Goal: Task Accomplishment & Management: Use online tool/utility

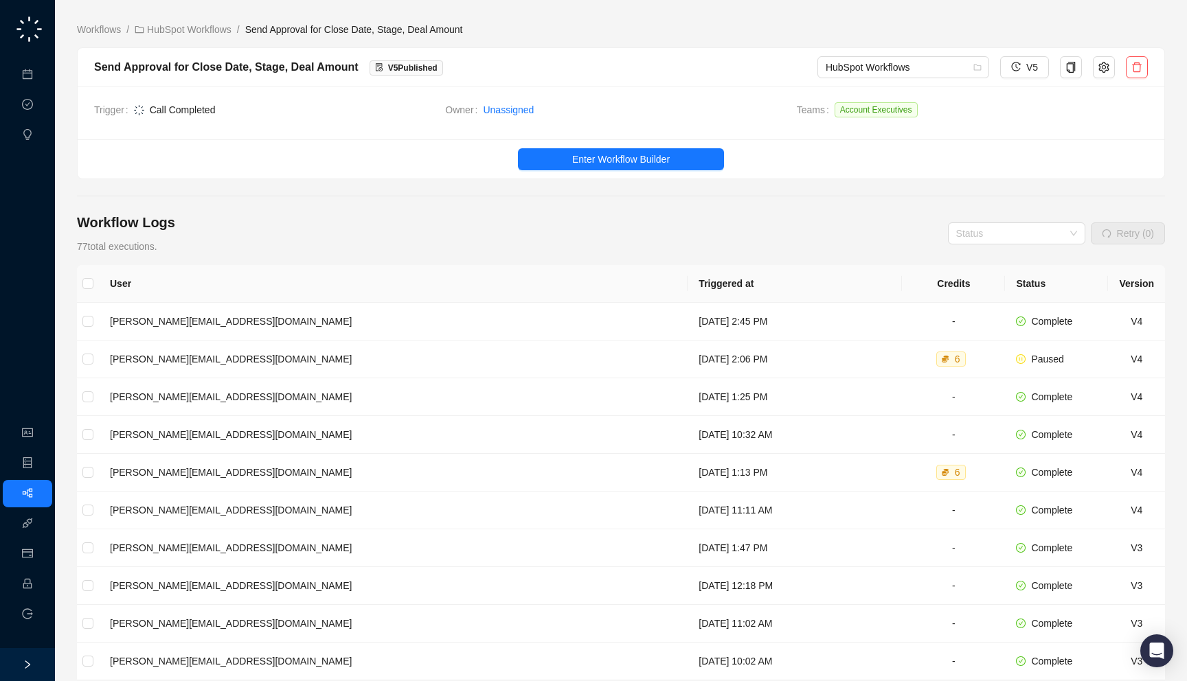
drag, startPoint x: 221, startPoint y: 108, endPoint x: 229, endPoint y: 106, distance: 8.4
click at [229, 106] on span "Call Completed" at bounding box center [284, 109] width 301 height 15
click at [202, 27] on link "HubSpot Workflows" at bounding box center [183, 29] width 102 height 15
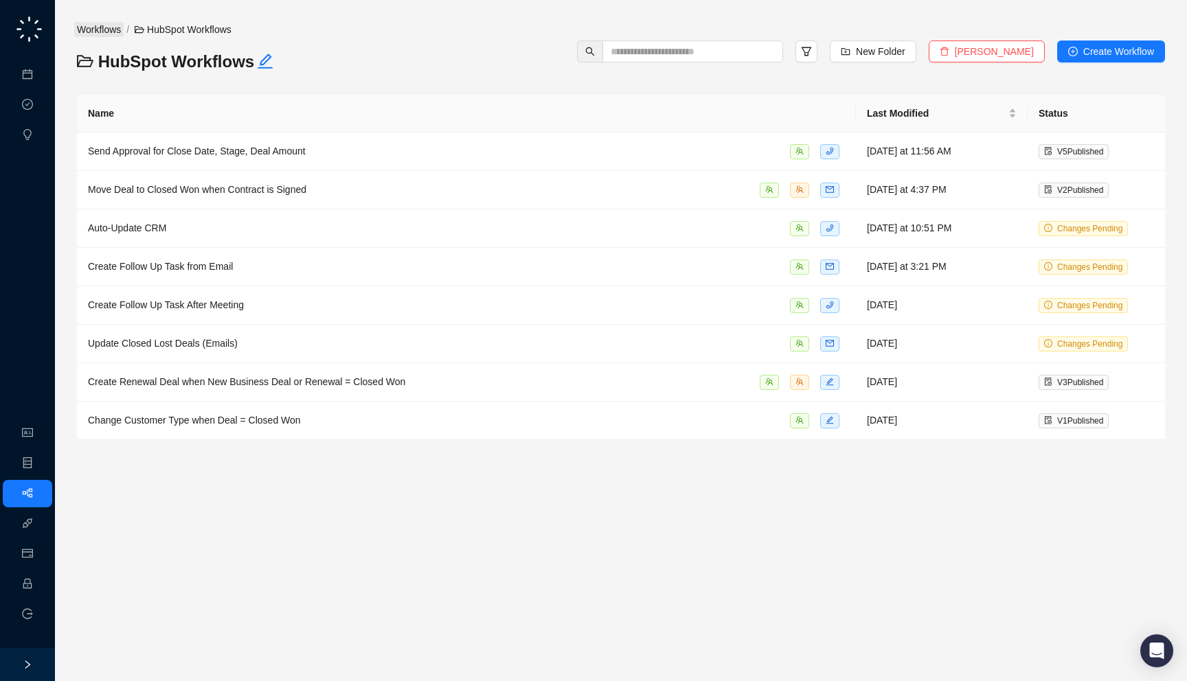
click at [93, 28] on link "Workflows" at bounding box center [98, 29] width 49 height 15
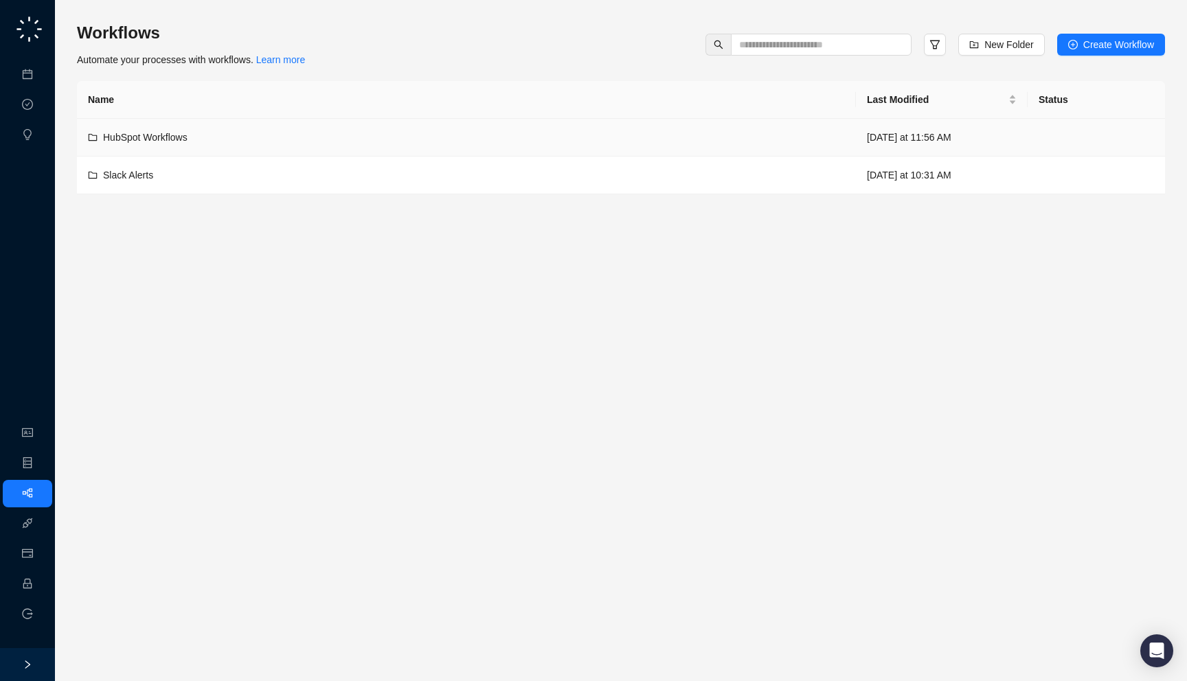
click at [257, 146] on td "HubSpot Workflows" at bounding box center [466, 138] width 779 height 38
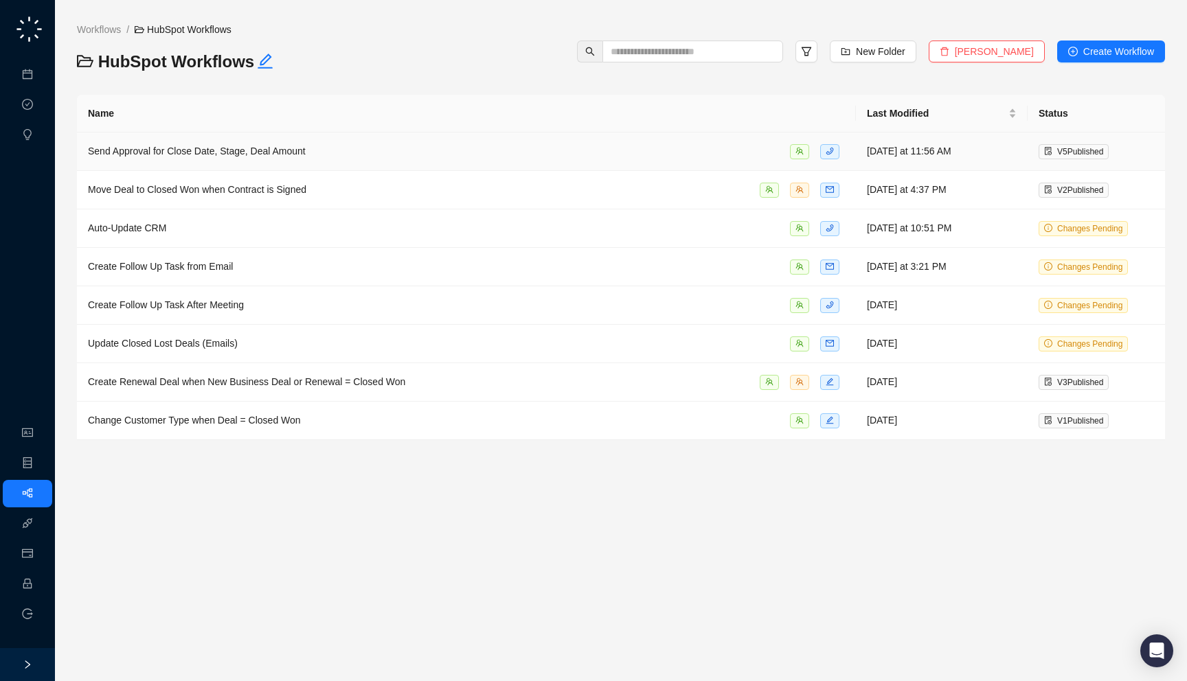
click at [536, 161] on td "Send Approval for Close Date, Stage, Deal Amount" at bounding box center [466, 152] width 779 height 38
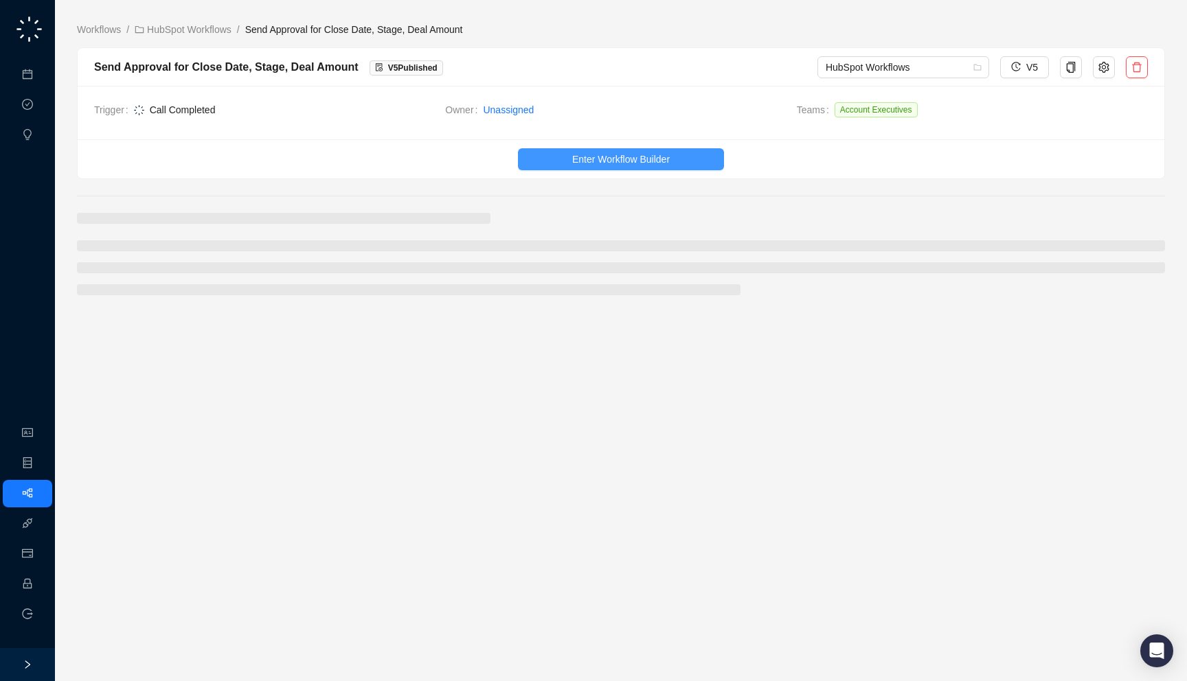
click at [538, 163] on button "Enter Workflow Builder" at bounding box center [621, 159] width 206 height 22
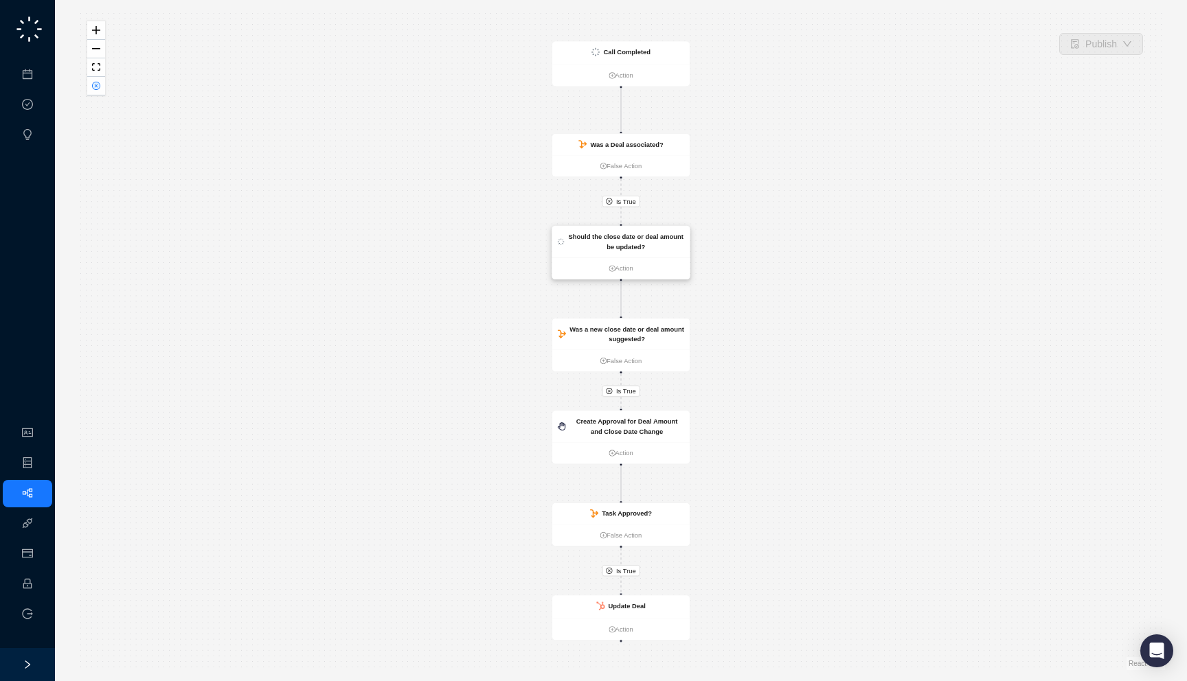
click at [617, 242] on strong "Should the close date or deal amount be updated?" at bounding box center [626, 242] width 115 height 18
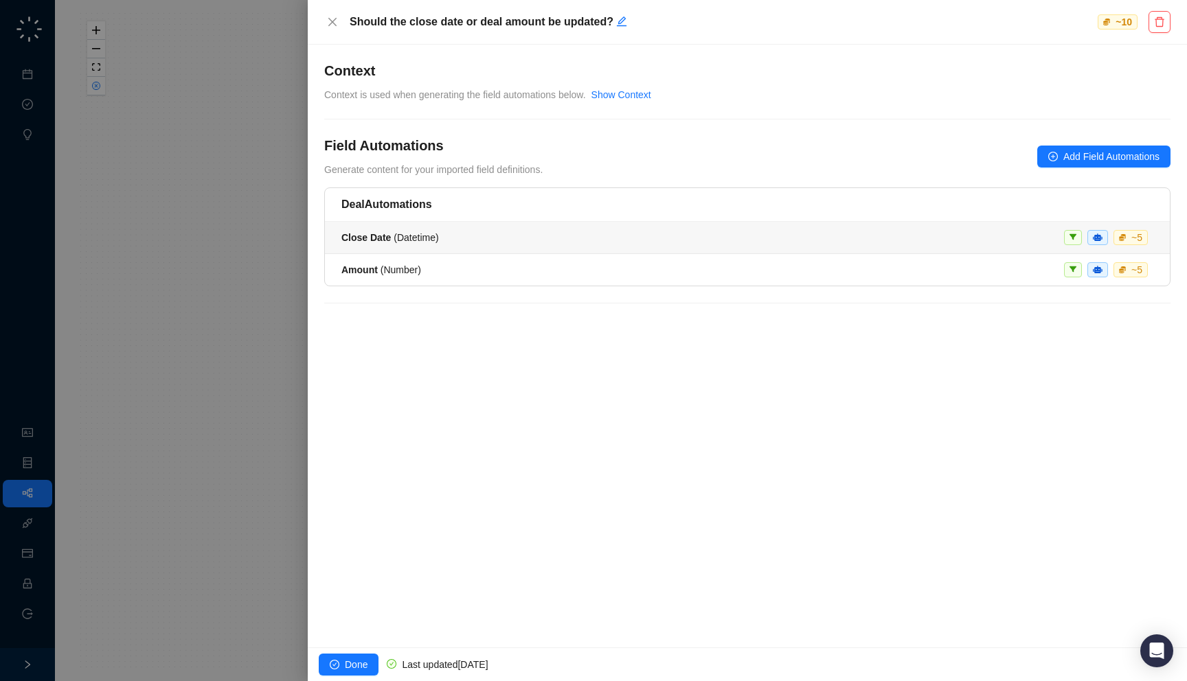
click at [617, 238] on div "Close Date ( Datetime ) ~ 5" at bounding box center [747, 237] width 812 height 15
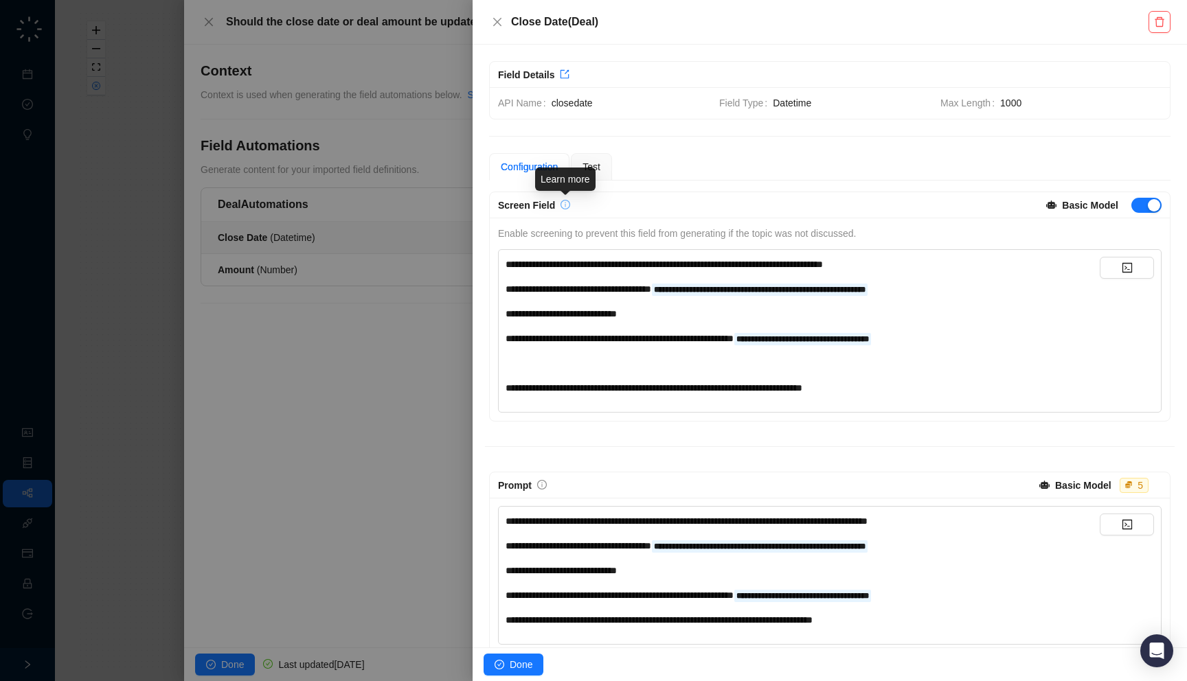
click at [561, 203] on icon "info-circle" at bounding box center [565, 205] width 10 height 10
click at [542, 485] on icon "info-circle" at bounding box center [541, 485] width 1 height 5
click at [423, 448] on div at bounding box center [593, 340] width 1187 height 681
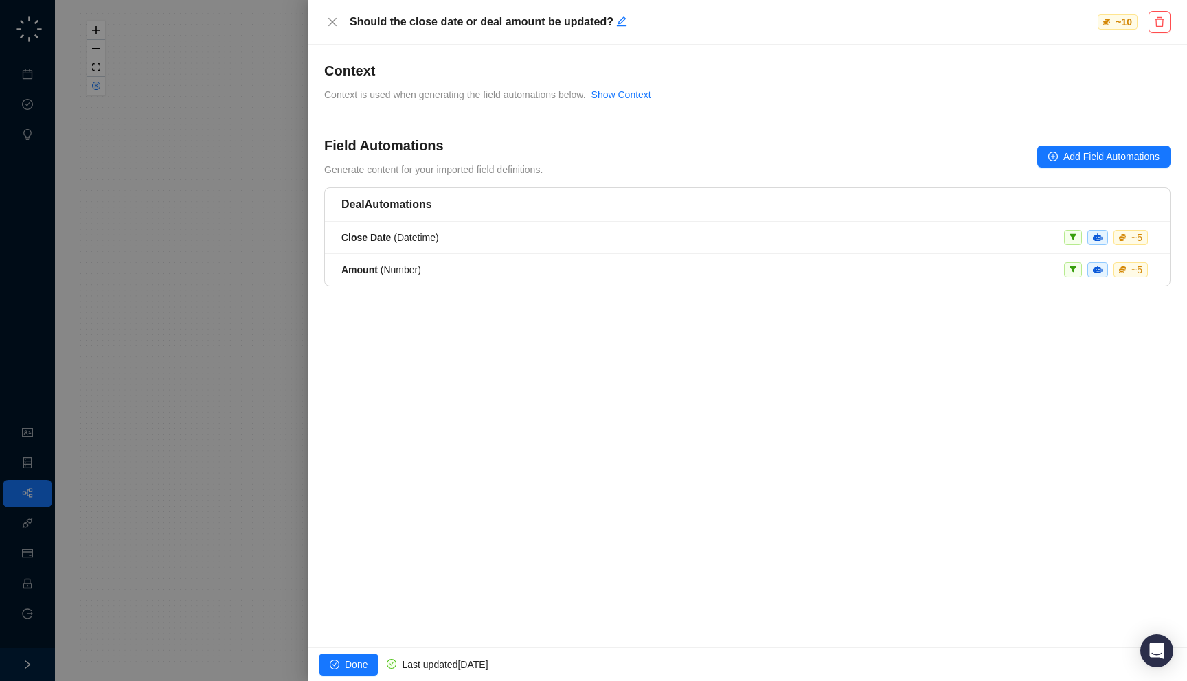
click at [302, 412] on div at bounding box center [593, 340] width 1187 height 681
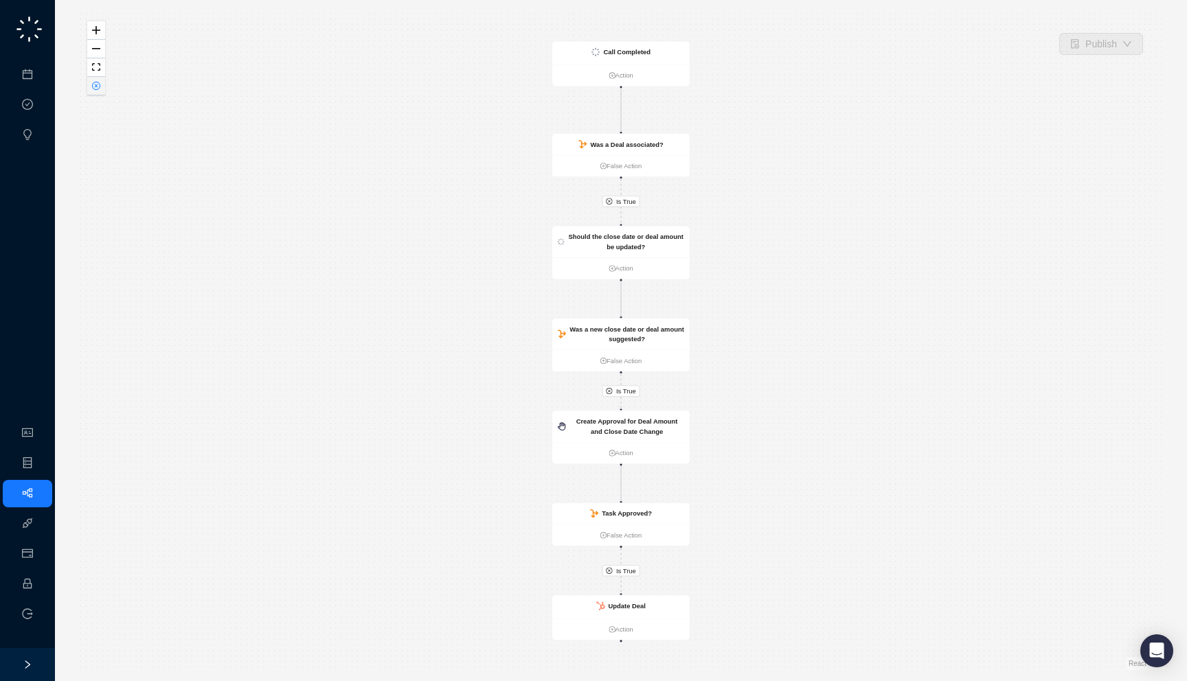
click at [98, 88] on icon "close-circle" at bounding box center [96, 85] width 7 height 7
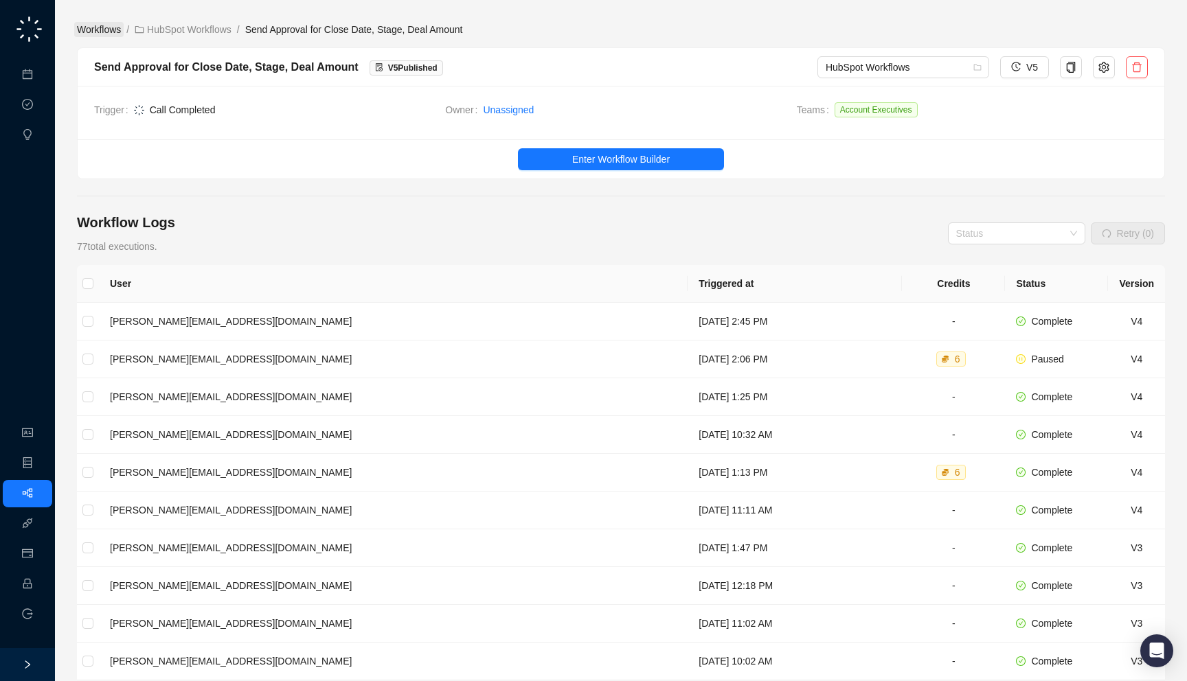
click at [113, 30] on link "Workflows" at bounding box center [98, 29] width 49 height 15
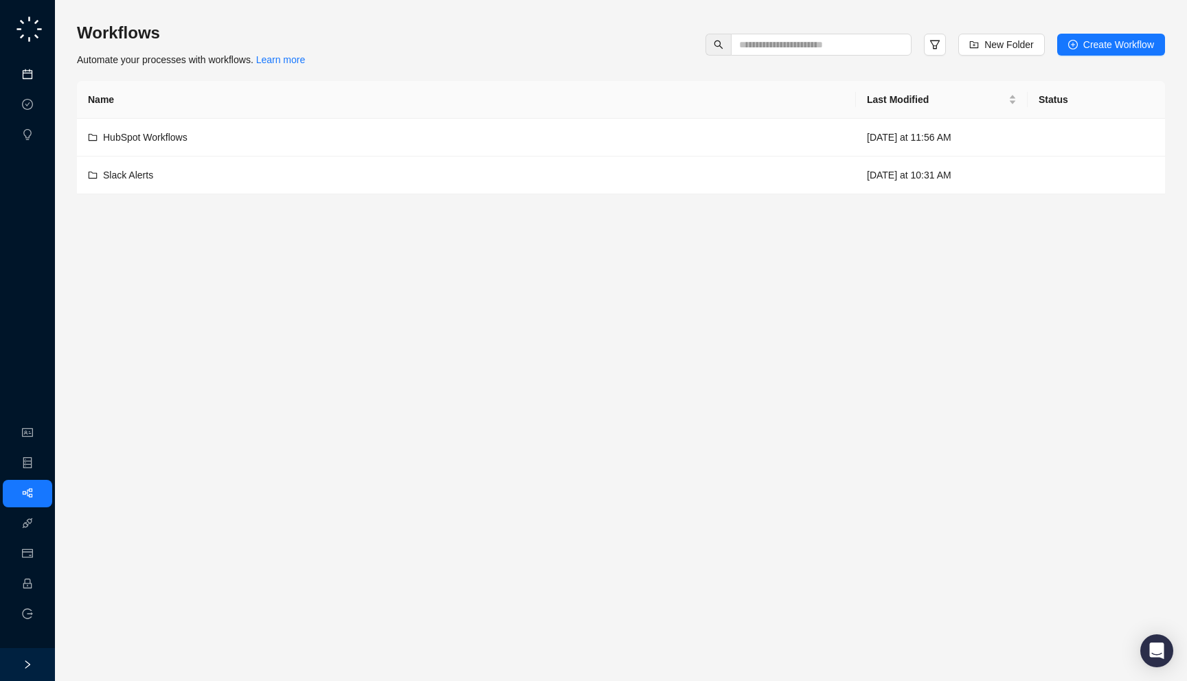
click at [40, 71] on link "Meetings & Calls" at bounding box center [76, 74] width 72 height 11
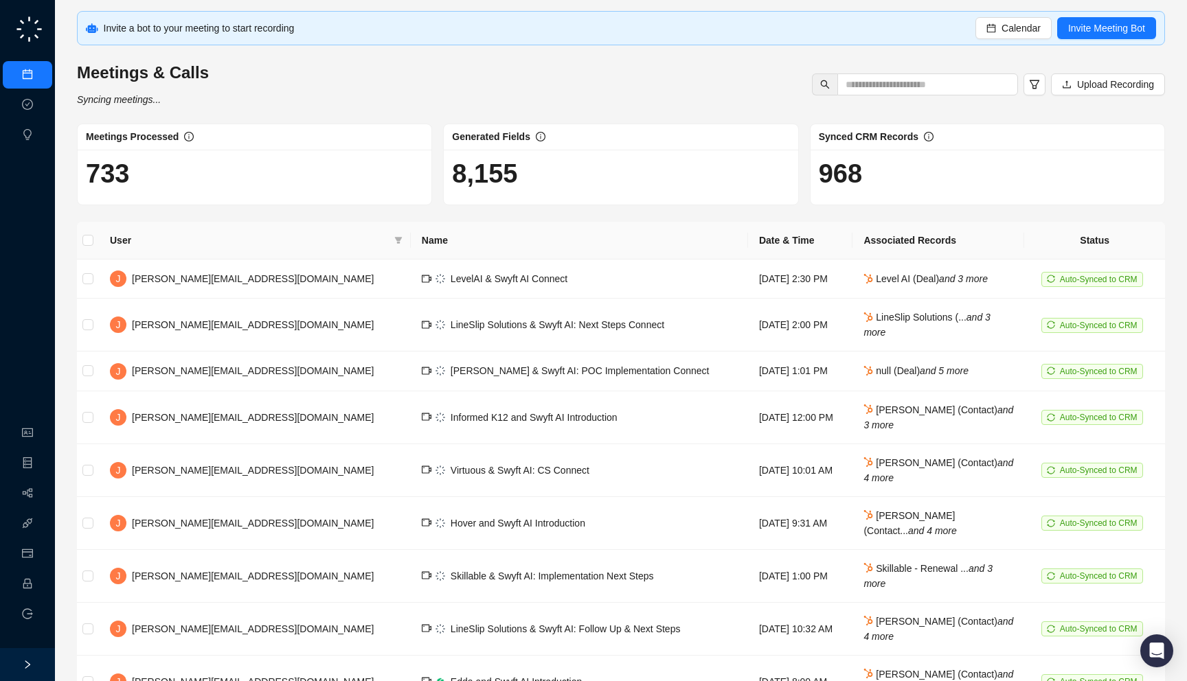
click at [248, 163] on h1 "733" at bounding box center [254, 174] width 337 height 32
click at [187, 102] on div "Meetings & Calls Syncing meetings..." at bounding box center [143, 84] width 140 height 45
click at [40, 490] on link "Workflows" at bounding box center [62, 493] width 44 height 11
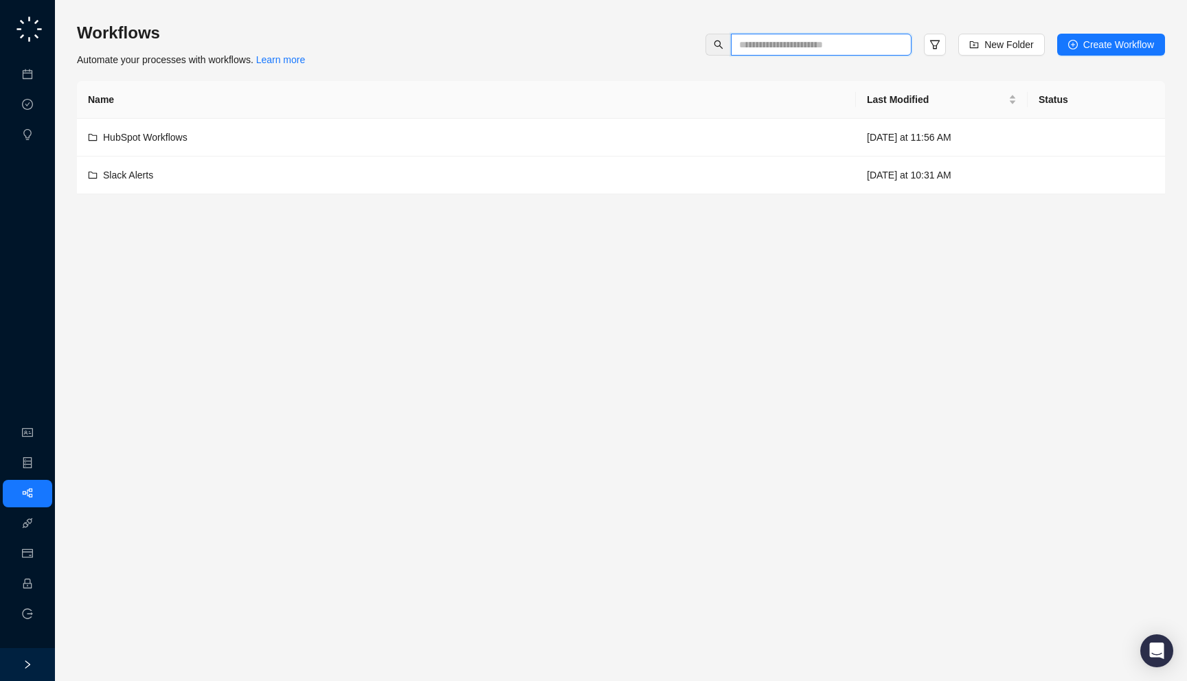
click at [788, 48] on input "text" at bounding box center [815, 44] width 153 height 15
click at [40, 579] on link "Employee" at bounding box center [61, 584] width 43 height 11
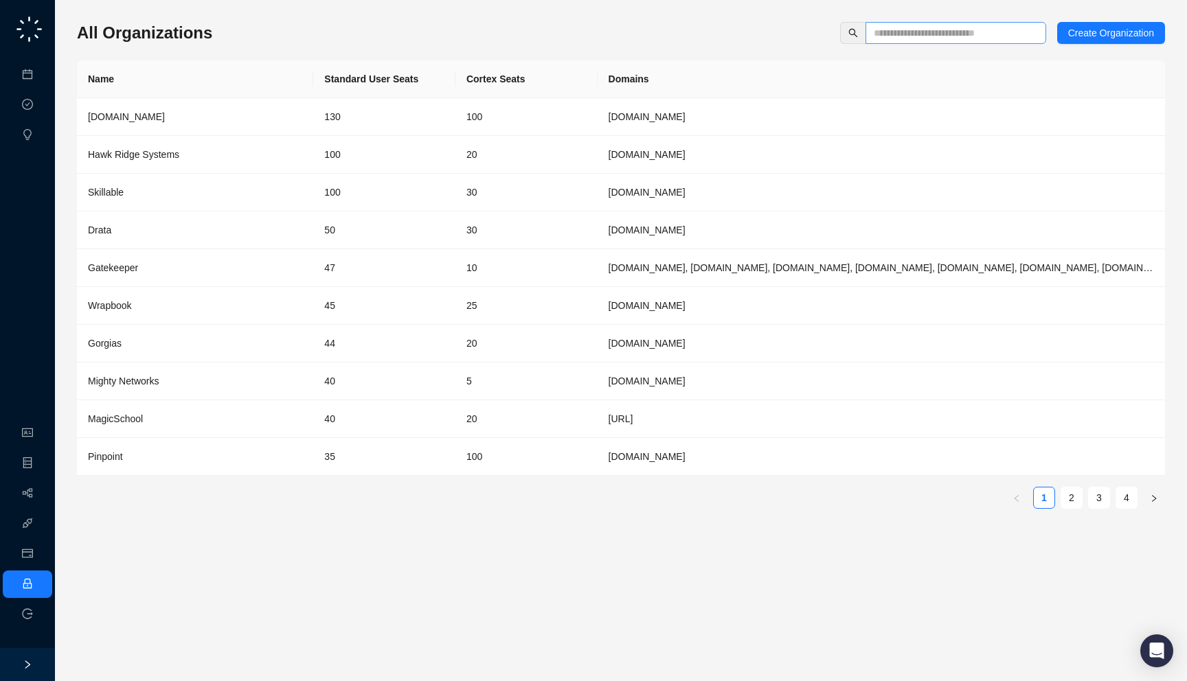
click at [933, 41] on span at bounding box center [955, 33] width 181 height 22
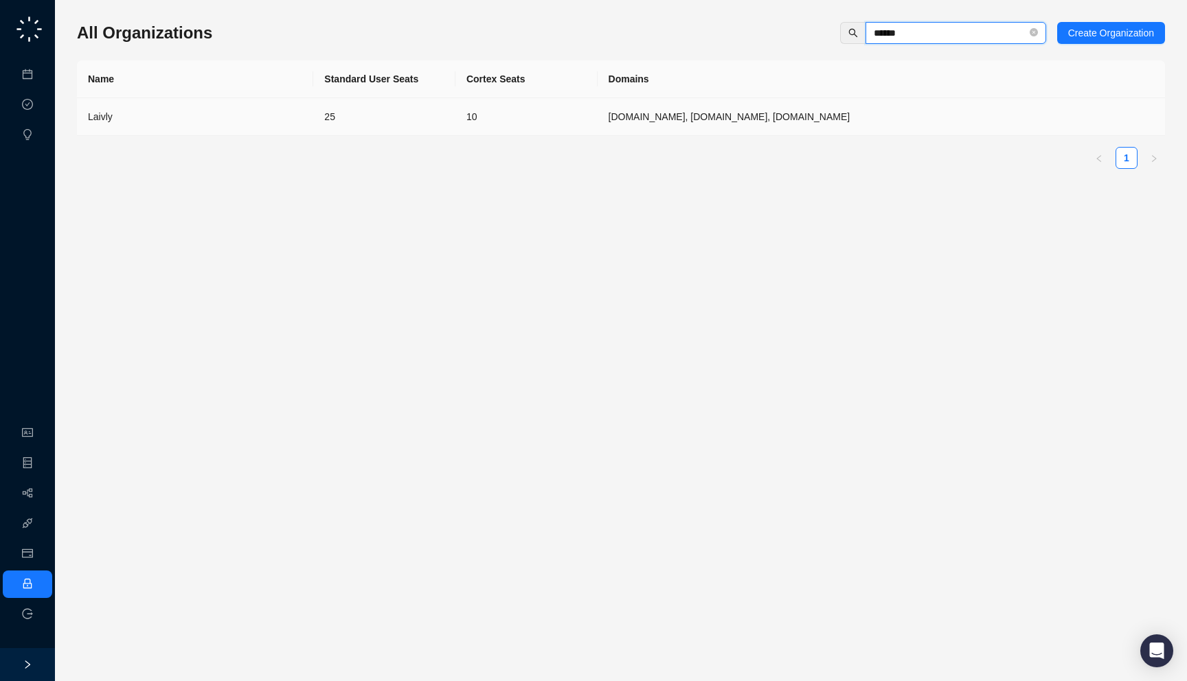
type input "******"
click at [352, 127] on td "25" at bounding box center [384, 117] width 142 height 38
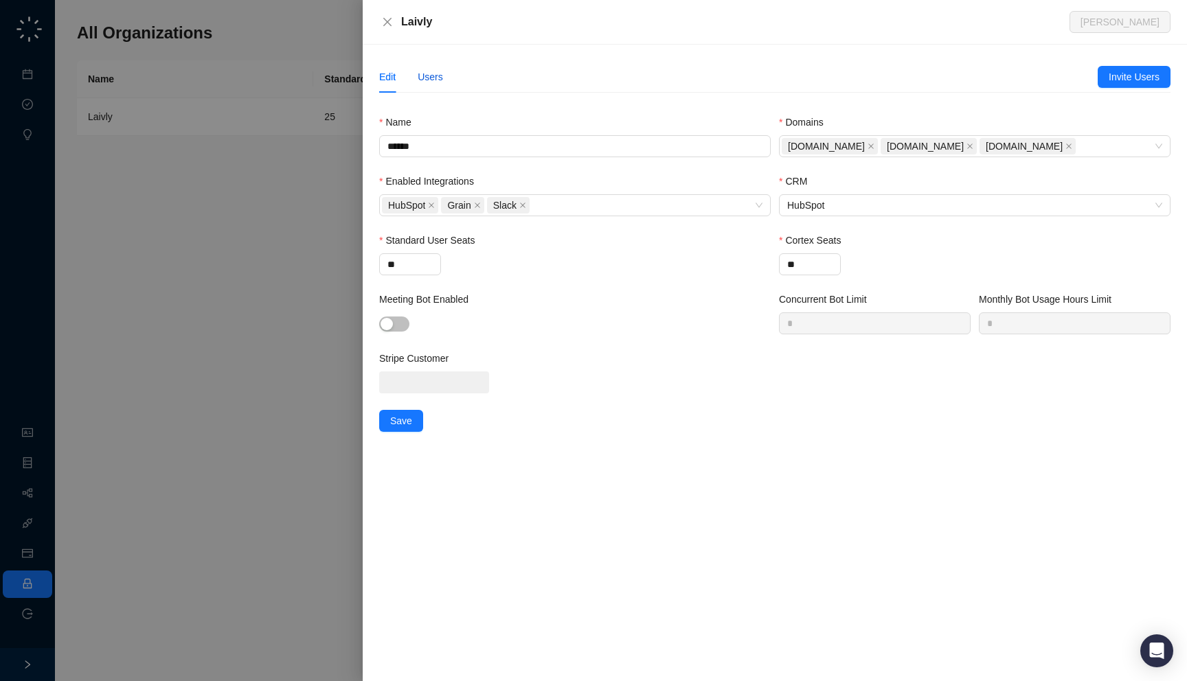
click at [432, 82] on div "Users" at bounding box center [430, 76] width 25 height 15
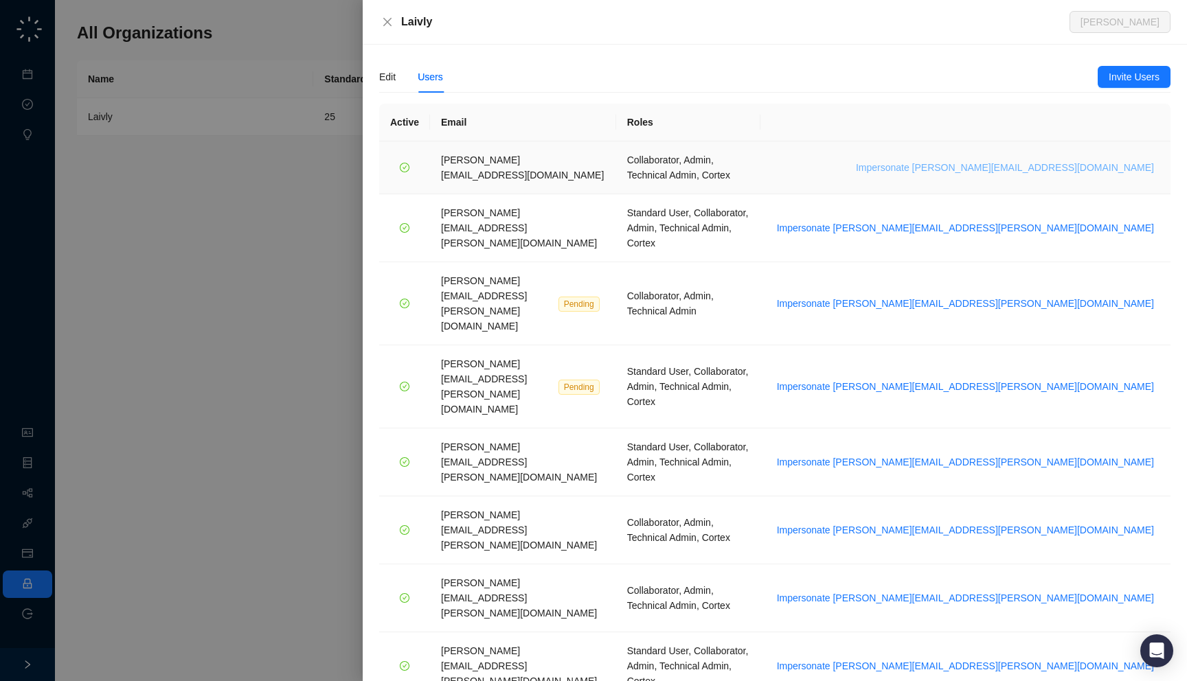
click at [1106, 162] on span "Impersonate chris.moakler@laivly.com" at bounding box center [1005, 167] width 298 height 15
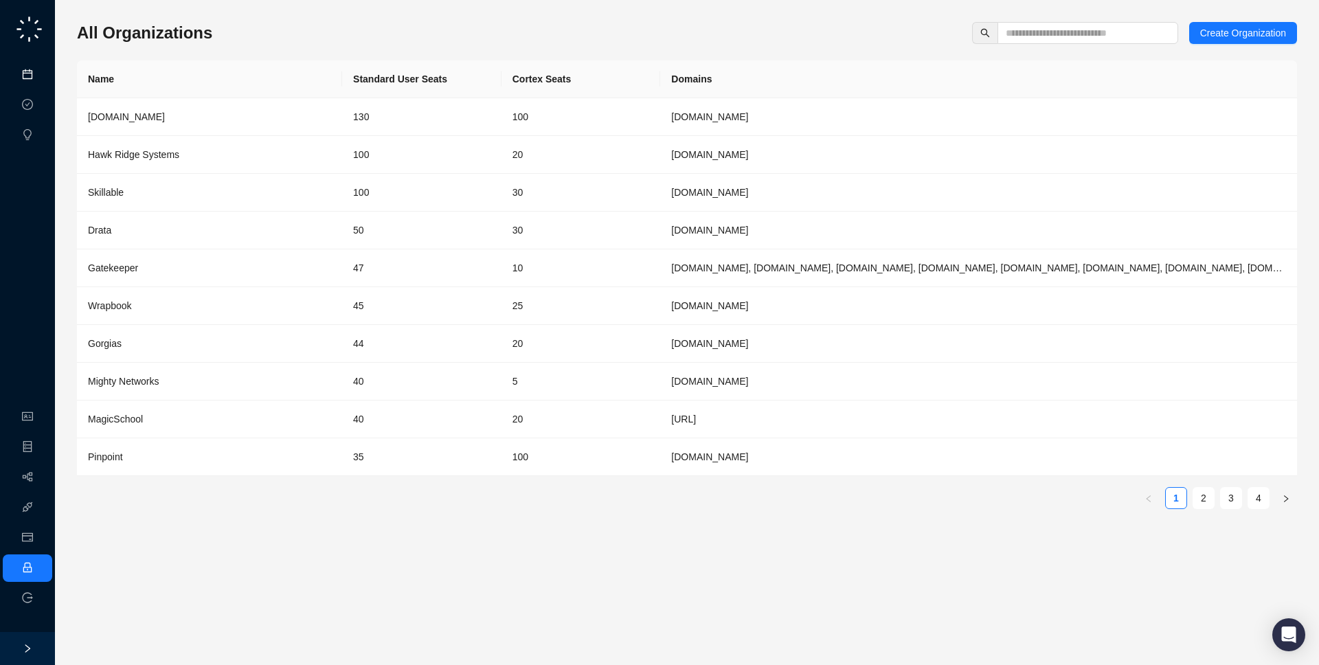
click at [40, 80] on link "Meetings & Calls" at bounding box center [76, 74] width 72 height 11
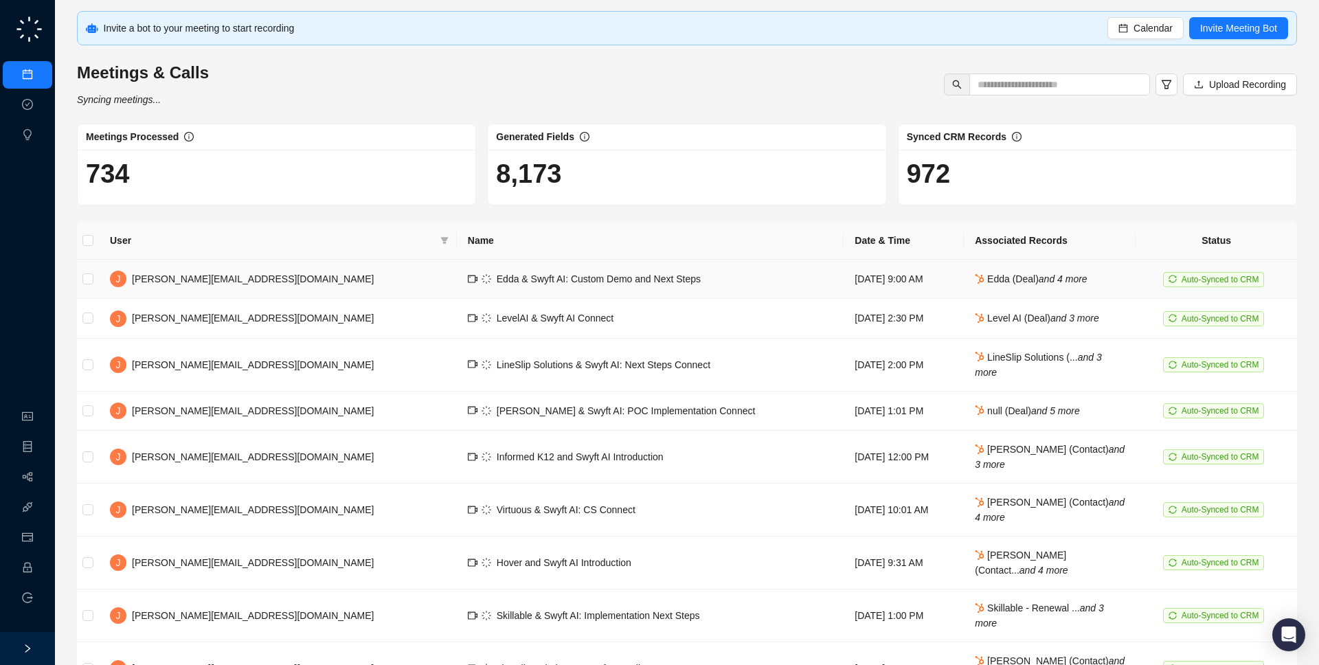
click at [497, 273] on span "Edda & Swyft AI: Custom Demo and Next Steps" at bounding box center [599, 278] width 204 height 11
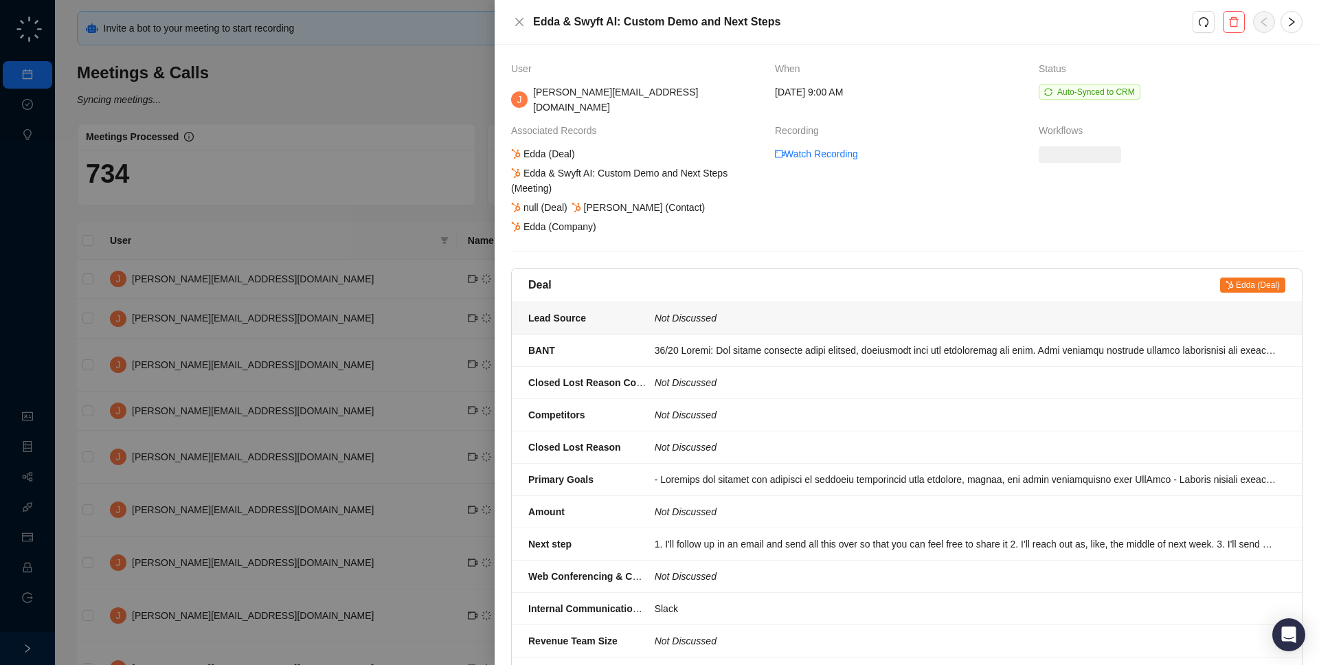
scroll to position [9, 0]
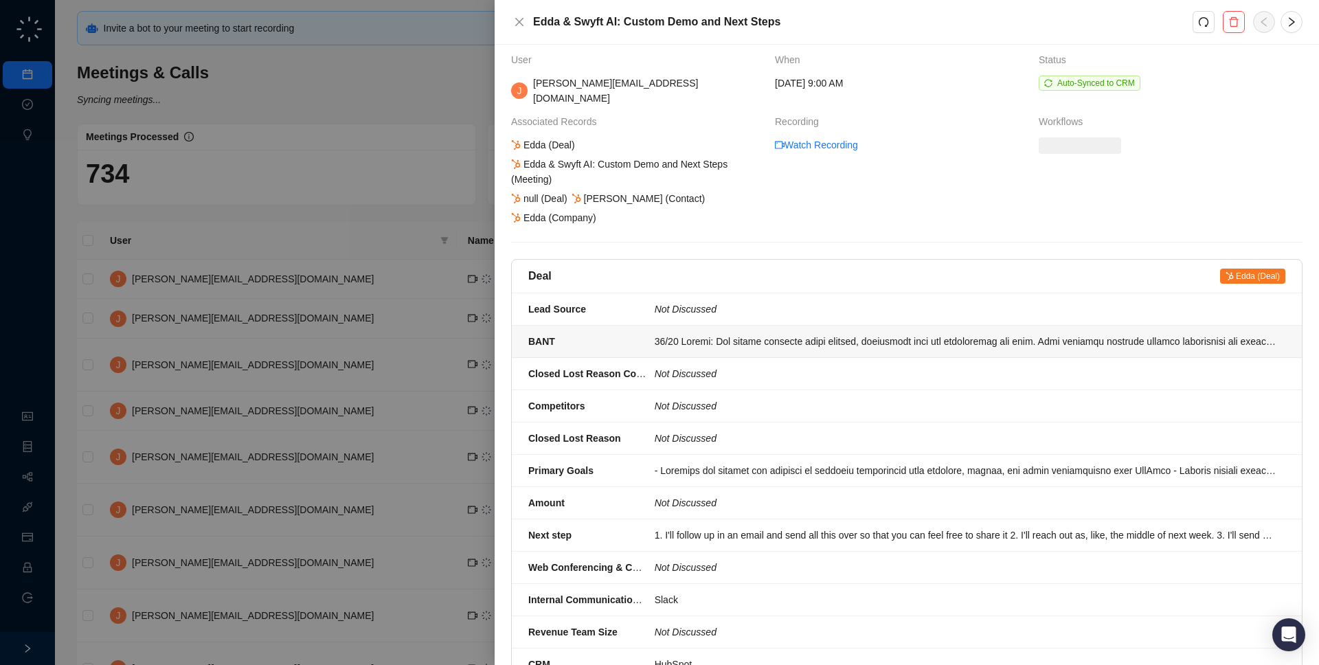
click at [872, 334] on div at bounding box center [965, 341] width 622 height 15
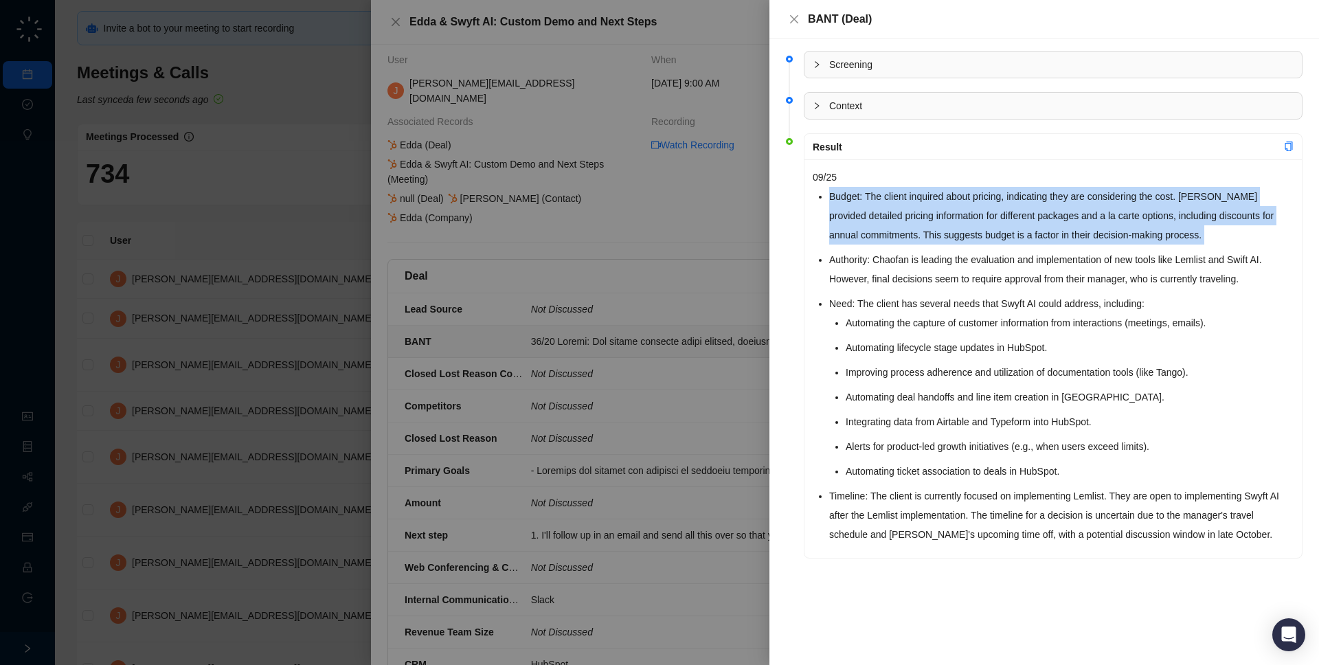
drag, startPoint x: 834, startPoint y: 247, endPoint x: 829, endPoint y: 253, distance: 8.3
drag, startPoint x: 864, startPoint y: 247, endPoint x: 821, endPoint y: 251, distance: 42.8
click at [864, 247] on ul "Budget: The client inquired about pricing, indicating they are considering the …" at bounding box center [1061, 365] width 464 height 357
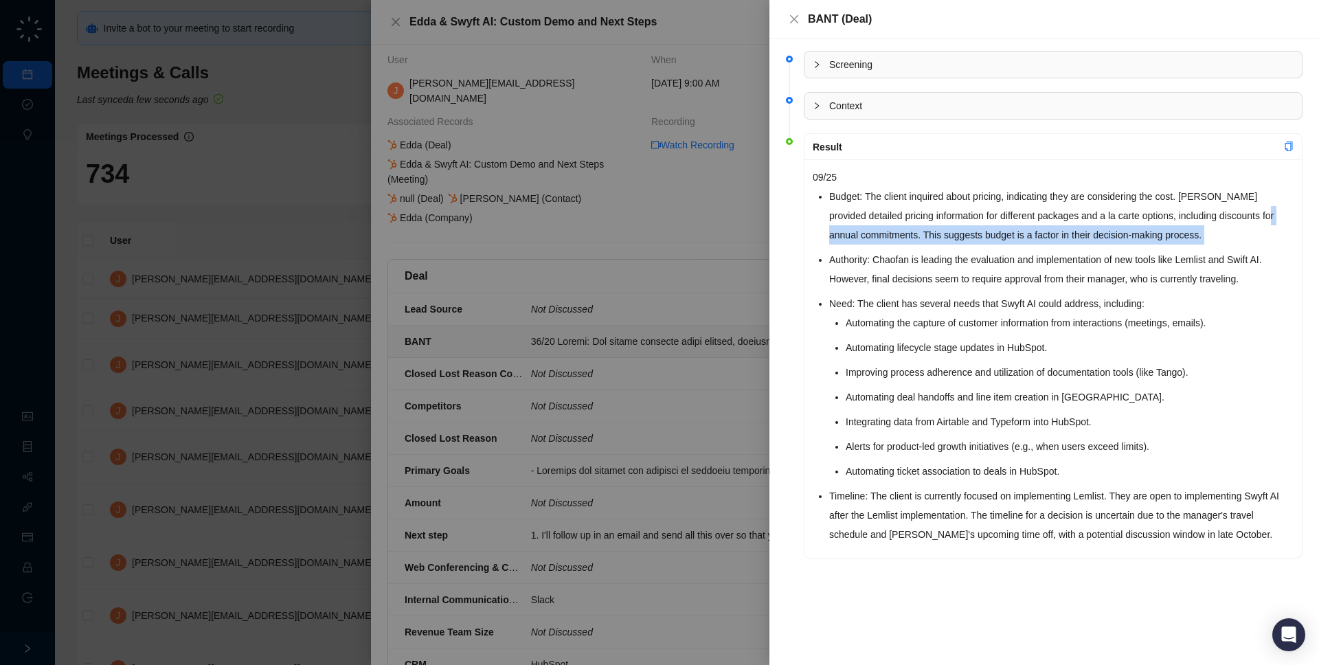
drag, startPoint x: 821, startPoint y: 251, endPoint x: 827, endPoint y: 244, distance: 8.8
click at [827, 244] on div "09/25 Budget: The client inquired about pricing, indicating they are considerin…" at bounding box center [1052, 358] width 497 height 398
click at [829, 280] on li "Authority: Chaofan is leading the evaluation and implementation of new tools li…" at bounding box center [1061, 269] width 464 height 38
click at [682, 466] on div at bounding box center [659, 332] width 1319 height 665
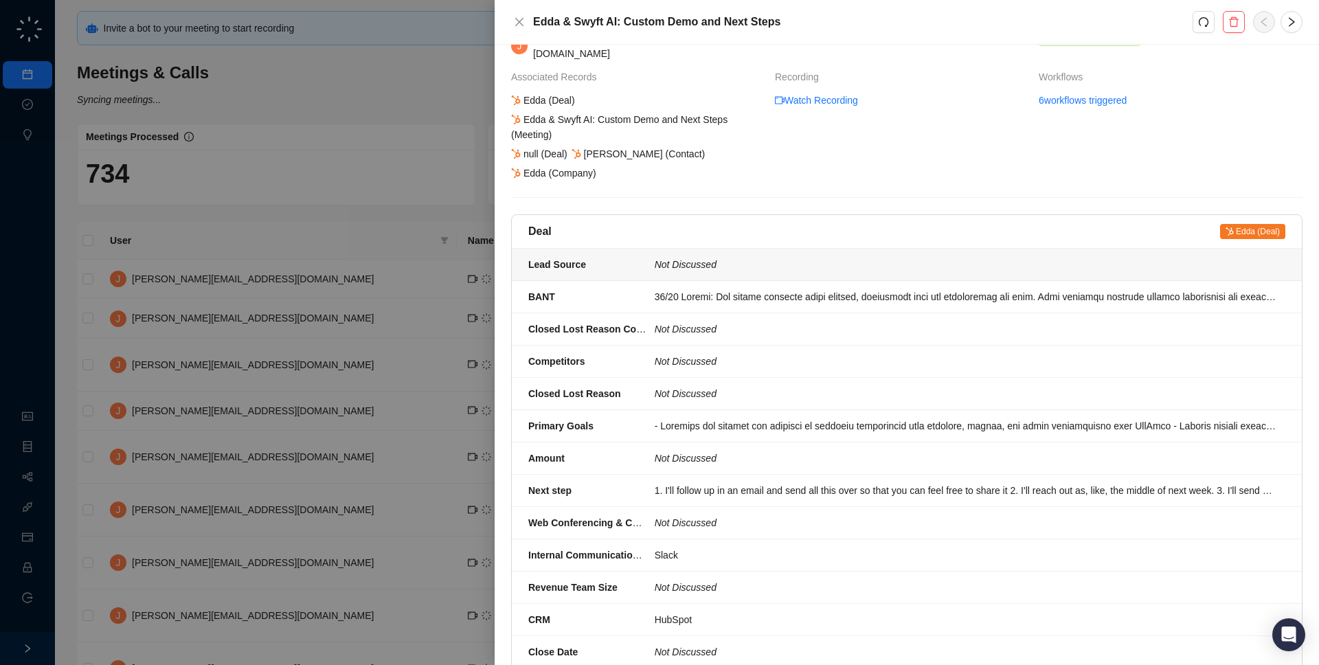
scroll to position [56, 0]
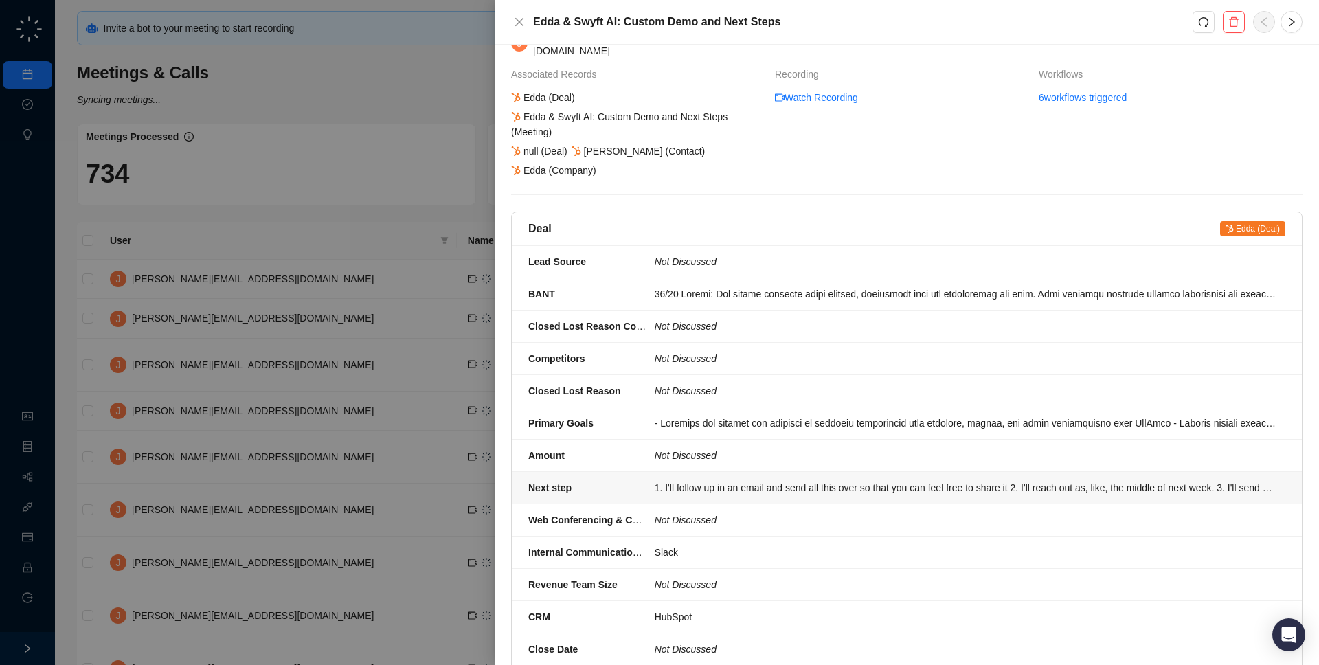
click at [792, 480] on div "1. I'll follow up in an email and send all this over so that you can feel free …" at bounding box center [965, 487] width 622 height 15
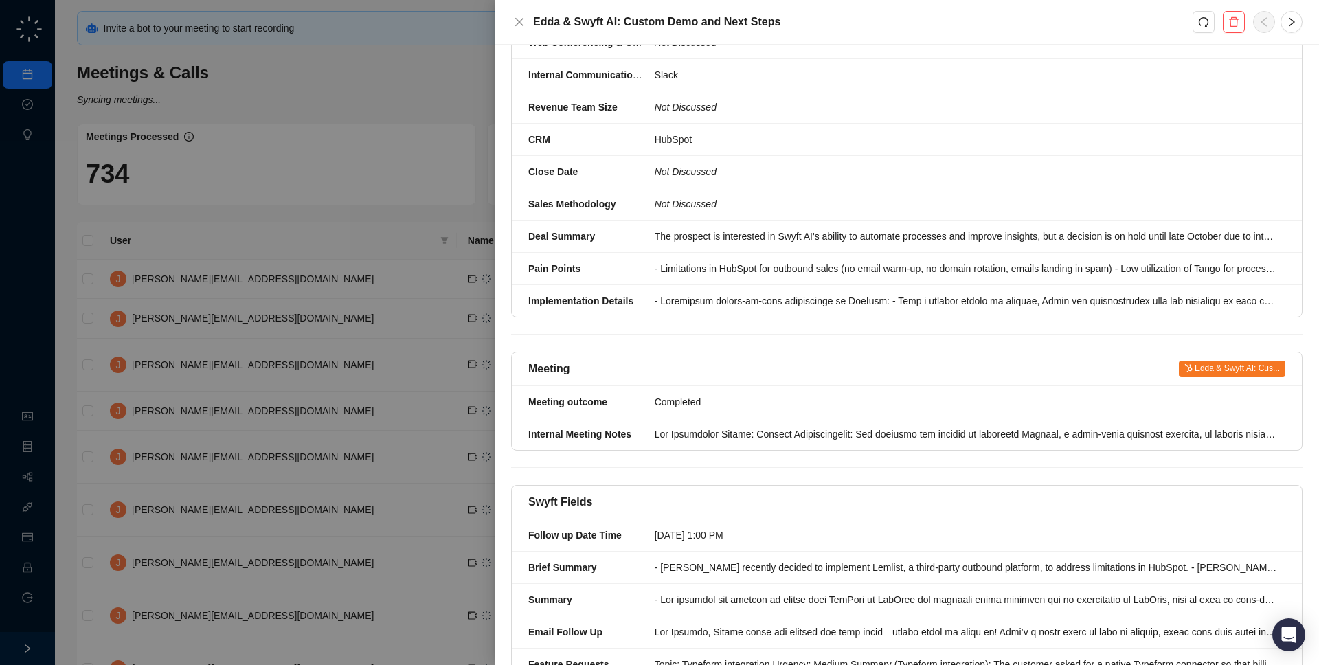
scroll to position [547, 0]
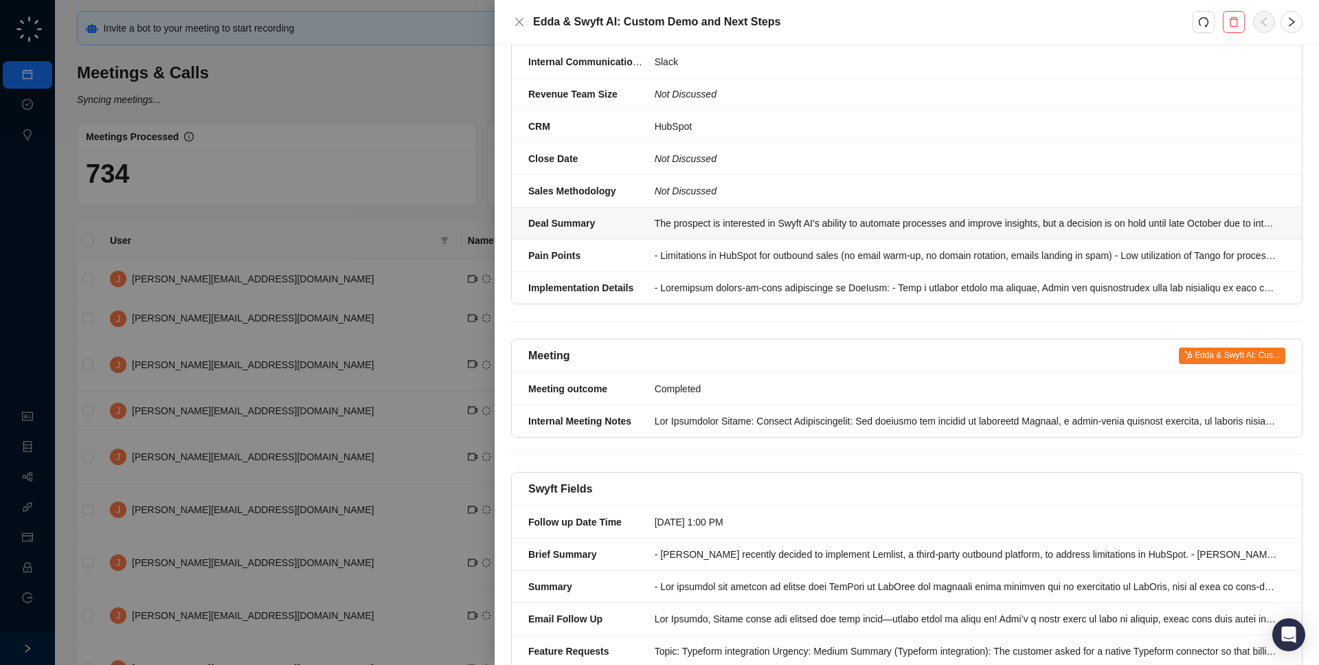
click at [792, 216] on div "The prospect is interested in Swyft AI's ability to automate processes and impr…" at bounding box center [965, 223] width 622 height 15
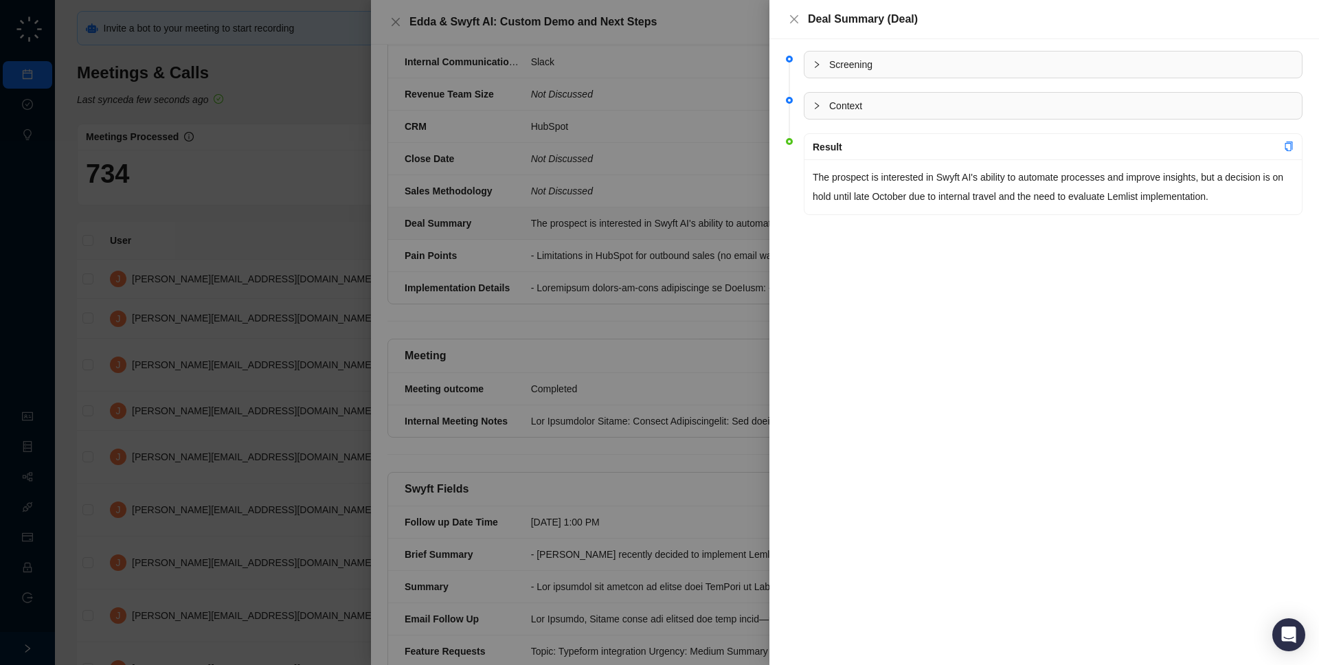
click at [689, 249] on div at bounding box center [659, 332] width 1319 height 665
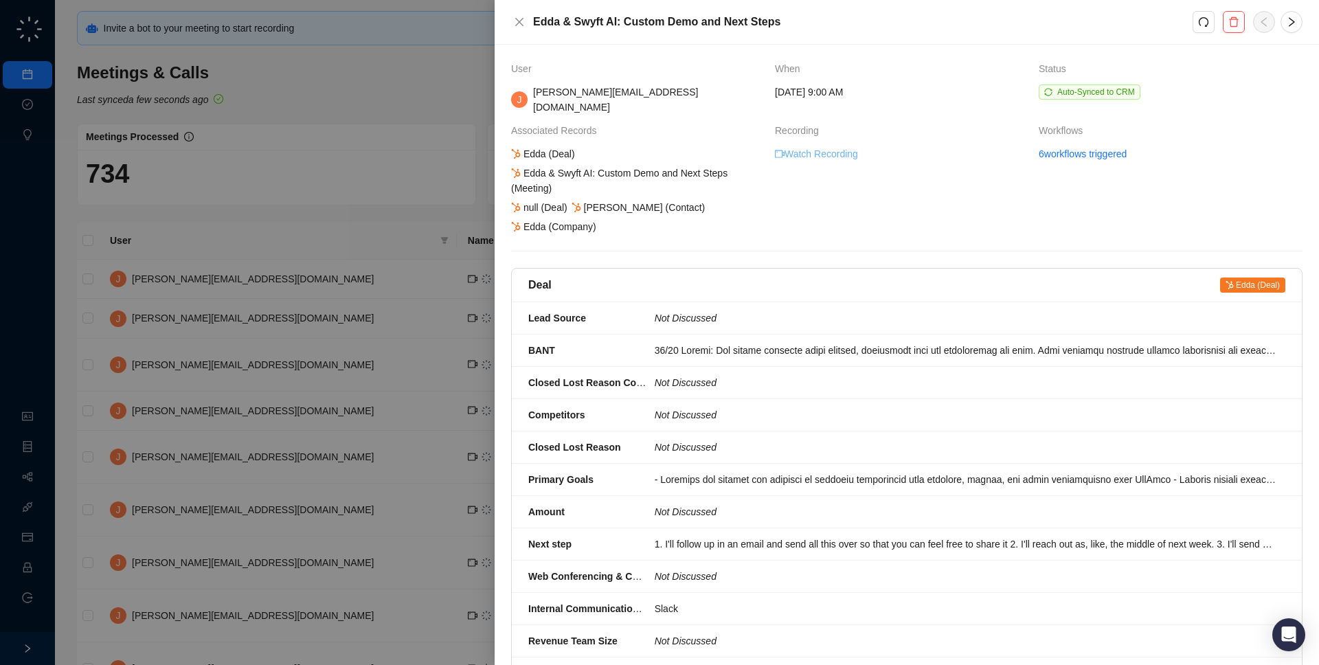
click at [829, 146] on link "Watch Recording" at bounding box center [816, 153] width 83 height 15
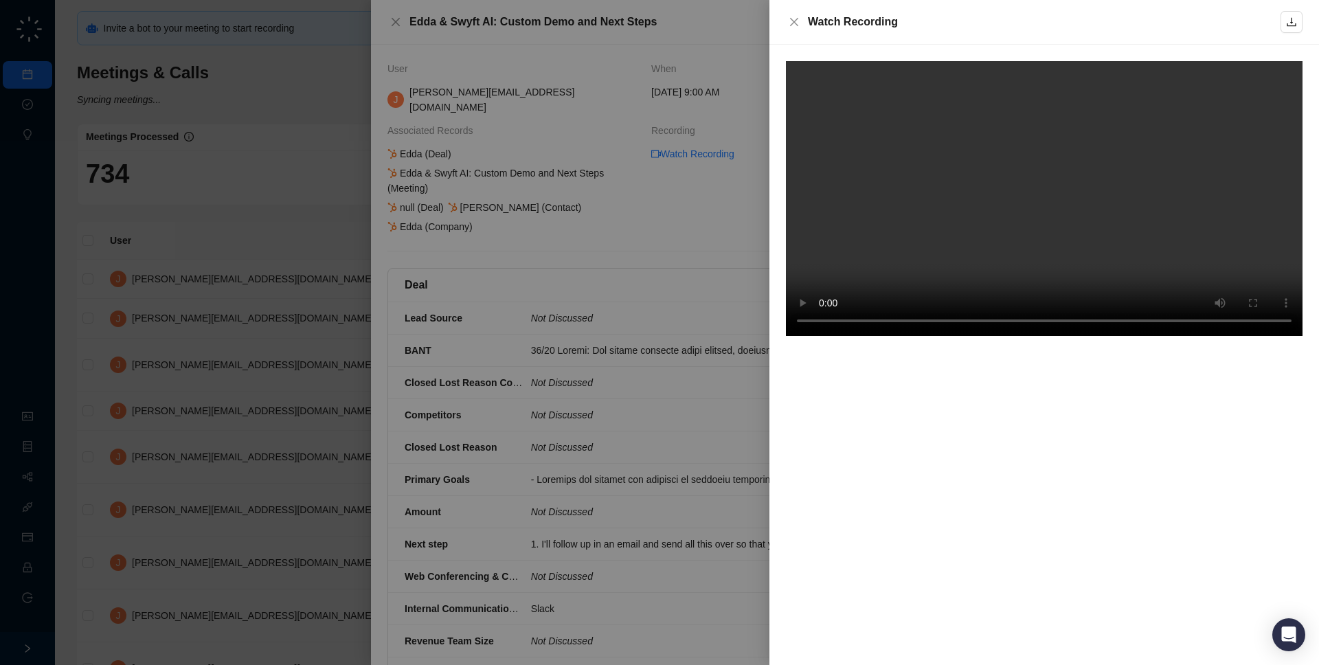
click at [997, 247] on video at bounding box center [1044, 198] width 516 height 275
click at [948, 24] on div "Watch Recording" at bounding box center [1044, 22] width 472 height 16
click at [970, 176] on video at bounding box center [1044, 198] width 516 height 275
click at [1186, 241] on video at bounding box center [1044, 198] width 516 height 275
click at [1146, 163] on video at bounding box center [1044, 198] width 516 height 275
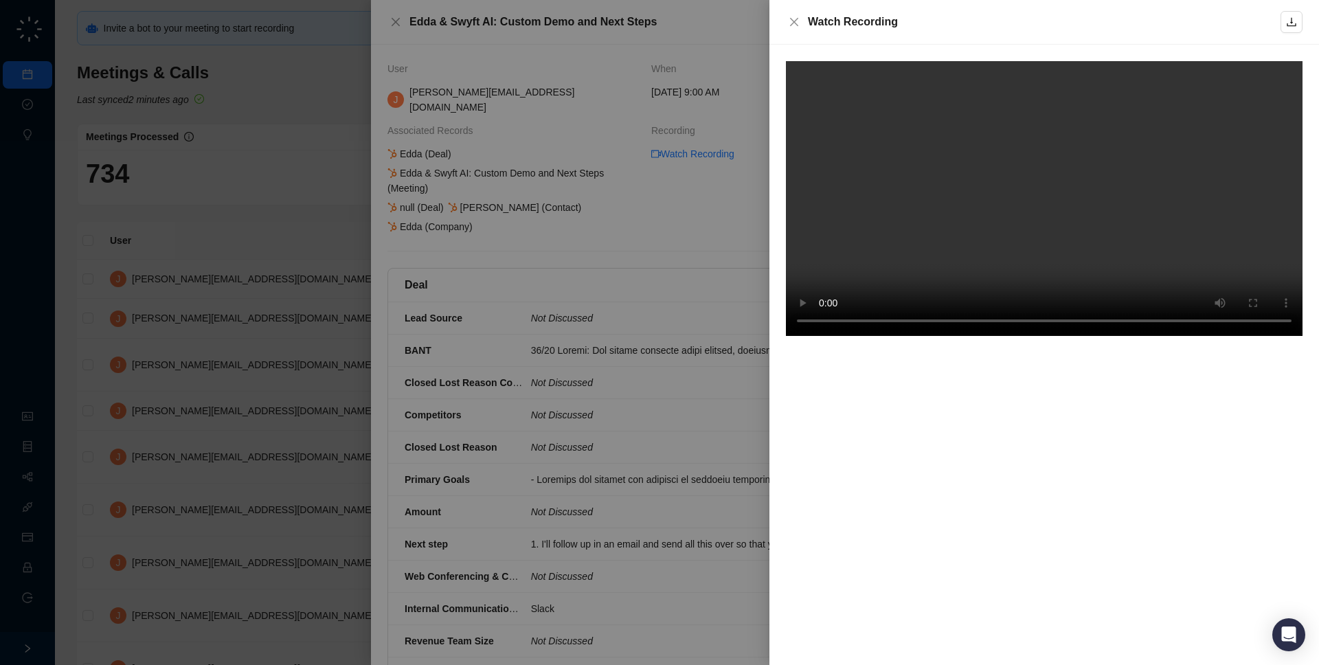
click at [1097, 179] on video at bounding box center [1044, 198] width 516 height 275
click at [1046, 209] on video at bounding box center [1044, 198] width 516 height 275
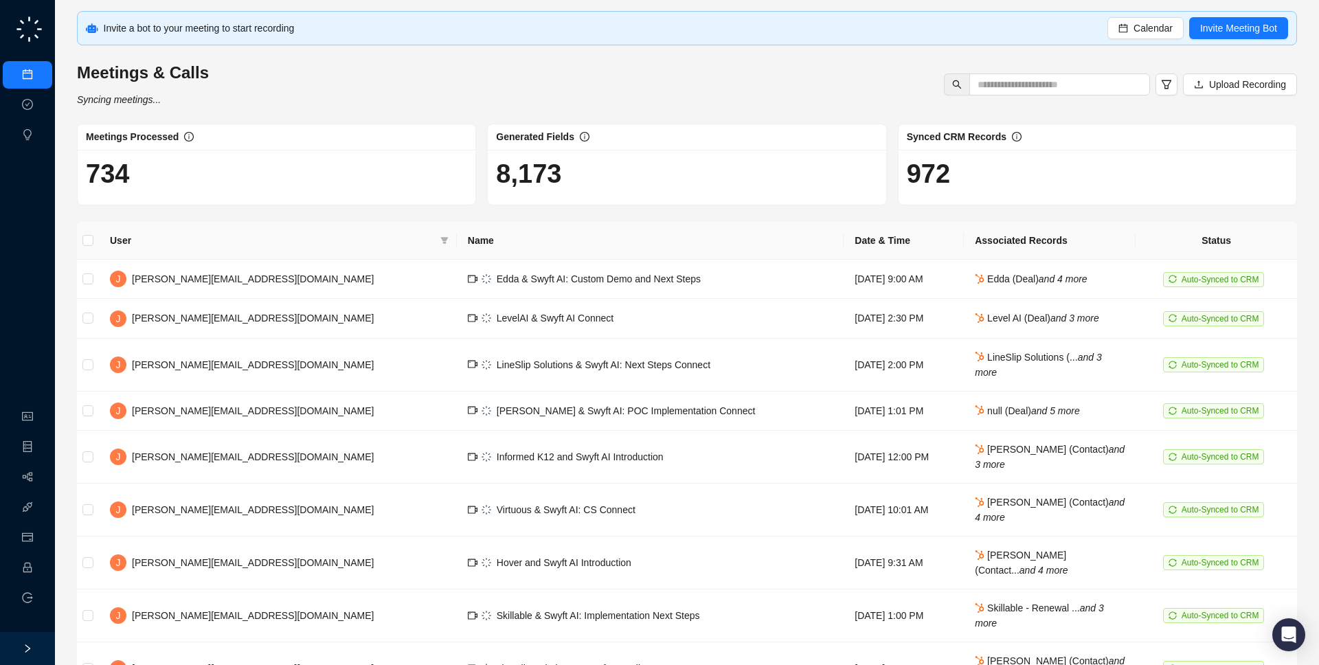
click at [421, 181] on h1 "734" at bounding box center [276, 174] width 381 height 32
click at [40, 417] on link "Organization" at bounding box center [67, 416] width 54 height 11
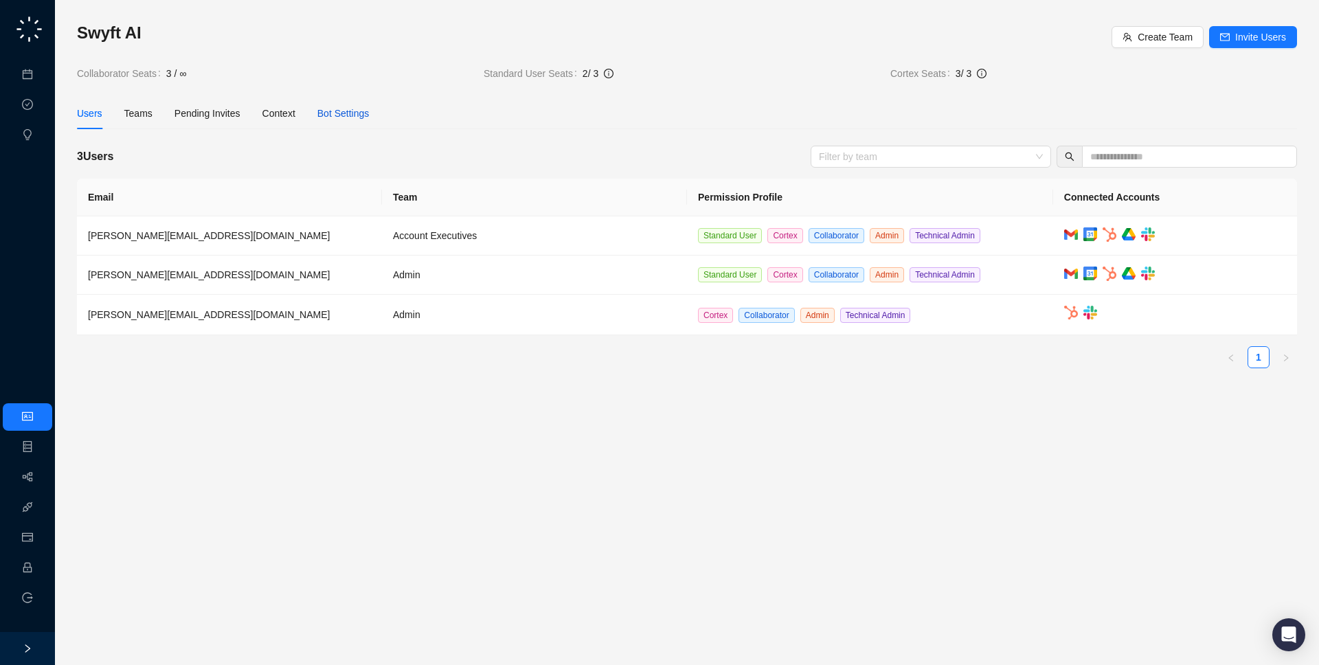
click at [356, 119] on div "Bot Settings" at bounding box center [343, 113] width 52 height 15
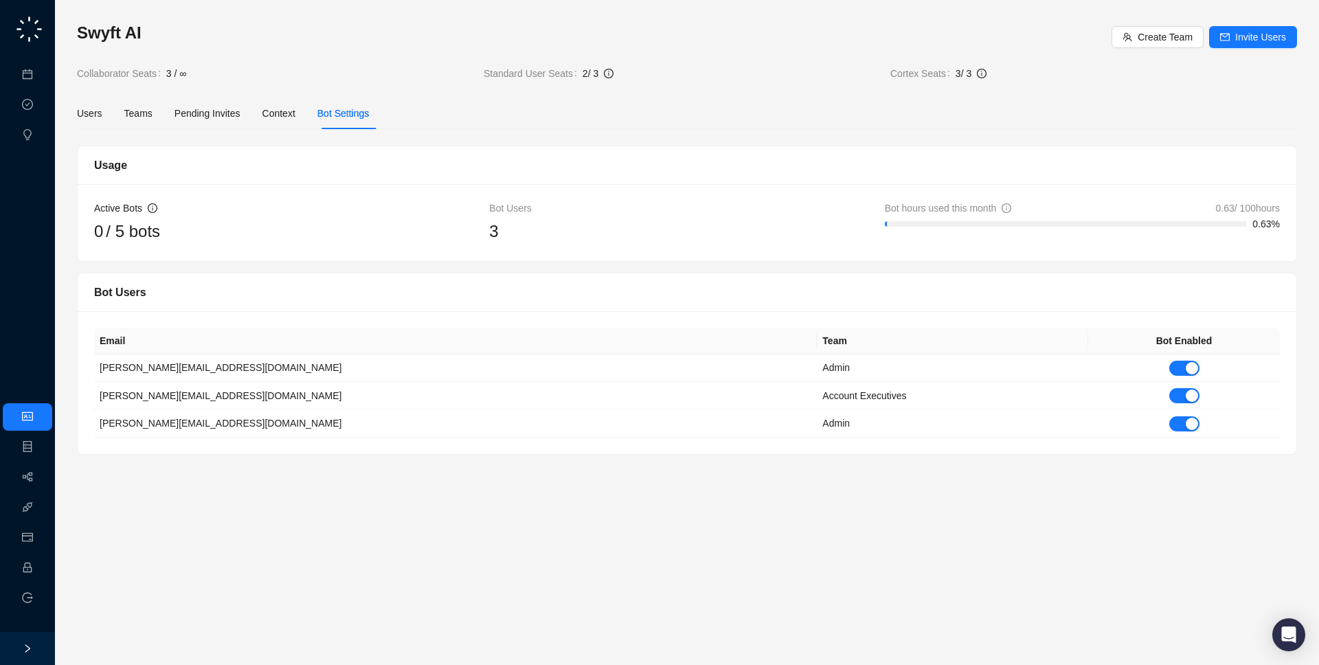
click at [817, 338] on th "Team" at bounding box center [952, 341] width 271 height 27
click at [518, 291] on div "Bot Users" at bounding box center [686, 292] width 1185 height 17
drag, startPoint x: 534, startPoint y: 238, endPoint x: 124, endPoint y: 194, distance: 411.7
click at [124, 194] on div "Active Bots 0 / 5 bots Bot Users 3 Bot hours used this month 0.63 / 100 hours 0…" at bounding box center [687, 222] width 1218 height 77
click at [628, 233] on div "3" at bounding box center [686, 231] width 395 height 26
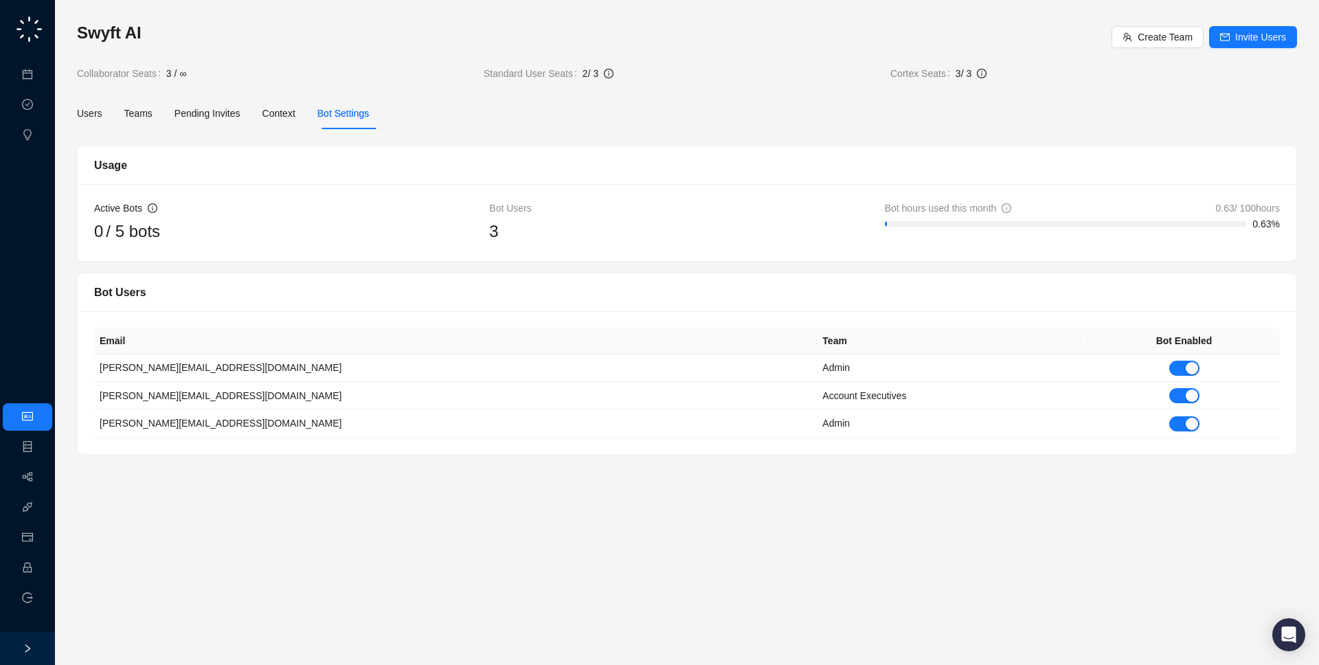
drag, startPoint x: 555, startPoint y: 325, endPoint x: 556, endPoint y: 337, distance: 11.7
click at [817, 337] on th "Team" at bounding box center [952, 341] width 271 height 27
click at [40, 71] on link "Meetings & Calls" at bounding box center [76, 74] width 72 height 11
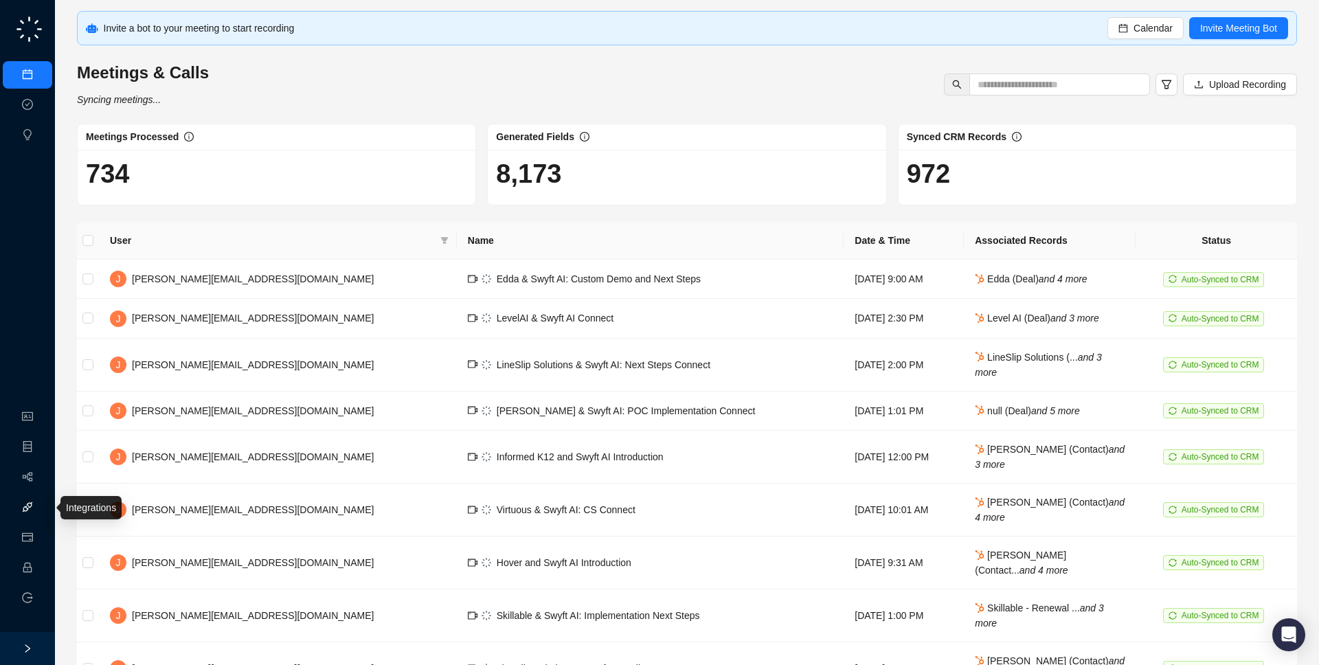
click at [40, 503] on link "Integrations" at bounding box center [65, 507] width 50 height 11
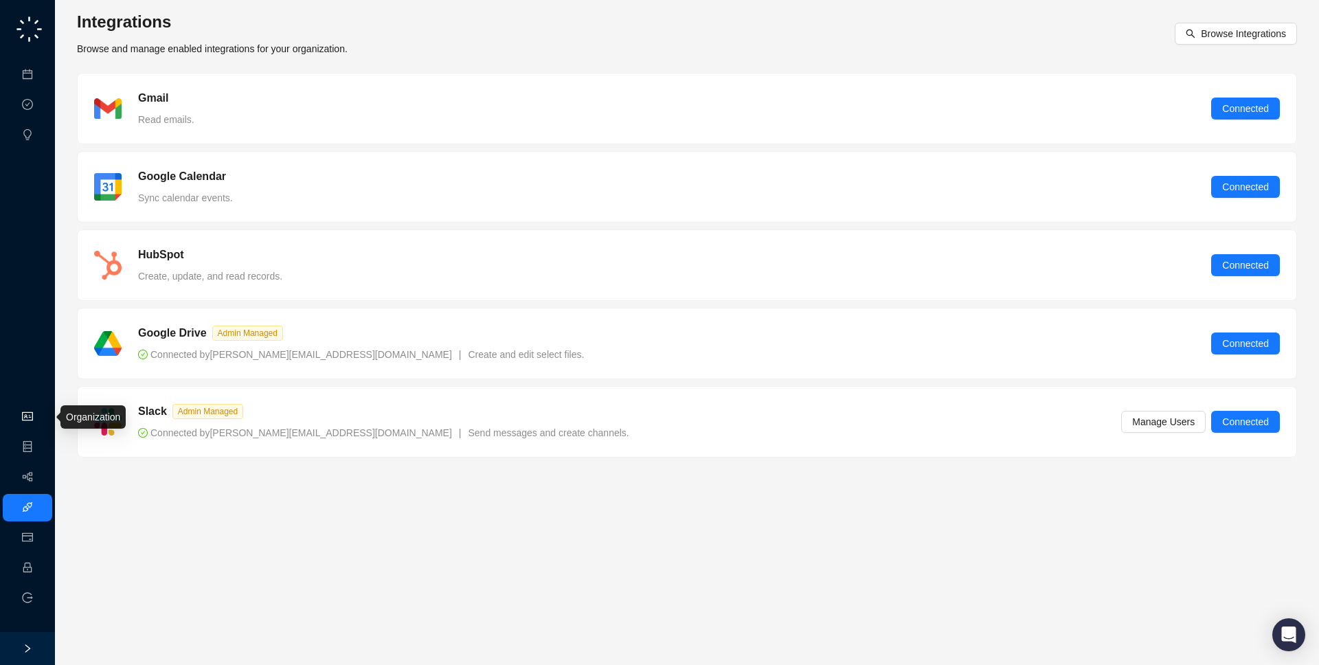
click at [40, 420] on link "Organization" at bounding box center [67, 416] width 54 height 11
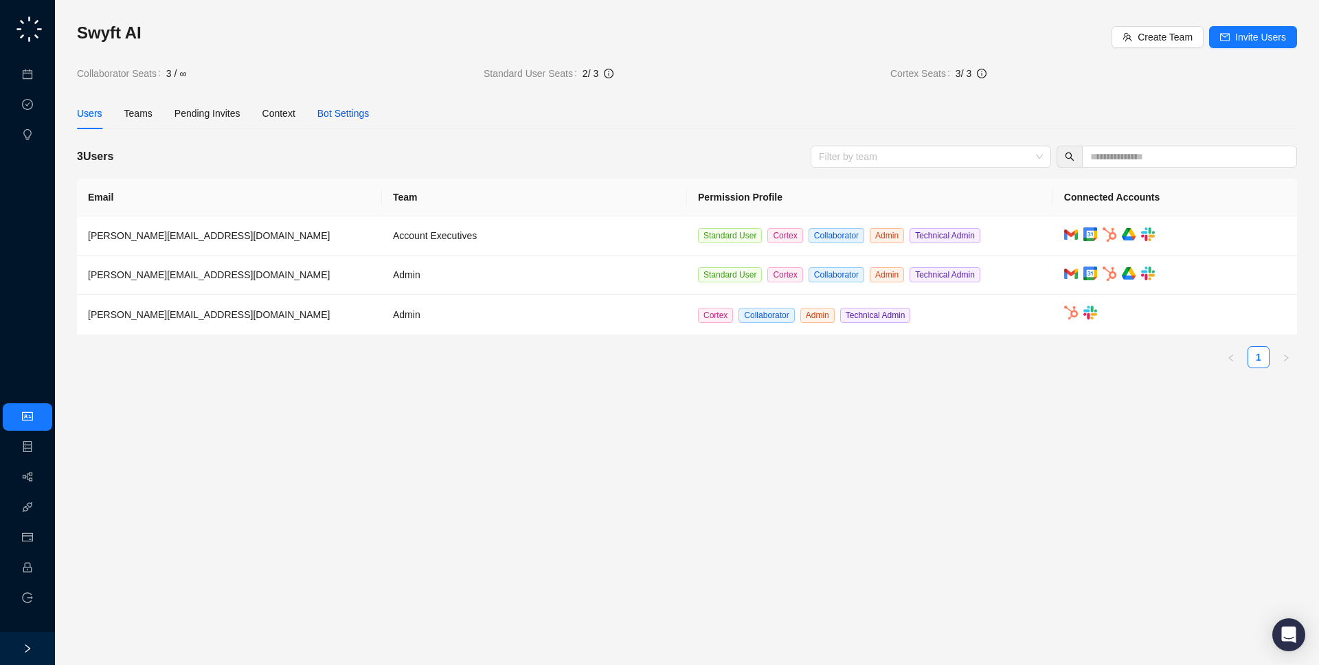
click at [341, 109] on div "Bot Settings" at bounding box center [343, 113] width 52 height 15
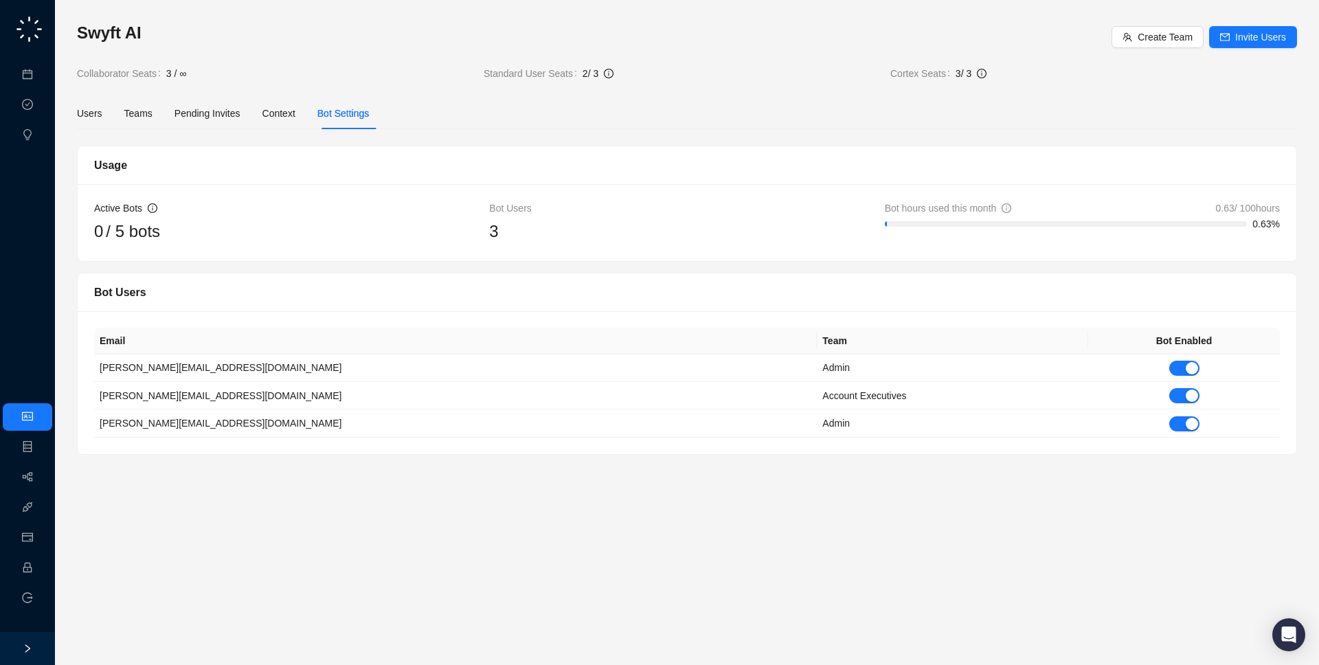
drag, startPoint x: 1079, startPoint y: 201, endPoint x: 1082, endPoint y: 207, distance: 7.4
click at [1082, 207] on div "Bot hours used this month 0.63 / 100 hours" at bounding box center [1082, 208] width 395 height 15
click at [40, 562] on link "Employee" at bounding box center [61, 567] width 43 height 11
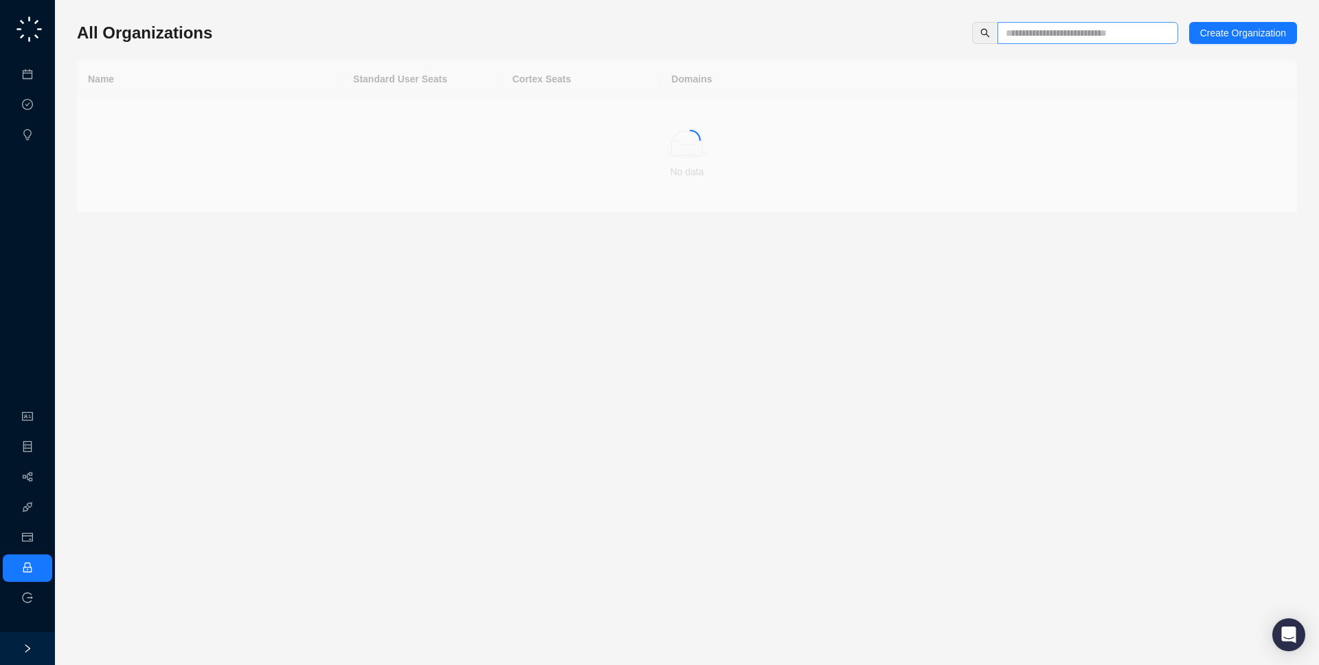
click at [1078, 24] on span at bounding box center [1087, 33] width 181 height 22
type input "*********"
click at [674, 105] on td "synthesia.io" at bounding box center [978, 117] width 637 height 38
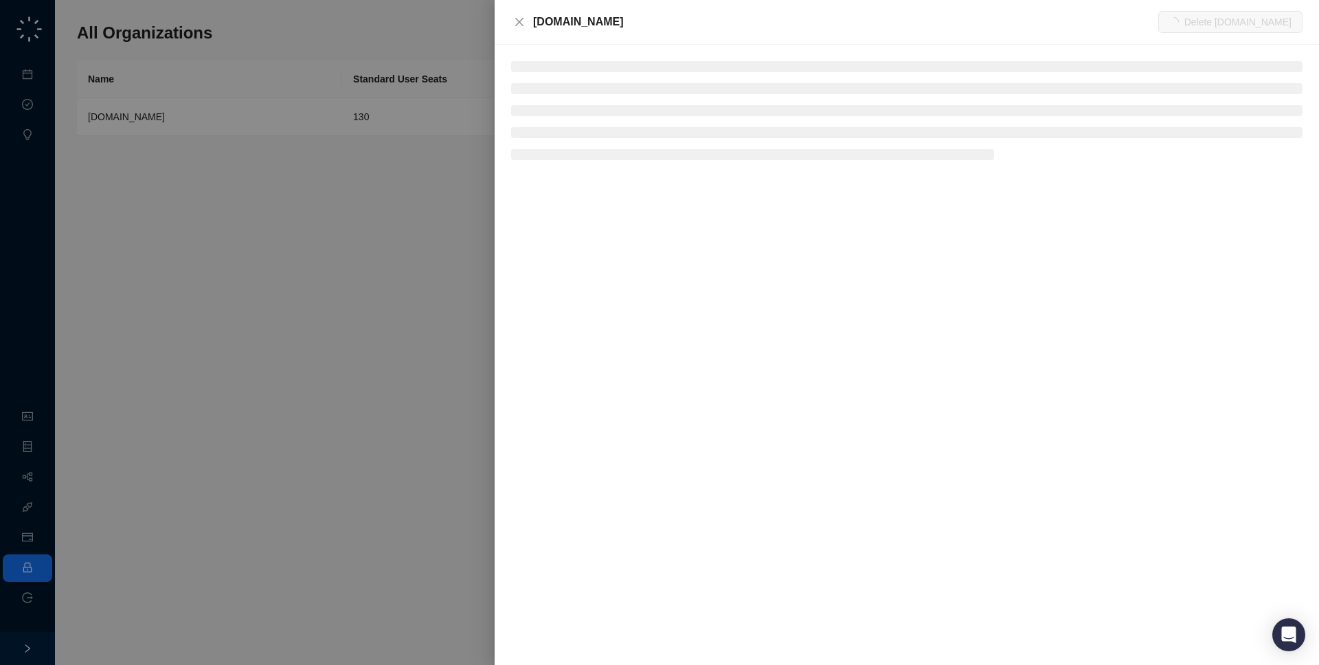
click at [619, 16] on div "[DOMAIN_NAME]" at bounding box center [845, 22] width 625 height 16
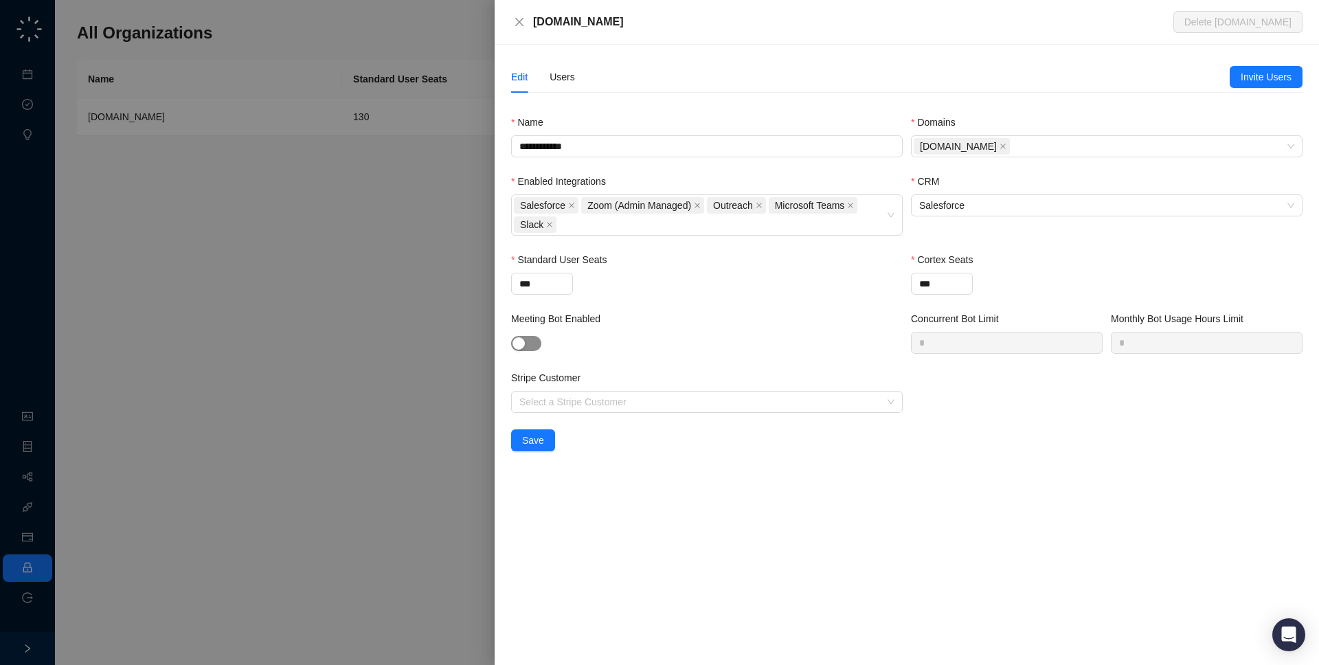
click at [537, 343] on span "button" at bounding box center [526, 343] width 30 height 15
click at [962, 345] on input "*" at bounding box center [1006, 342] width 190 height 21
type input "**"
click at [1142, 339] on input "*" at bounding box center [1206, 342] width 190 height 21
type input "***"
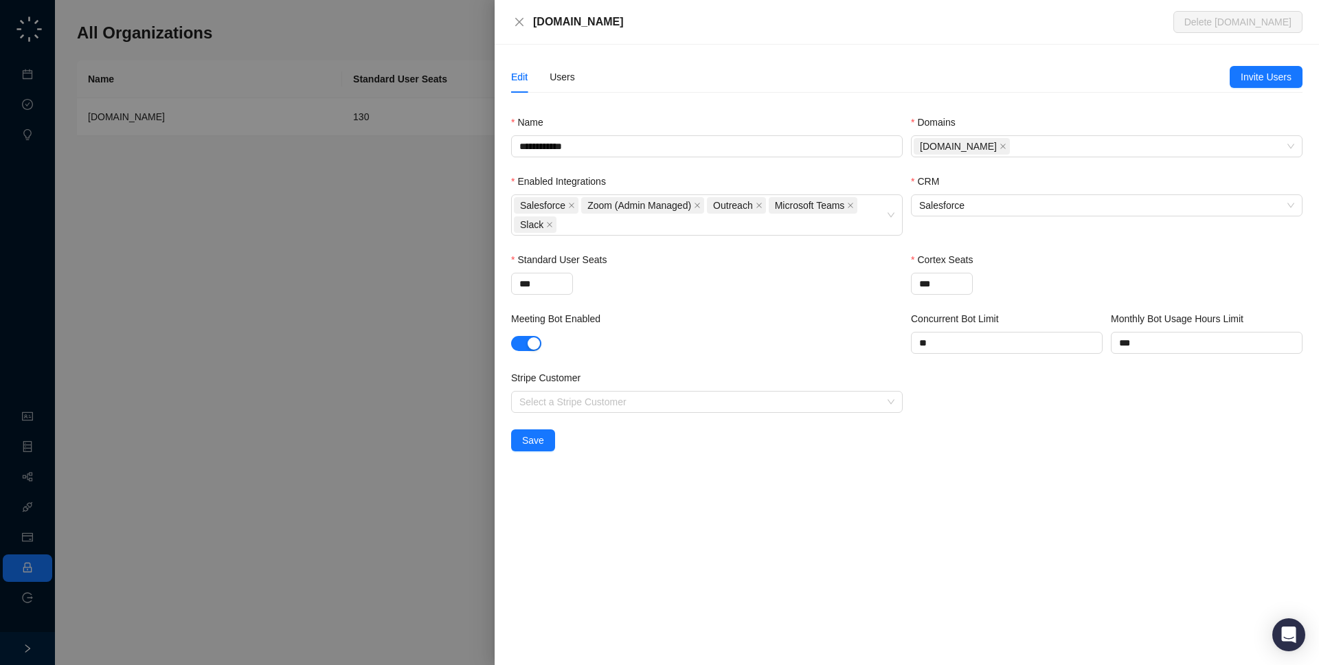
click at [1102, 437] on form "**********" at bounding box center [906, 283] width 791 height 337
click at [532, 444] on span "Save" at bounding box center [533, 440] width 22 height 15
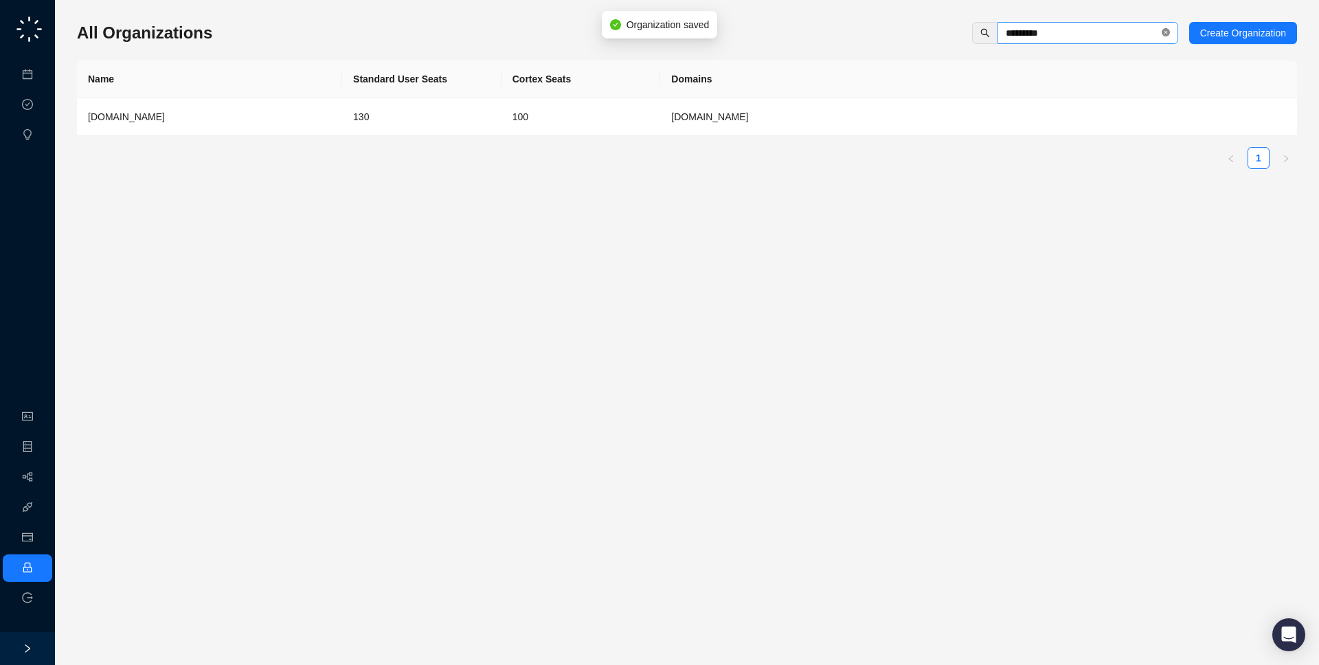
click at [1161, 35] on icon "close-circle" at bounding box center [1165, 32] width 8 height 8
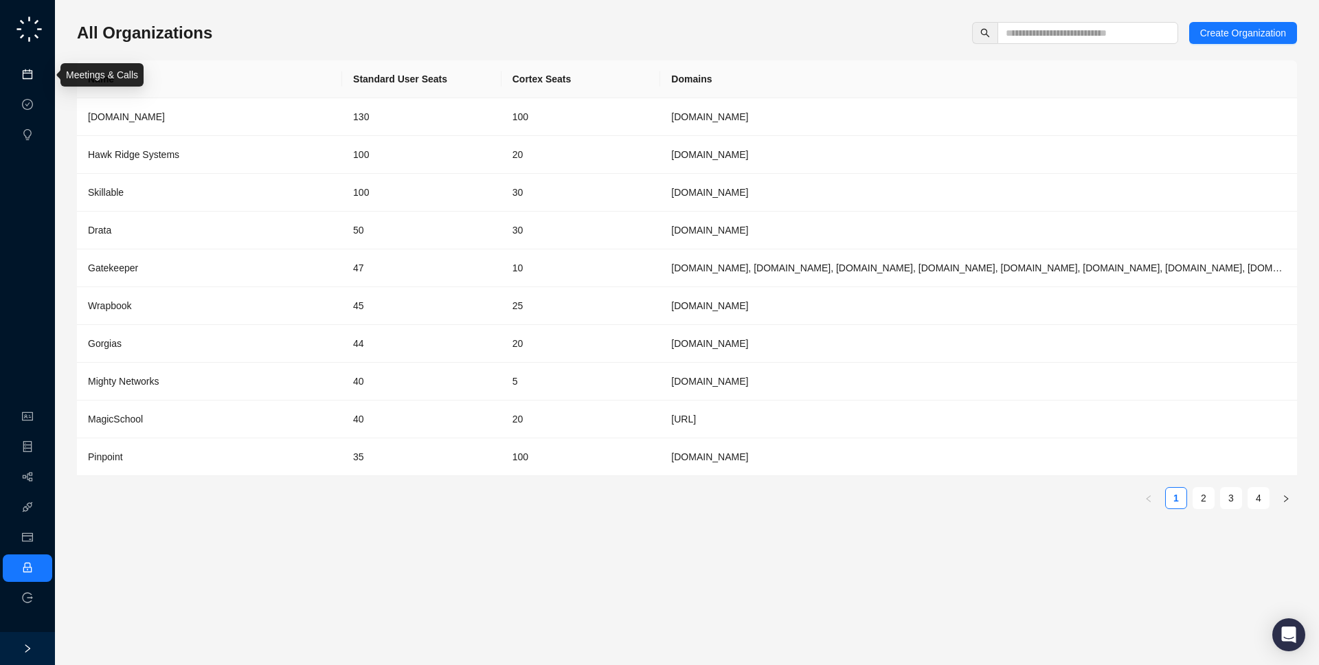
click at [40, 71] on link "Meetings & Calls" at bounding box center [76, 74] width 72 height 11
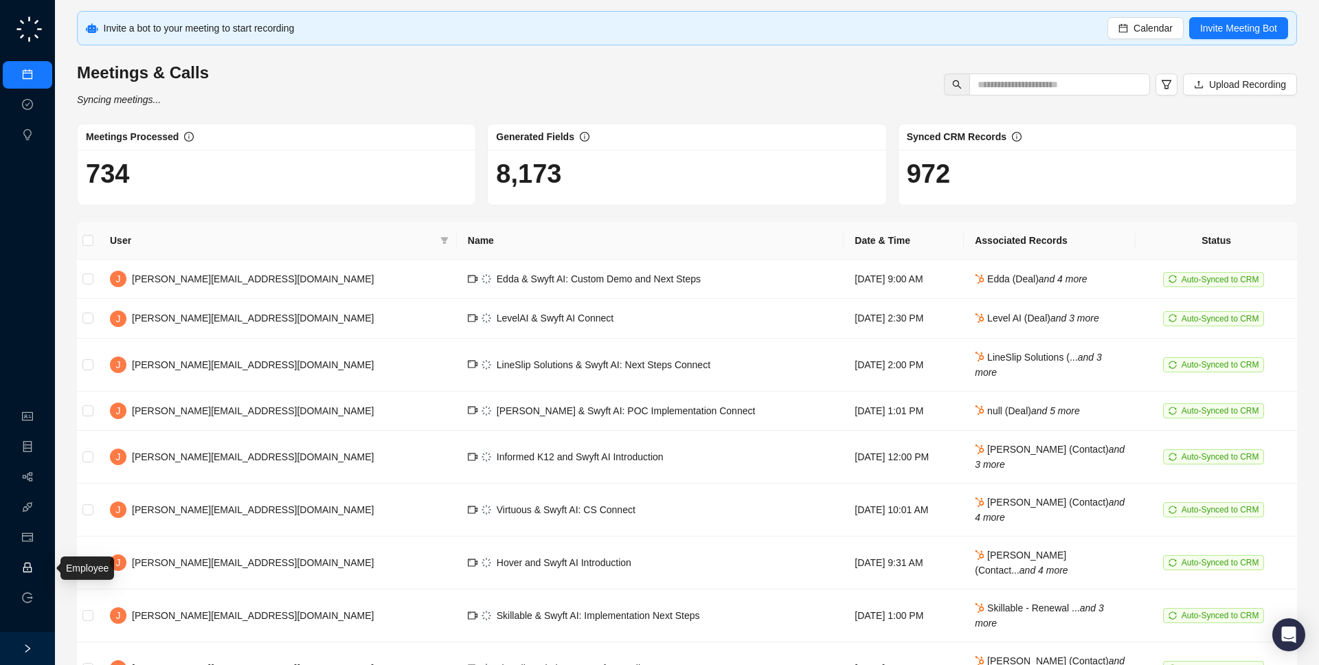
click at [40, 573] on link "Employee" at bounding box center [61, 567] width 43 height 11
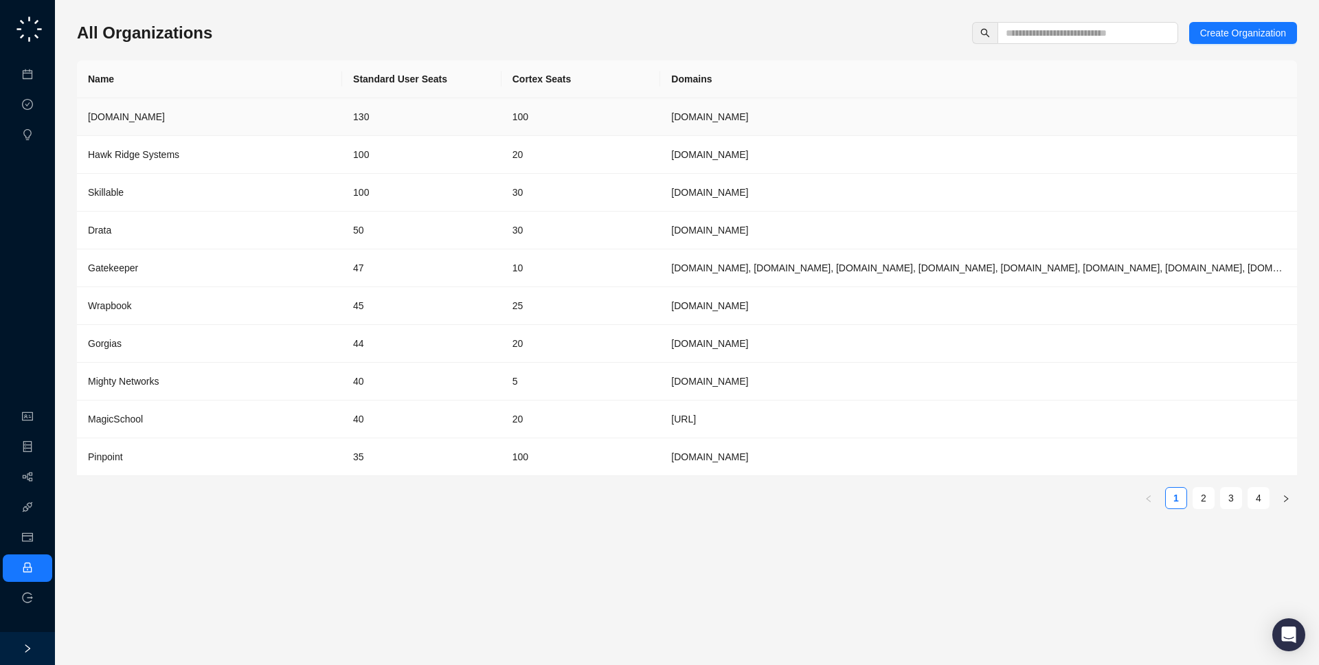
click at [239, 126] on td "[DOMAIN_NAME]" at bounding box center [209, 117] width 265 height 38
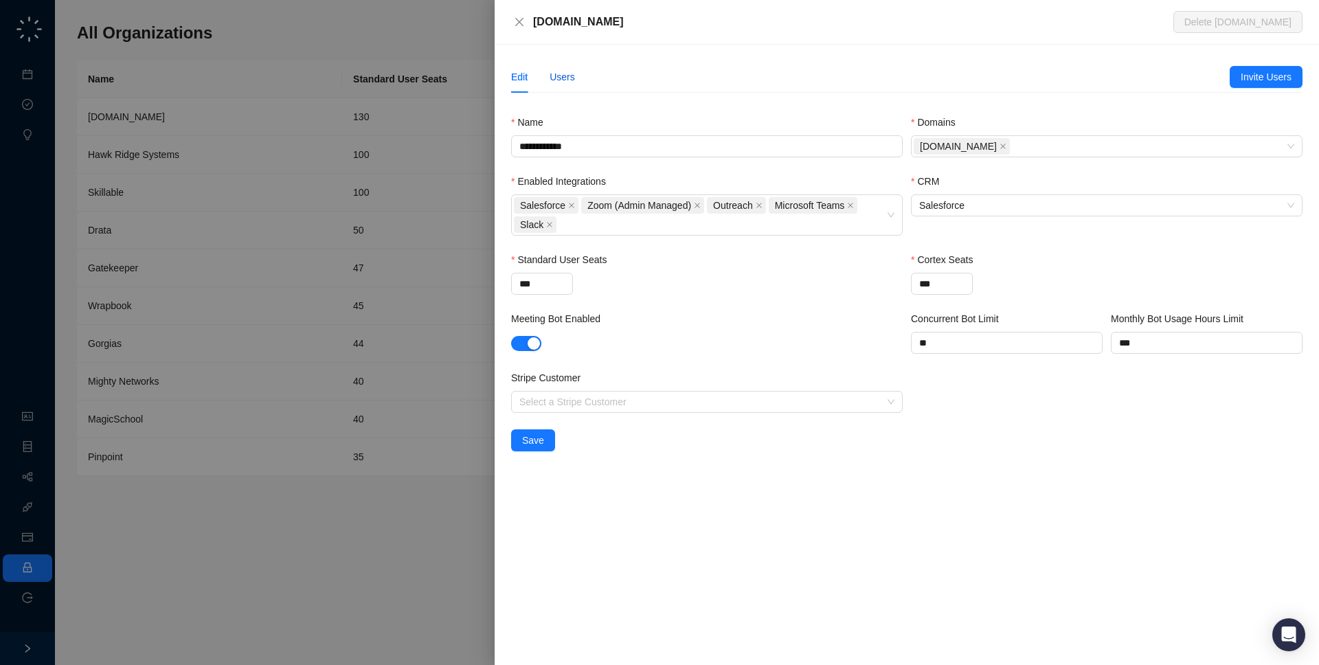
click at [565, 84] on div "Users" at bounding box center [561, 76] width 25 height 15
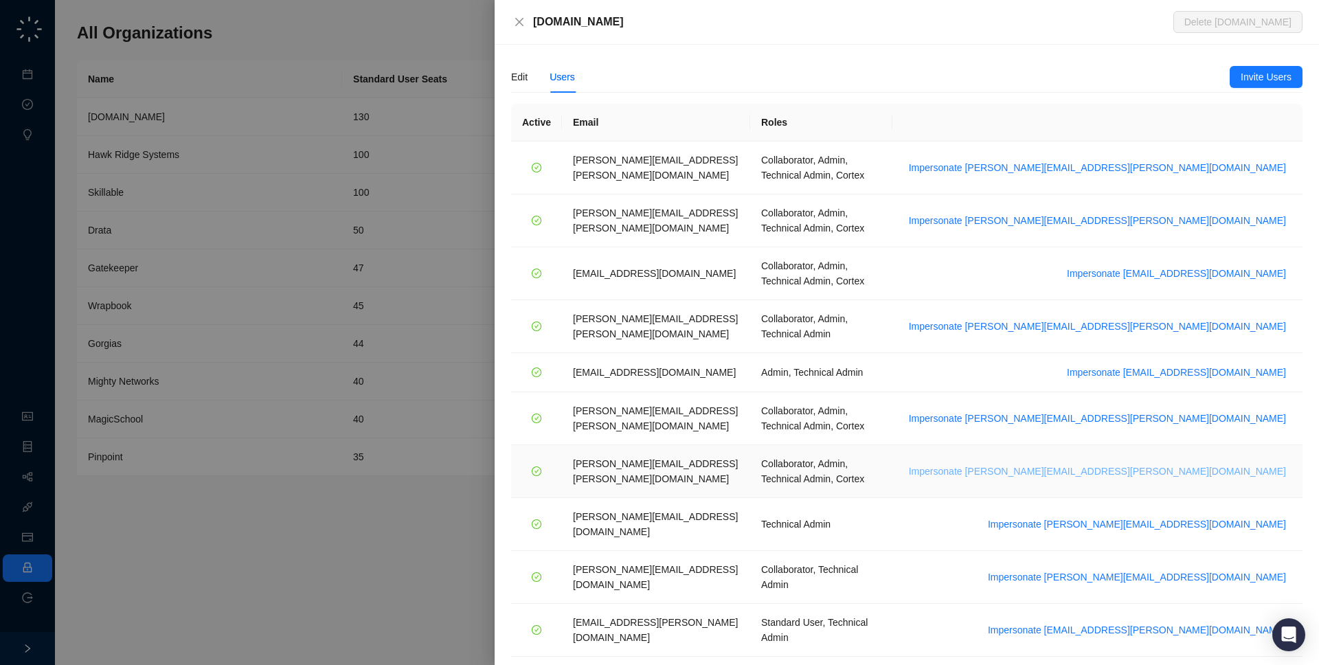
click at [1173, 464] on span "Impersonate tom.barber@synthesia.io" at bounding box center [1097, 471] width 377 height 15
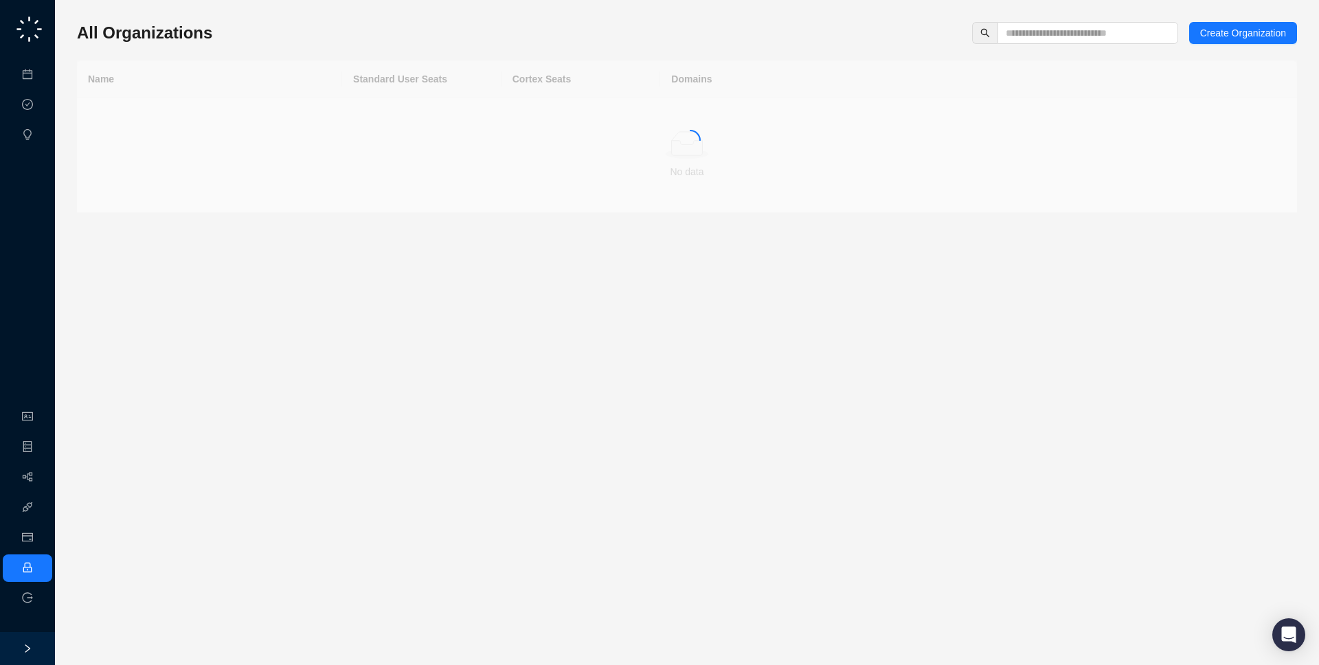
click at [232, 41] on div "All Organizations Create Organization" at bounding box center [687, 33] width 1220 height 22
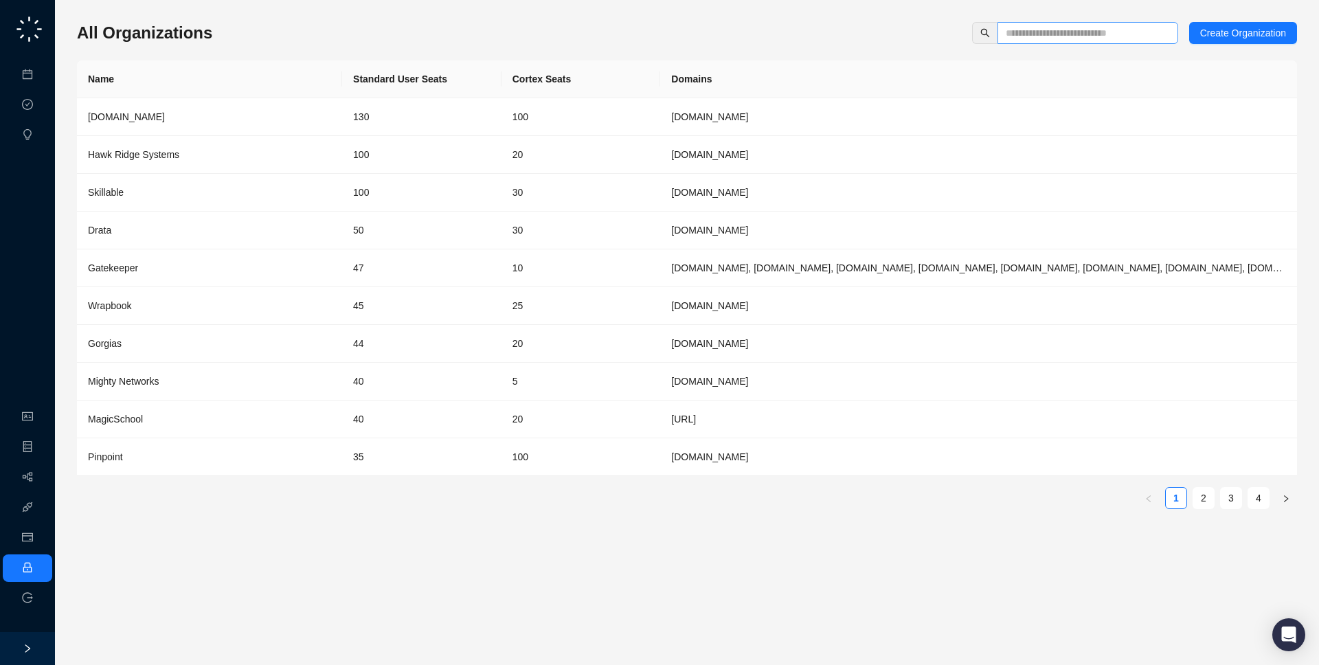
click at [1029, 24] on span at bounding box center [1087, 33] width 181 height 22
click at [40, 415] on link "Organization" at bounding box center [67, 416] width 54 height 11
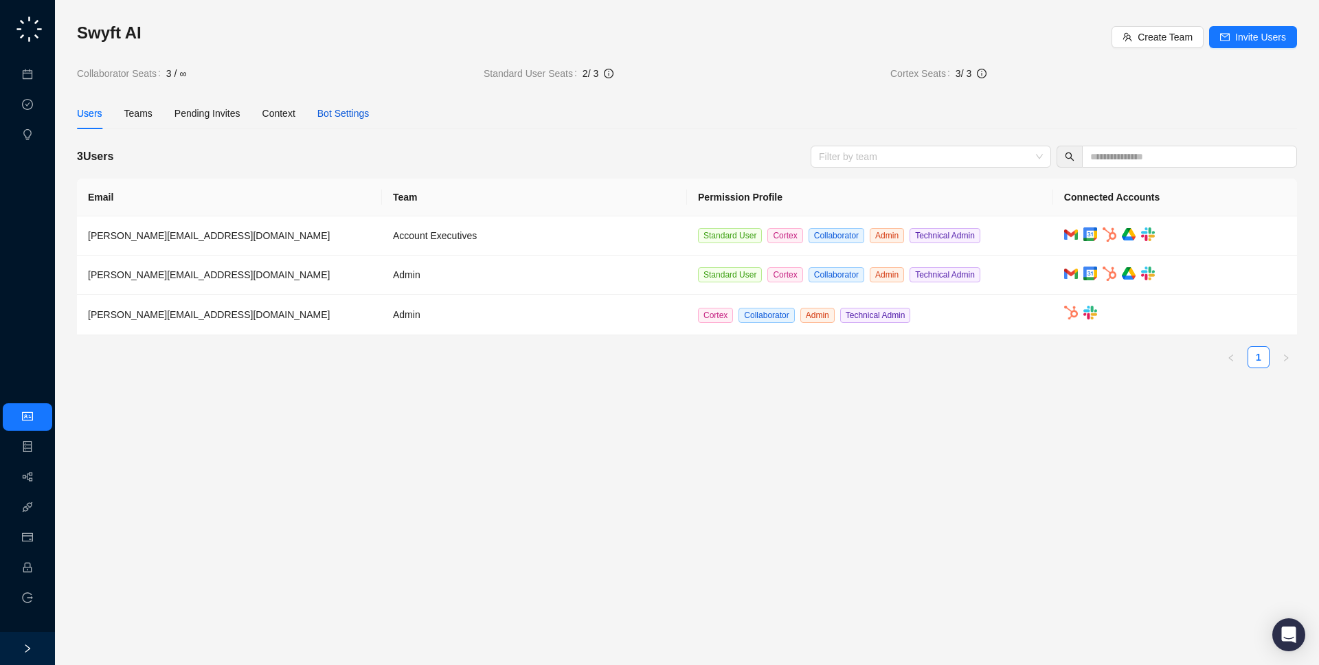
click at [362, 106] on div "Bot Settings" at bounding box center [343, 113] width 52 height 15
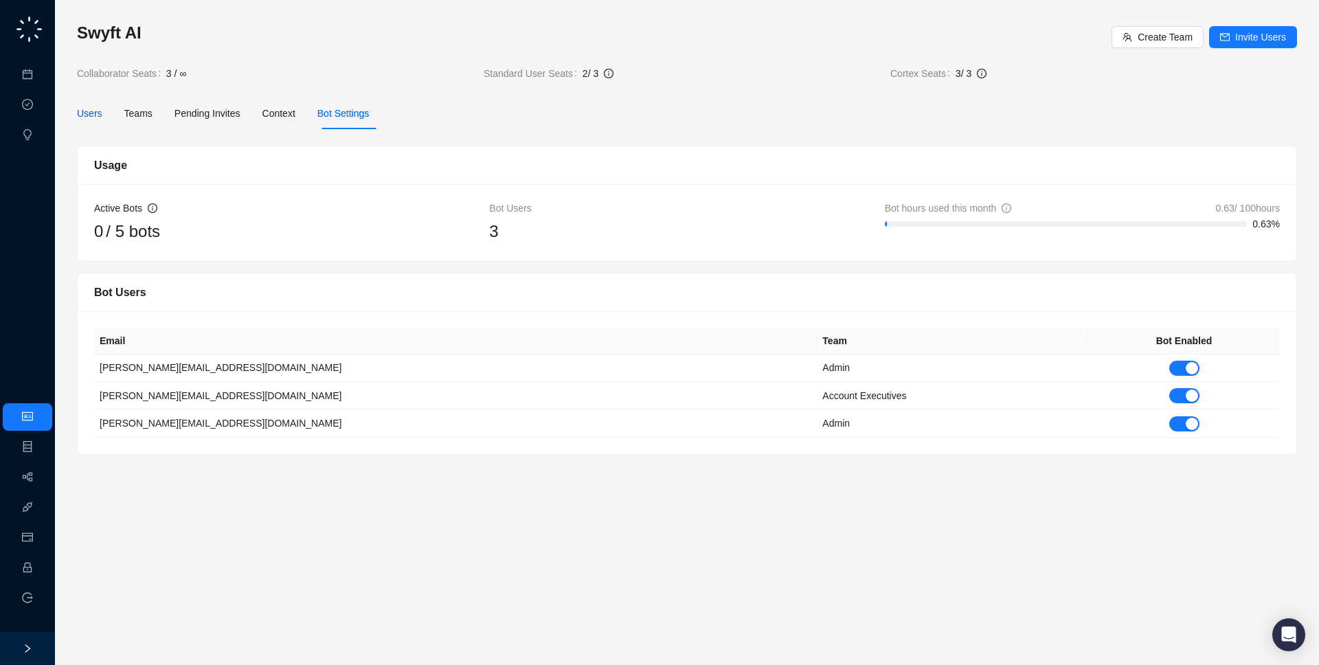
click at [79, 110] on div "Users" at bounding box center [89, 113] width 25 height 15
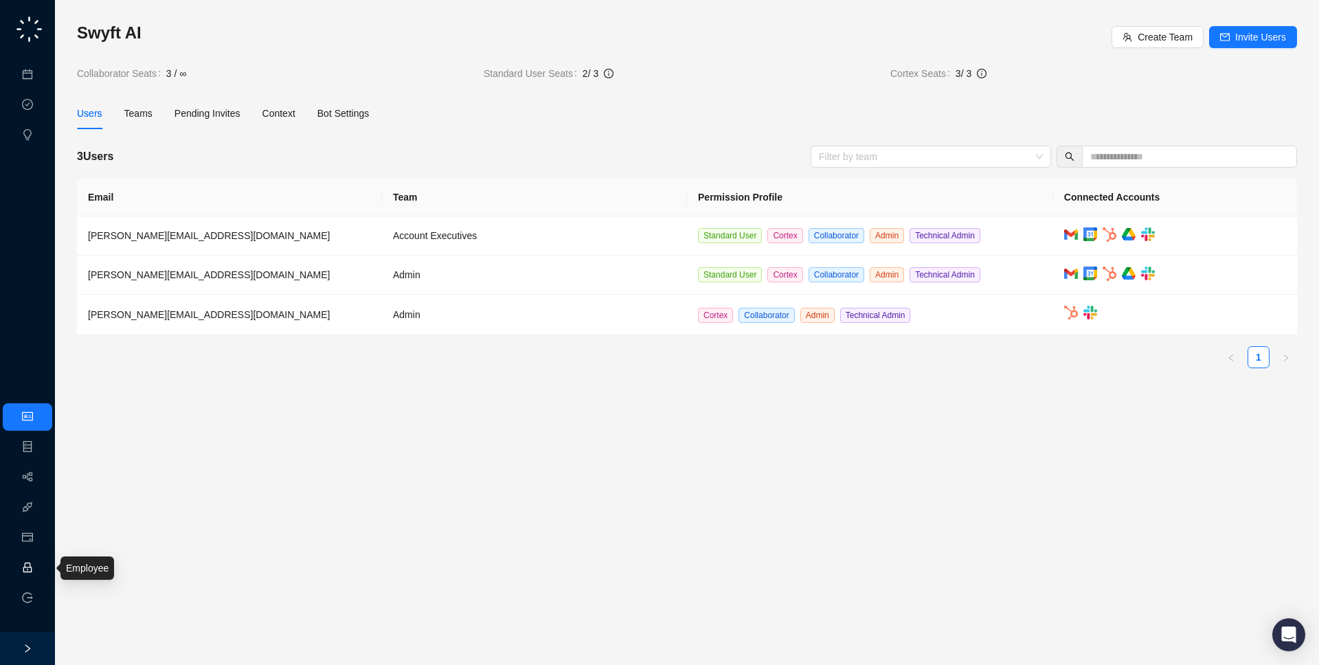
click at [40, 564] on link "Employee" at bounding box center [61, 567] width 43 height 11
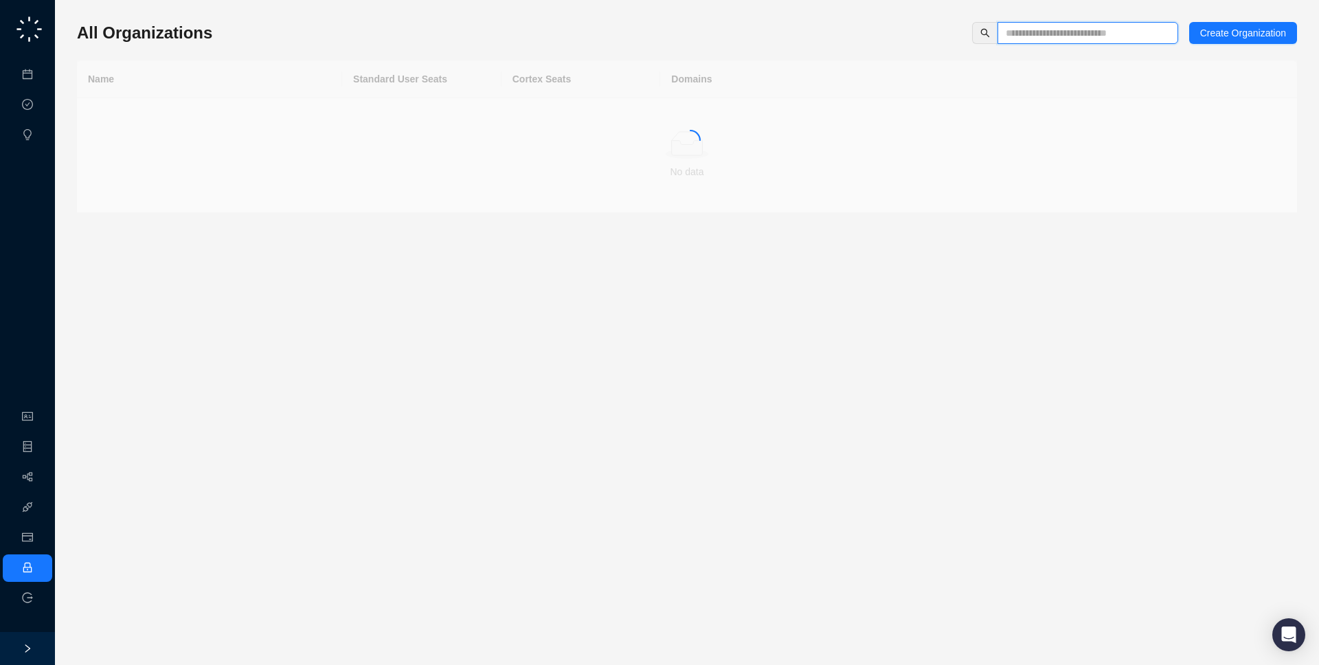
click at [1121, 34] on input "text" at bounding box center [1081, 32] width 153 height 15
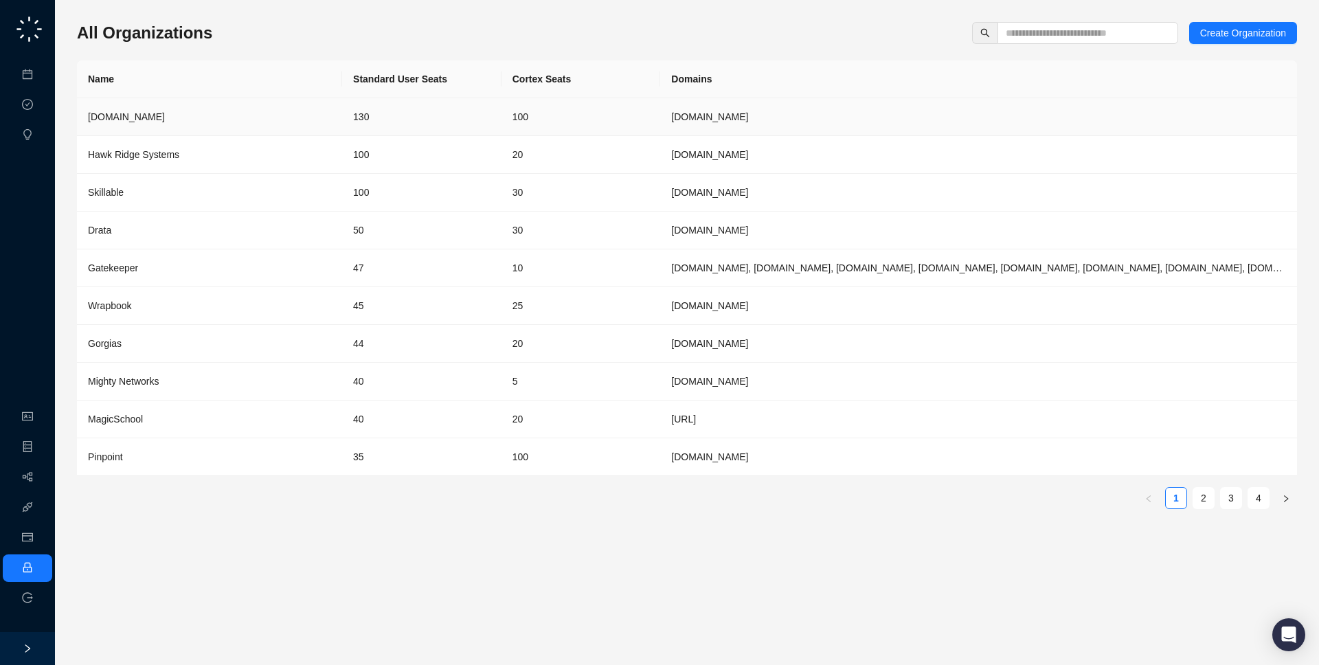
click at [466, 107] on td "130" at bounding box center [421, 117] width 159 height 38
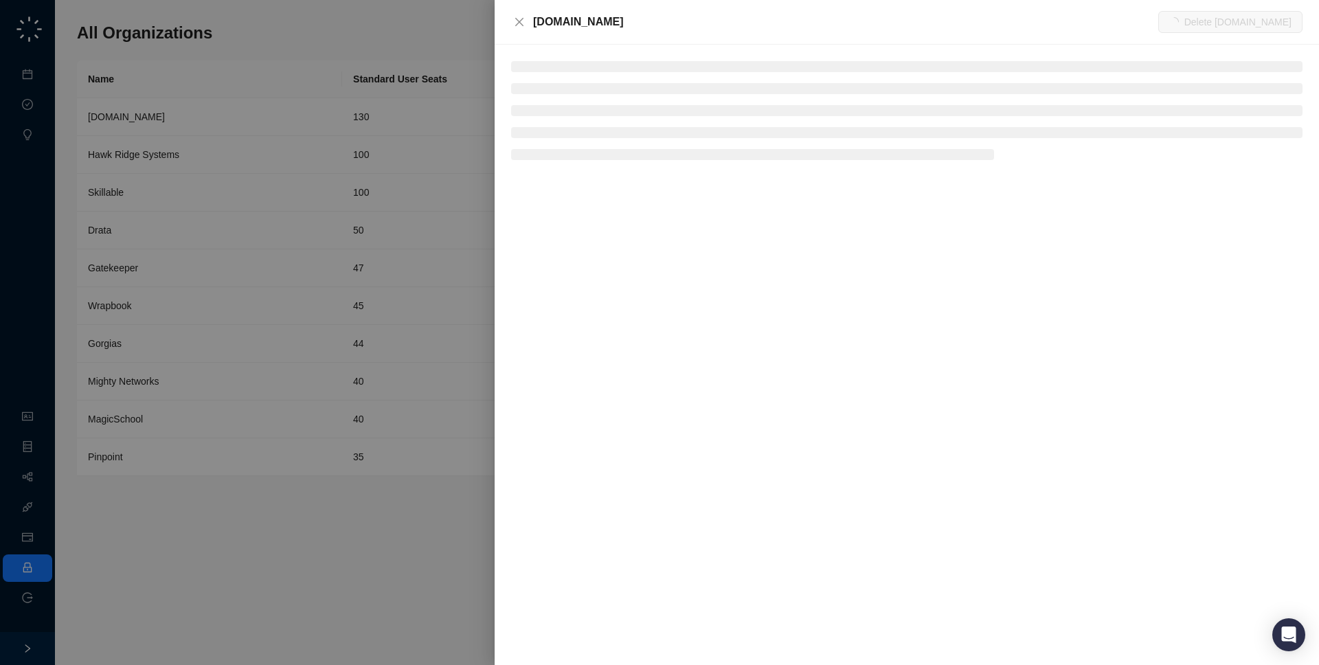
drag, startPoint x: 599, startPoint y: 8, endPoint x: 600, endPoint y: 19, distance: 11.7
click at [600, 19] on div "[DOMAIN_NAME]" at bounding box center [845, 22] width 625 height 16
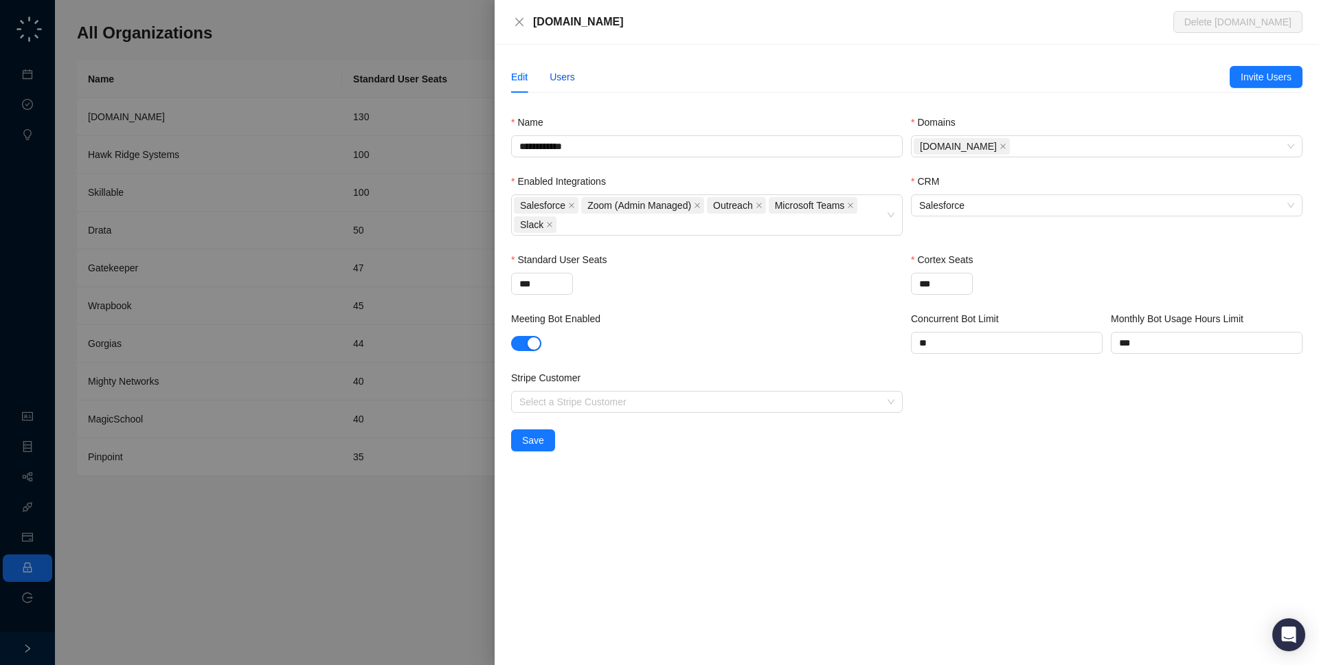
click at [568, 80] on div "Users" at bounding box center [561, 76] width 25 height 15
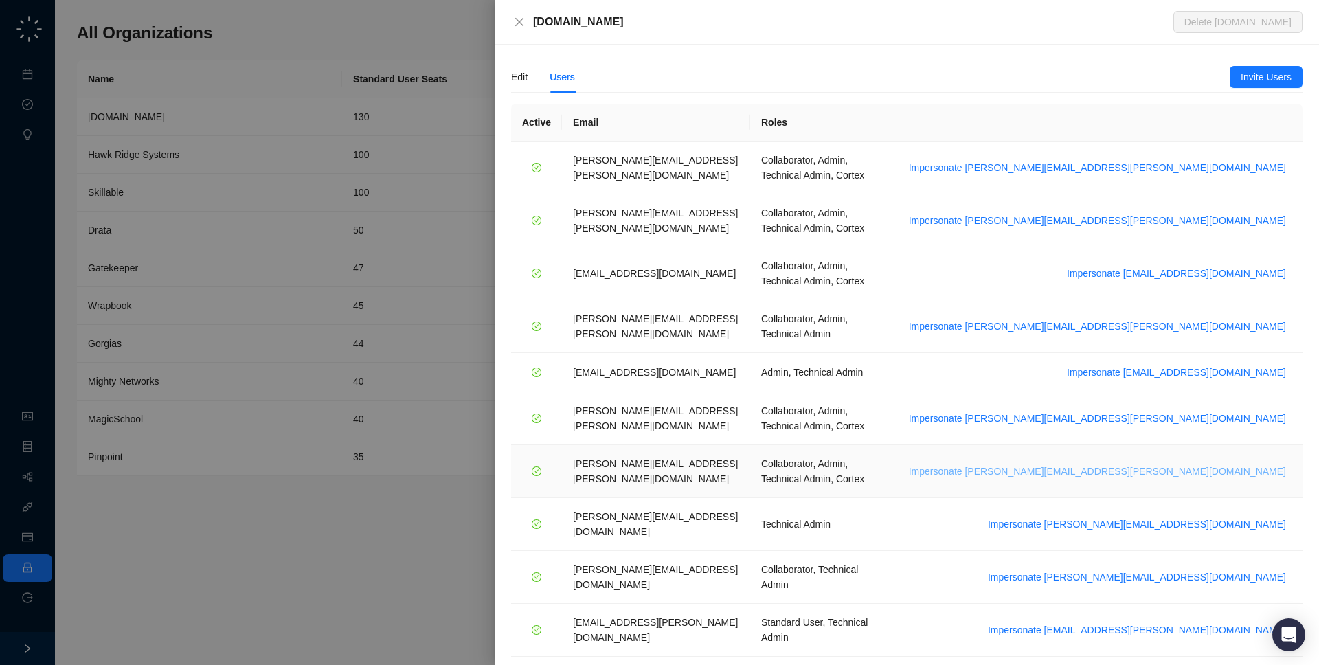
click at [1216, 464] on span "Impersonate [PERSON_NAME][EMAIL_ADDRESS][PERSON_NAME][DOMAIN_NAME]" at bounding box center [1097, 471] width 377 height 15
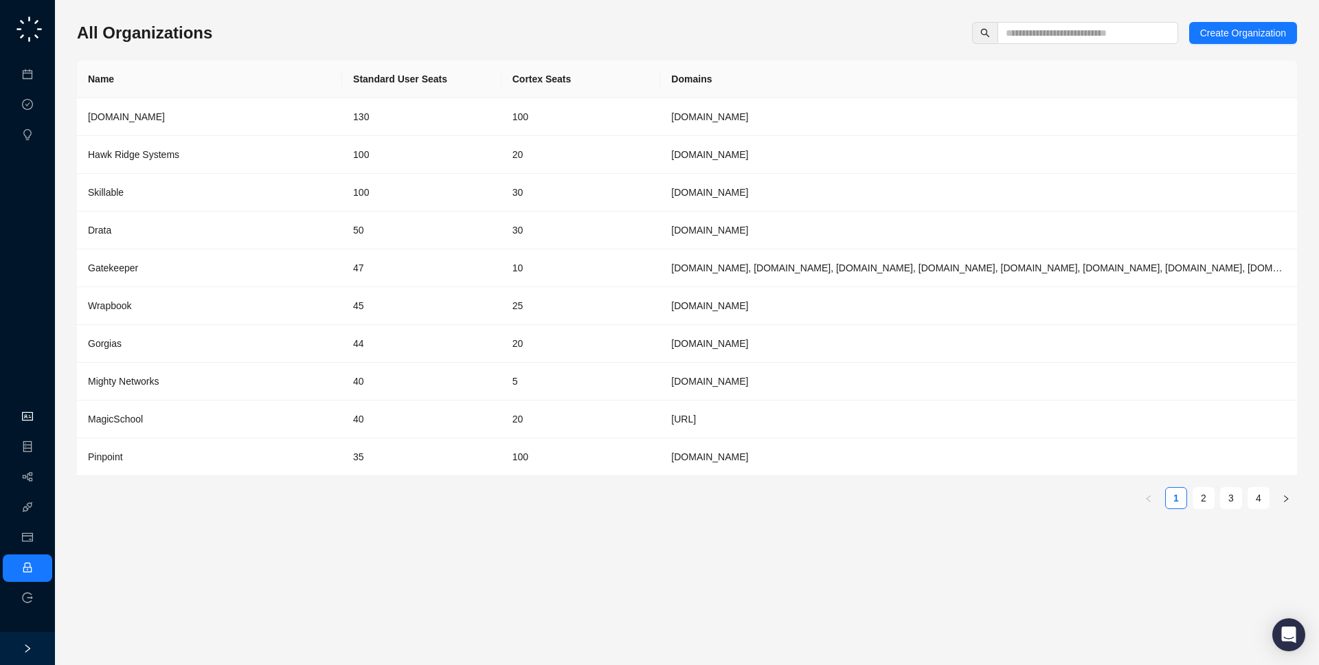
click at [42, 414] on link "Organization" at bounding box center [67, 416] width 54 height 11
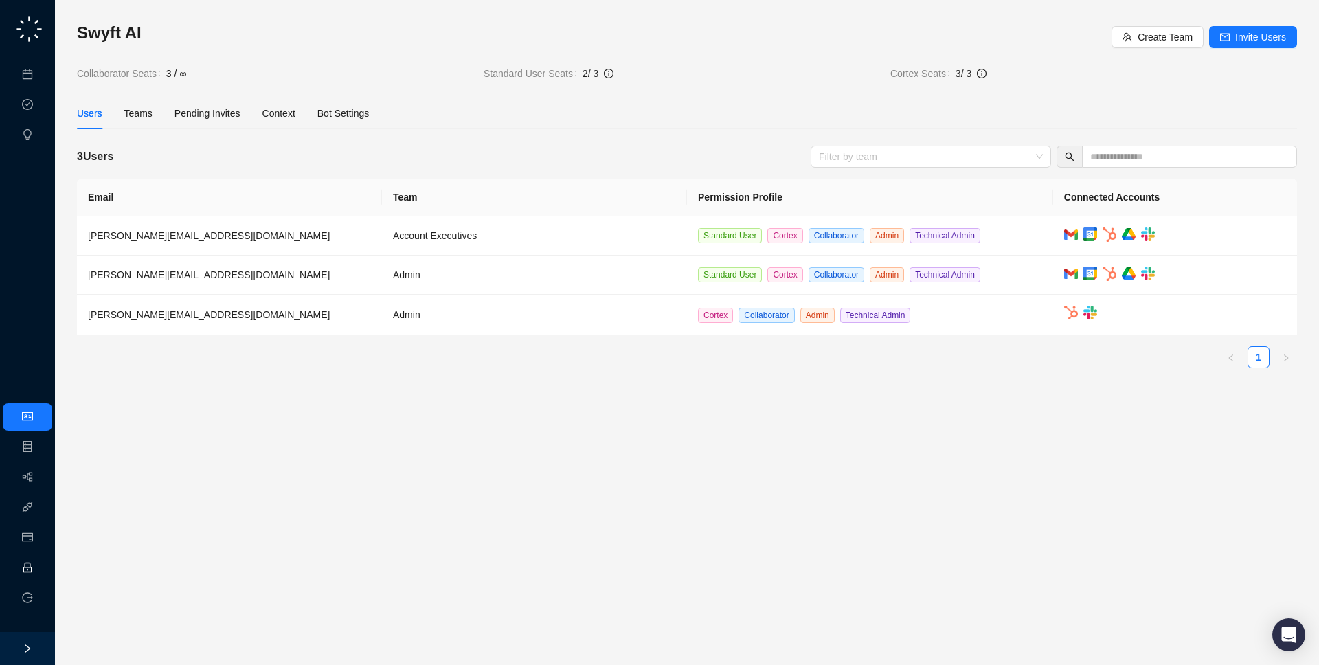
click at [40, 562] on link "Employee" at bounding box center [61, 567] width 43 height 11
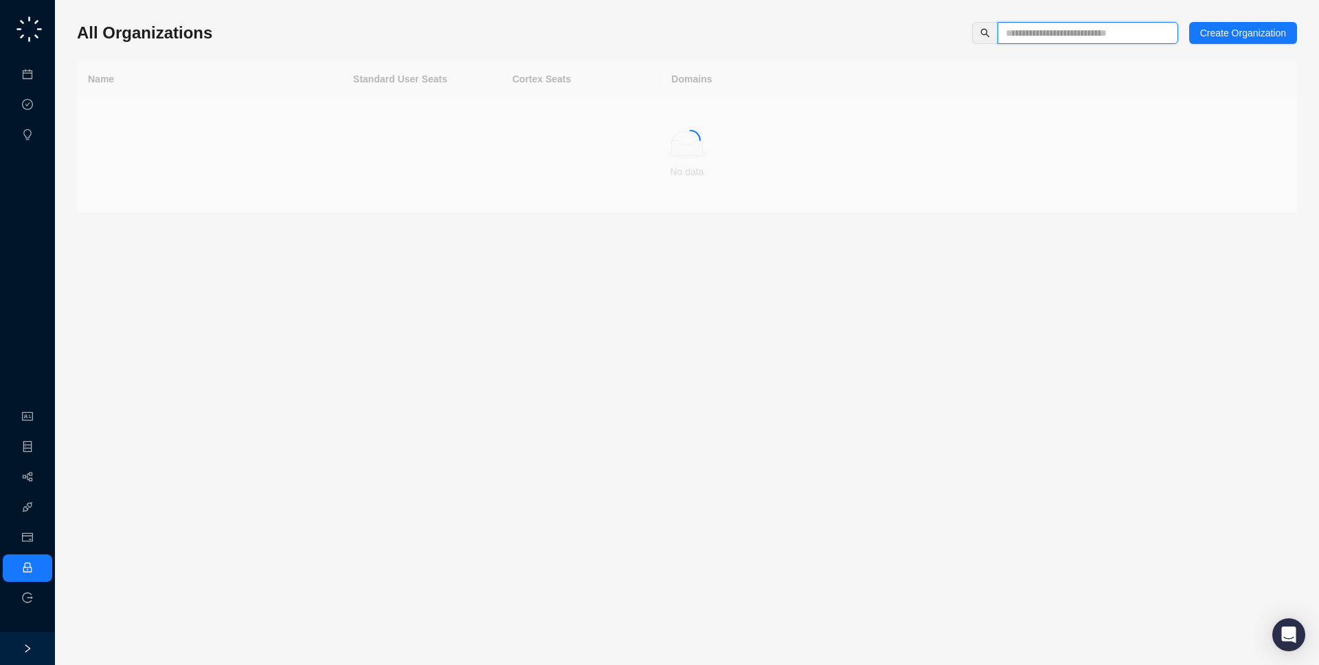
click at [1058, 34] on input "text" at bounding box center [1081, 32] width 153 height 15
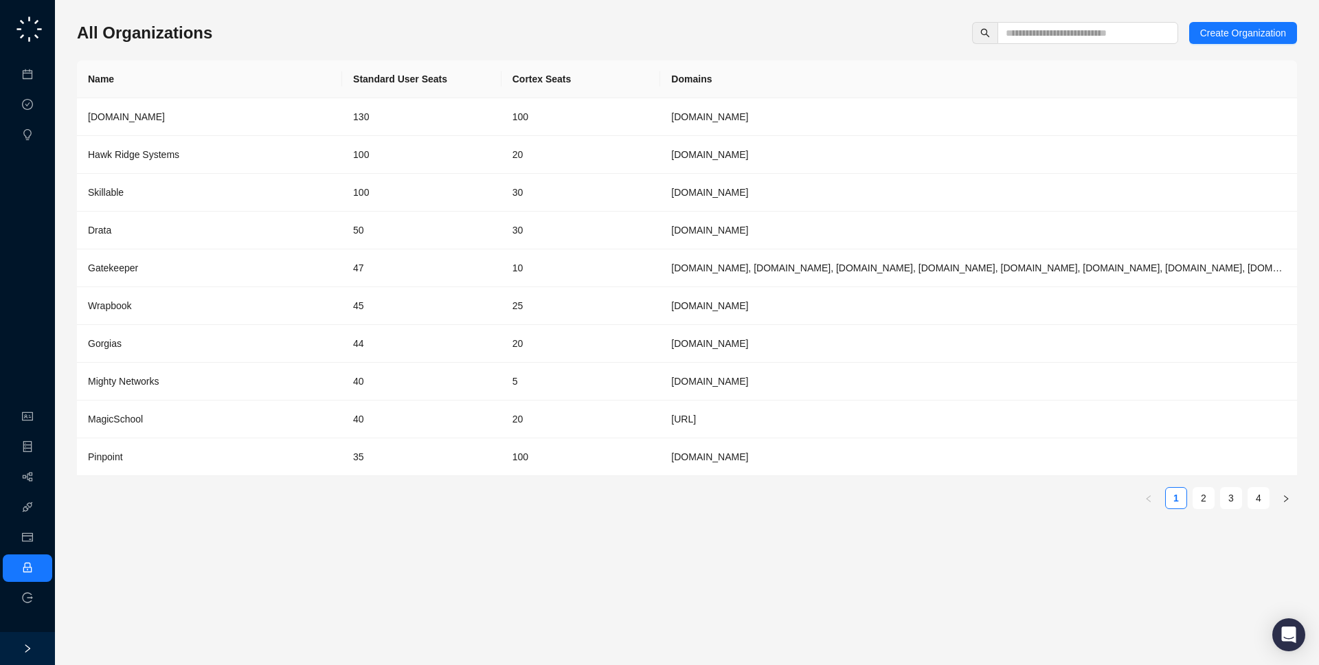
click at [493, 30] on div "All Organizations Create Organization" at bounding box center [687, 33] width 1220 height 22
click at [484, 91] on th "Standard User Seats" at bounding box center [421, 79] width 159 height 38
click at [480, 111] on td "130" at bounding box center [421, 117] width 159 height 38
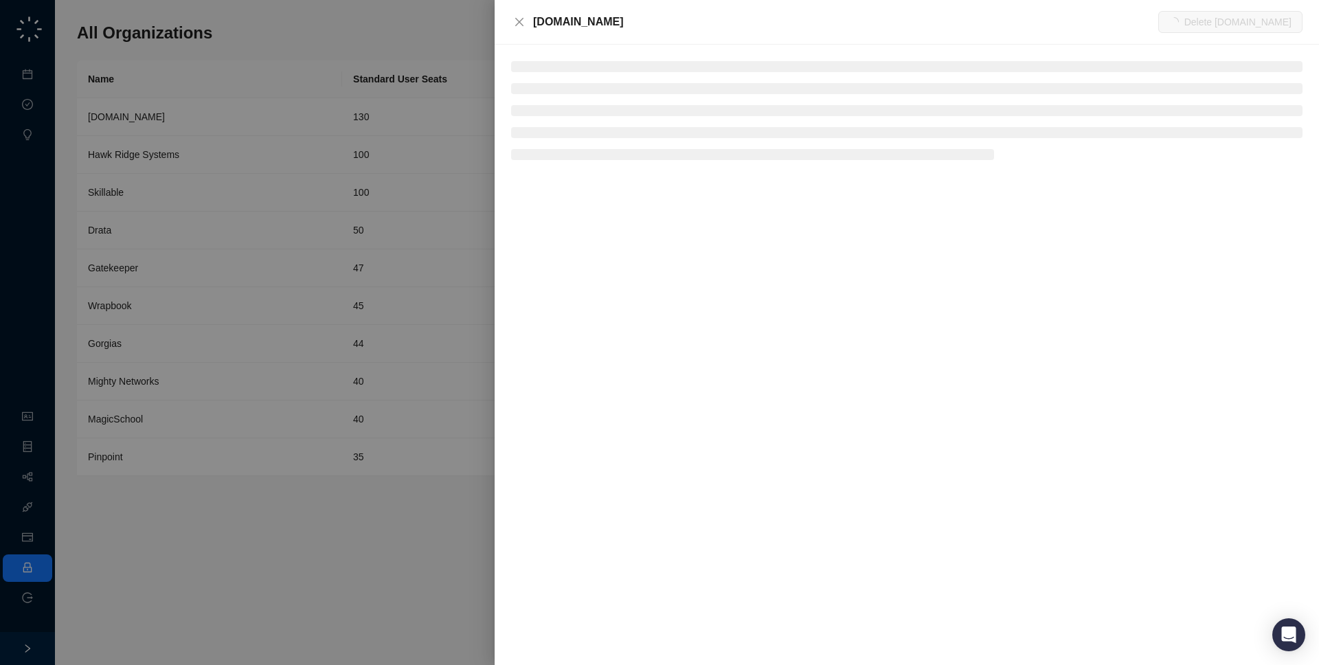
click at [633, 14] on div "[DOMAIN_NAME]" at bounding box center [845, 22] width 625 height 16
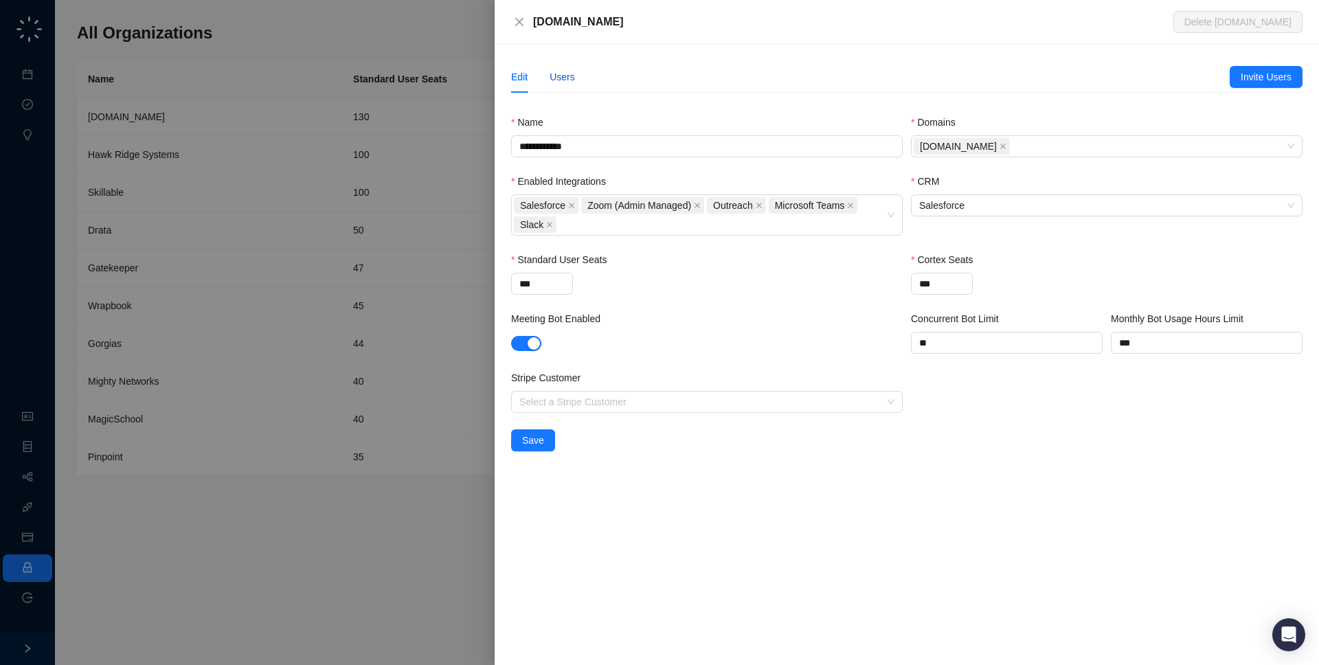
click at [558, 75] on div "Users" at bounding box center [561, 76] width 25 height 15
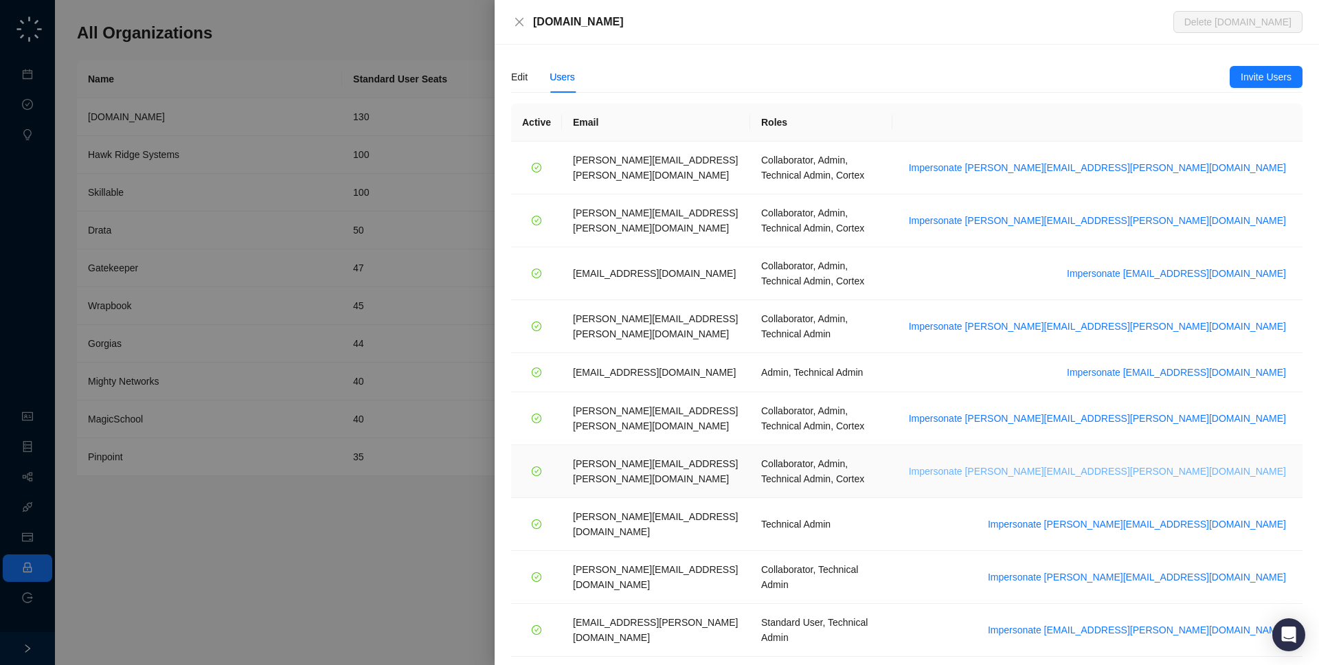
click at [1202, 464] on span "Impersonate tom.barber@synthesia.io" at bounding box center [1097, 471] width 377 height 15
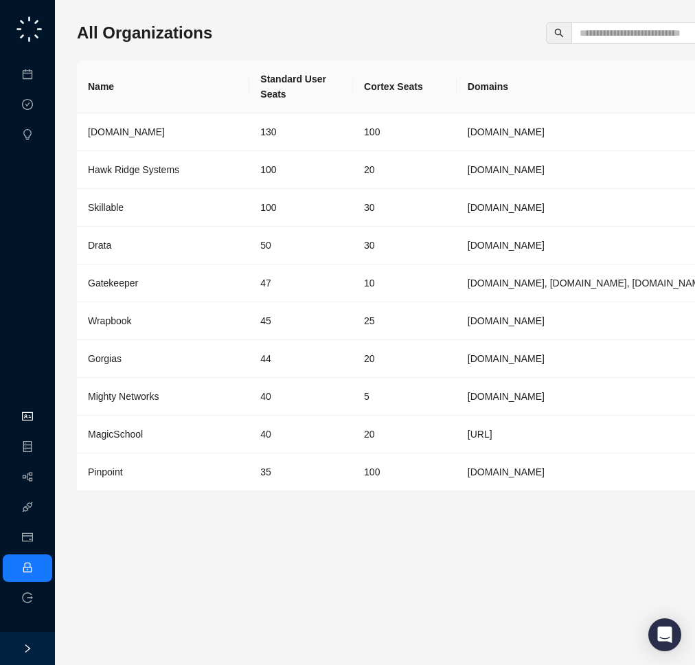
click at [40, 418] on link "Organization" at bounding box center [67, 416] width 54 height 11
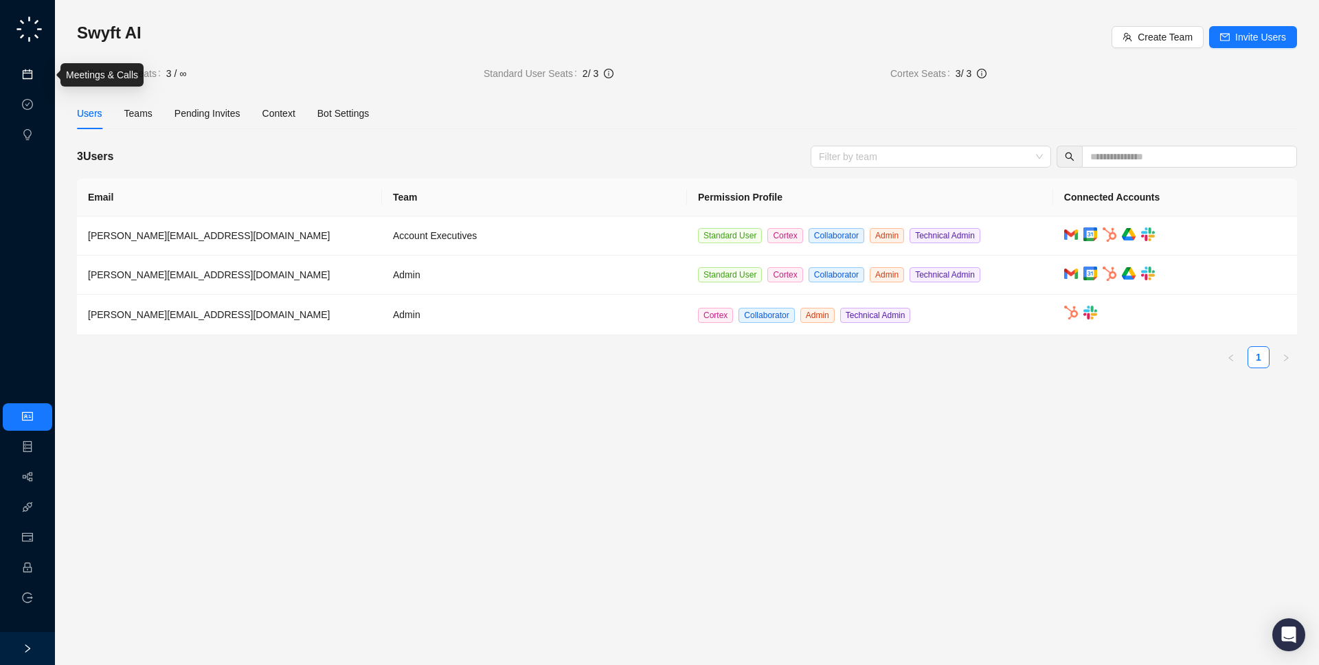
click at [48, 69] on link "Meetings & Calls" at bounding box center [76, 74] width 72 height 11
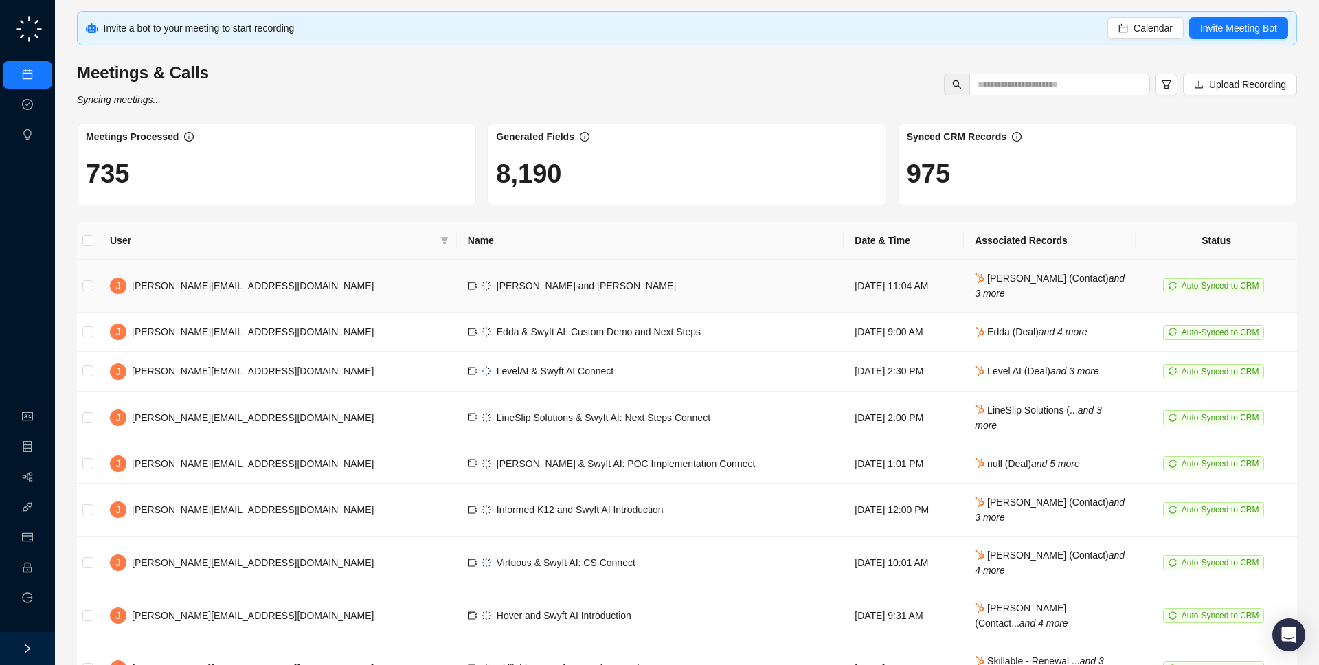
click at [660, 309] on td "[PERSON_NAME] and [PERSON_NAME]" at bounding box center [650, 286] width 387 height 53
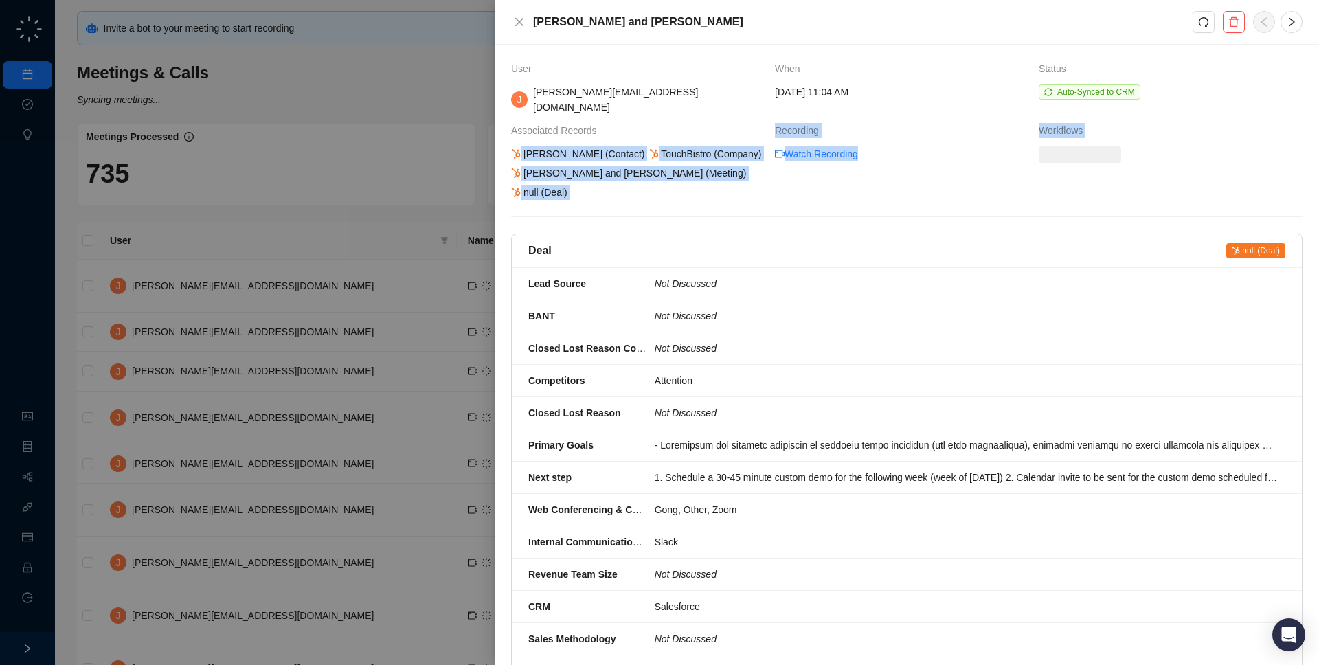
drag, startPoint x: 661, startPoint y: 141, endPoint x: 657, endPoint y: 129, distance: 12.8
click at [657, 122] on div "User When Status [PERSON_NAME] [PERSON_NAME][EMAIL_ADDRESS][DOMAIN_NAME] [DATE]…" at bounding box center [906, 629] width 791 height 1136
click at [657, 180] on div "[PERSON_NAME] (Contact) TouchBistro (Company) [PERSON_NAME] and [PERSON_NAME] (…" at bounding box center [637, 173] width 257 height 54
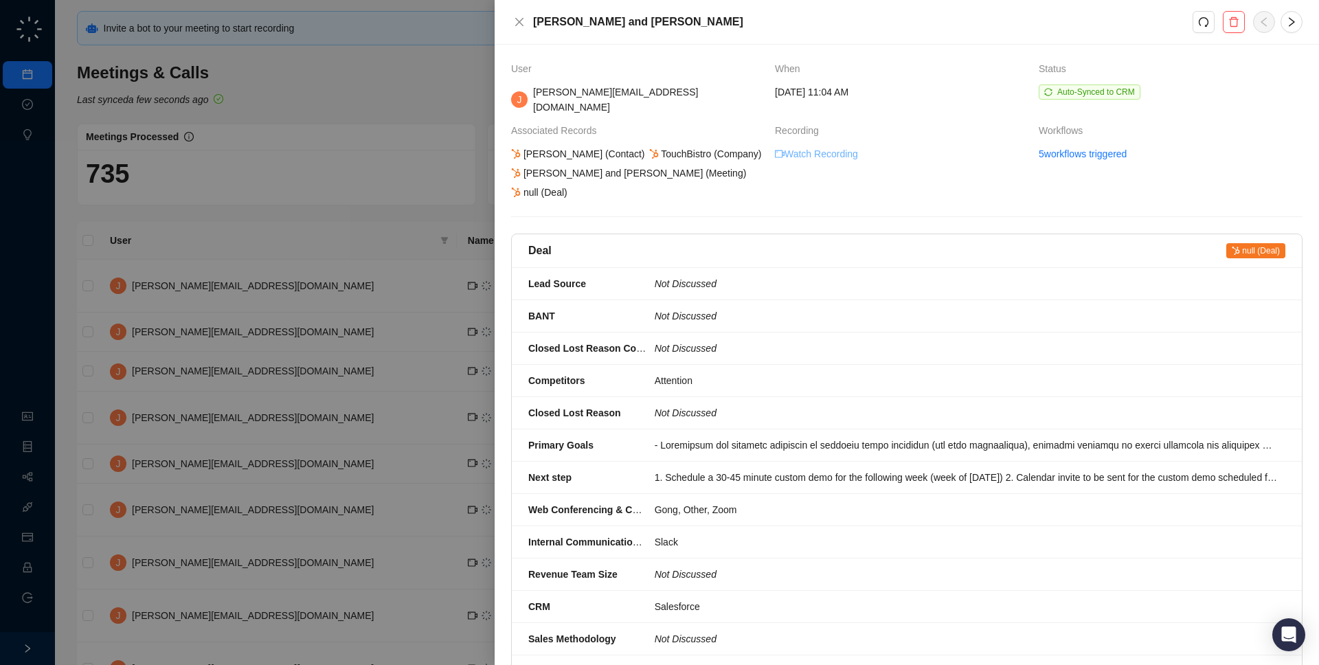
click at [825, 146] on link "Watch Recording" at bounding box center [816, 153] width 83 height 15
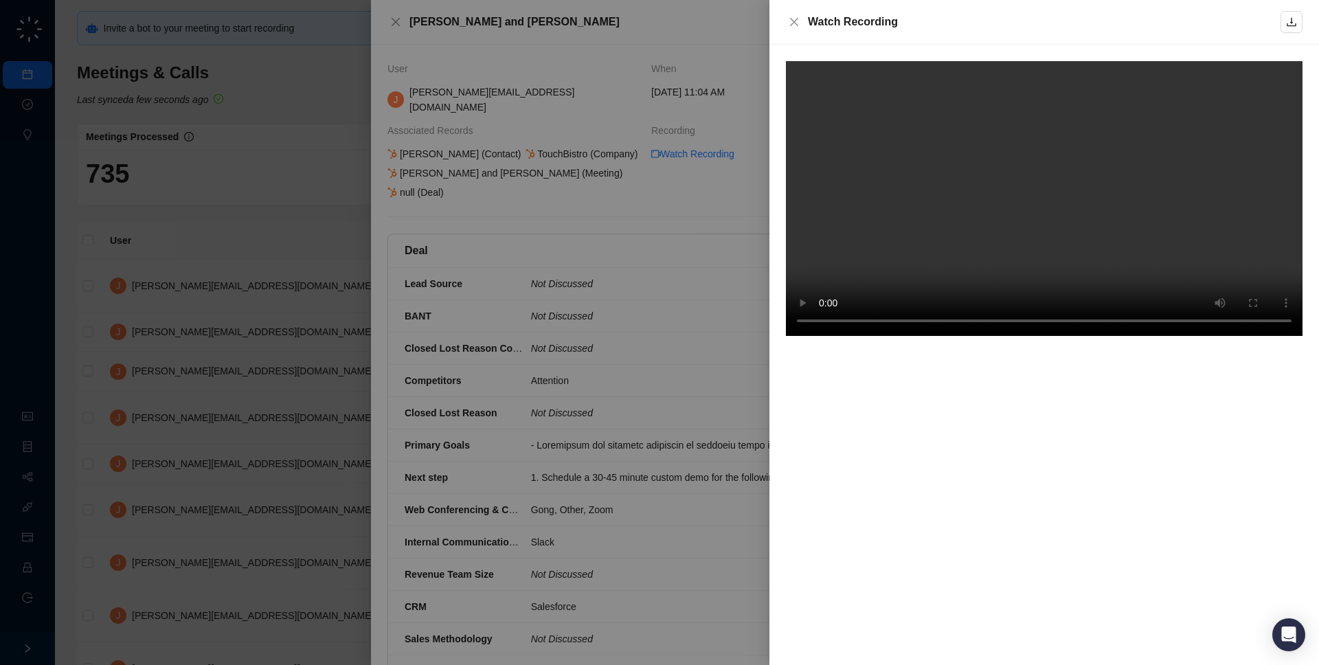
click at [1165, 206] on video at bounding box center [1044, 198] width 516 height 275
click at [1046, 183] on video at bounding box center [1044, 198] width 516 height 275
click at [810, 43] on div "Watch Recording" at bounding box center [1043, 22] width 549 height 45
click at [604, 384] on div at bounding box center [659, 332] width 1319 height 665
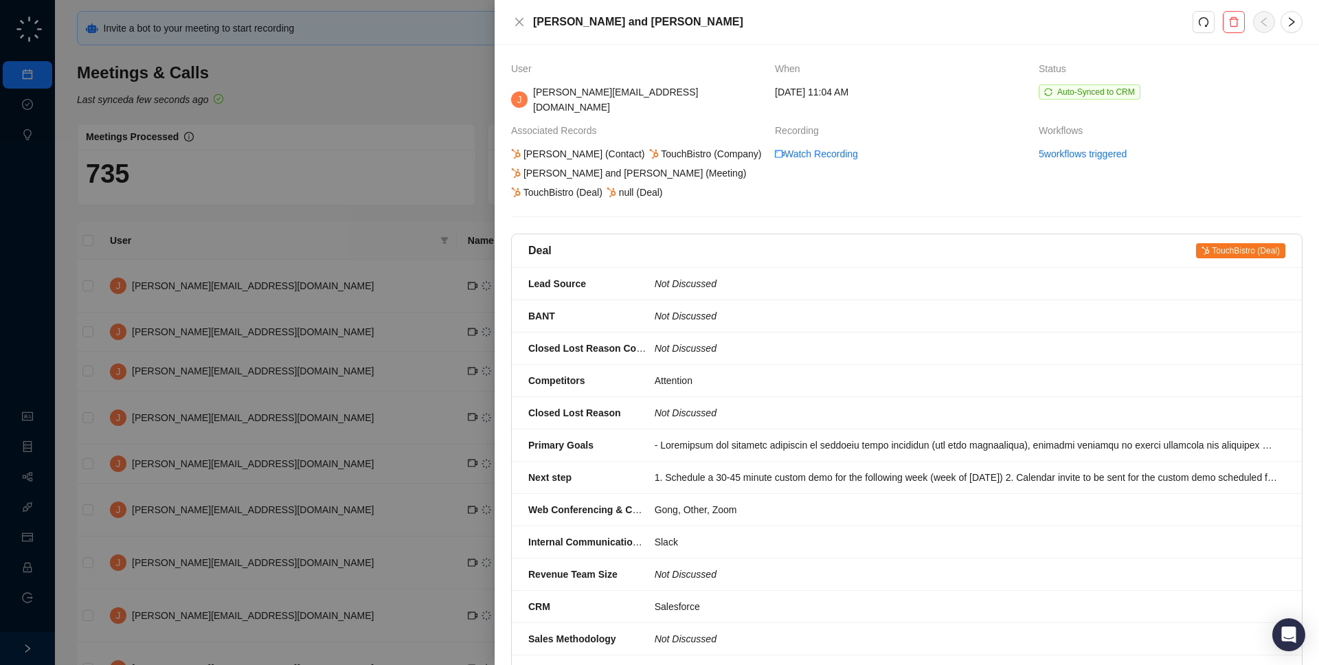
click at [687, 437] on div at bounding box center [965, 444] width 622 height 15
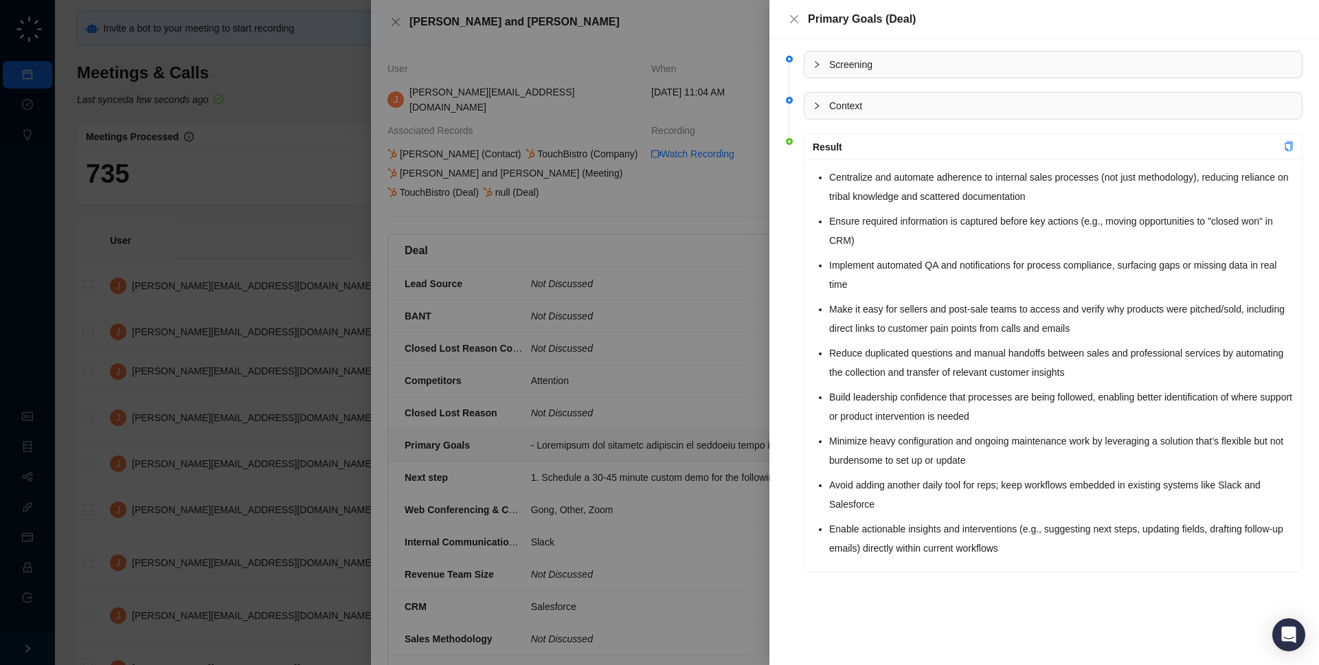
drag, startPoint x: 1069, startPoint y: 195, endPoint x: 797, endPoint y: 212, distance: 272.5
click at [797, 212] on li "Result Centralize and automate adherence to internal sales processes (not just …" at bounding box center [1044, 364] width 516 height 453
drag, startPoint x: 874, startPoint y: 239, endPoint x: 791, endPoint y: 252, distance: 83.4
click at [791, 252] on li "Result Centralize and automate adherence to internal sales processes (not just …" at bounding box center [1044, 364] width 516 height 453
click at [809, 301] on div "Centralize and automate adherence to internal sales processes (not just methodo…" at bounding box center [1052, 365] width 497 height 412
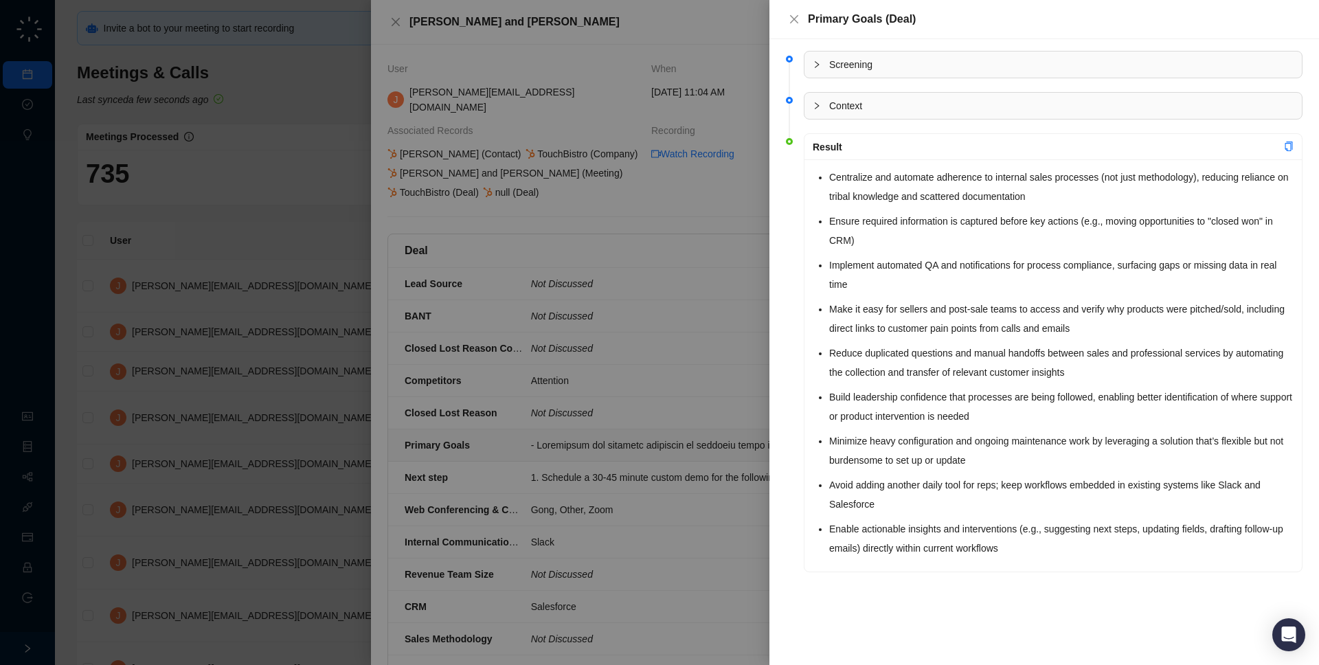
click at [692, 328] on div at bounding box center [659, 332] width 1319 height 665
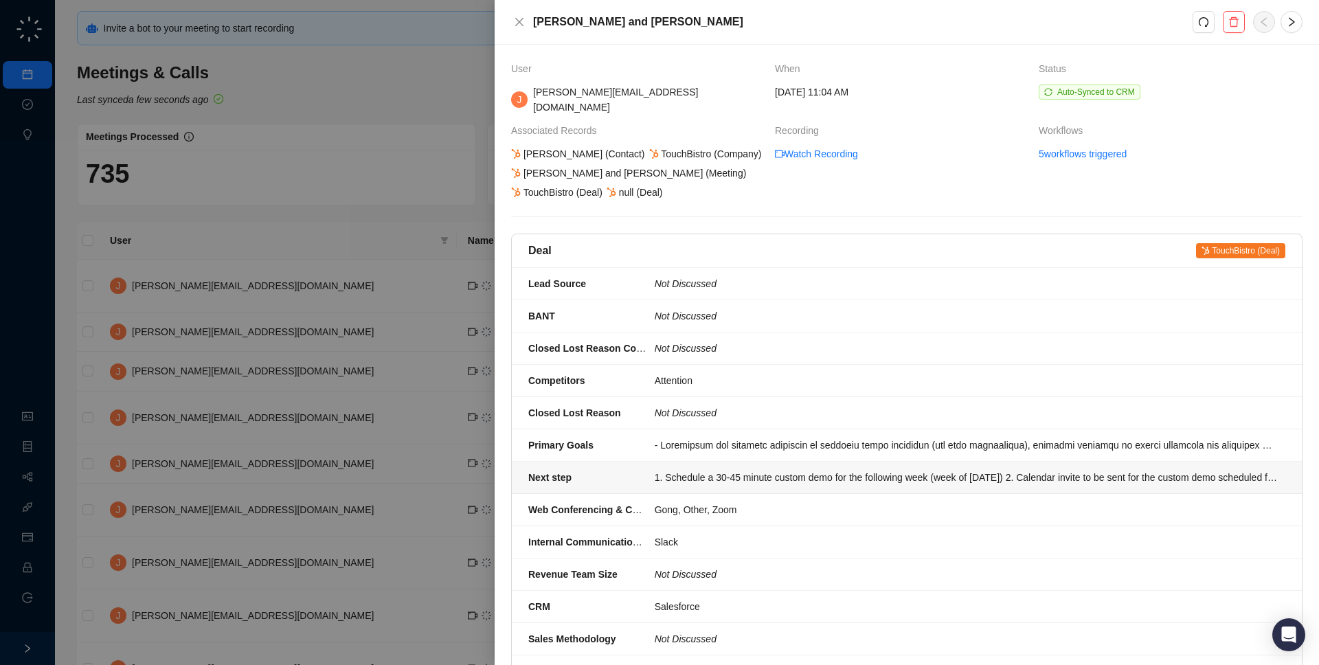
click at [694, 470] on div "1. Schedule a 30-45 minute custom demo for the following week (week of Septembe…" at bounding box center [965, 477] width 622 height 15
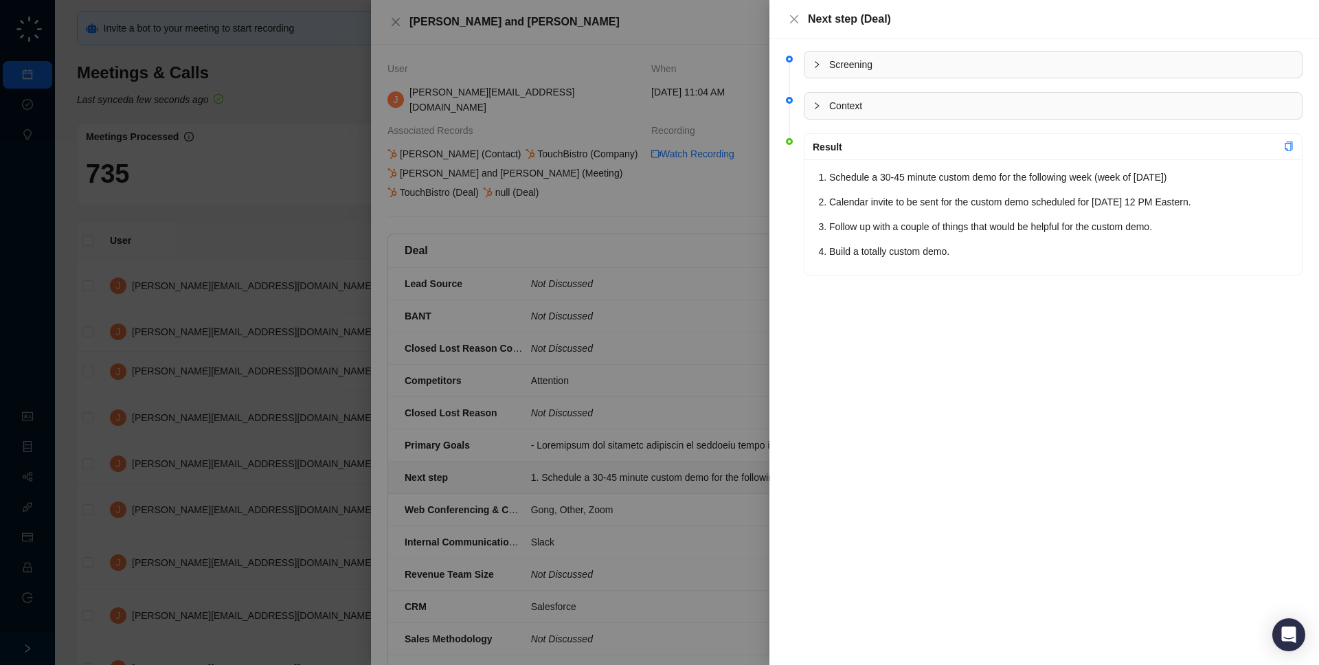
click at [749, 332] on div at bounding box center [659, 332] width 1319 height 665
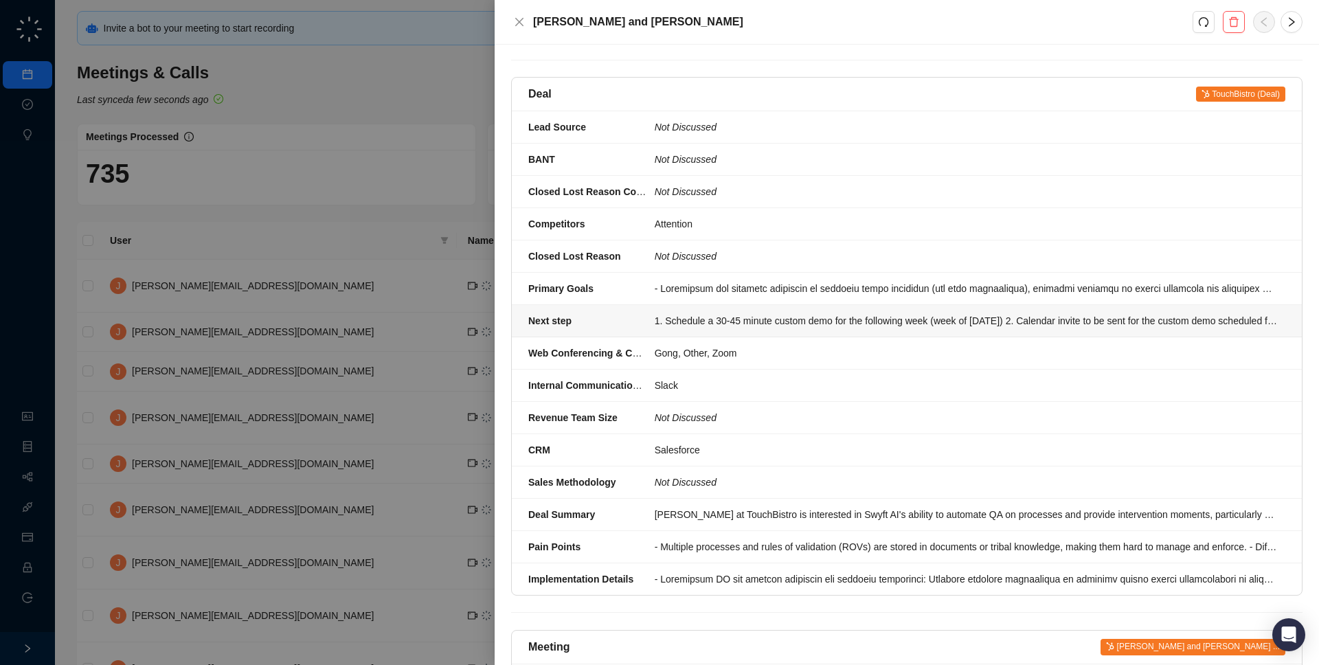
scroll to position [205, 0]
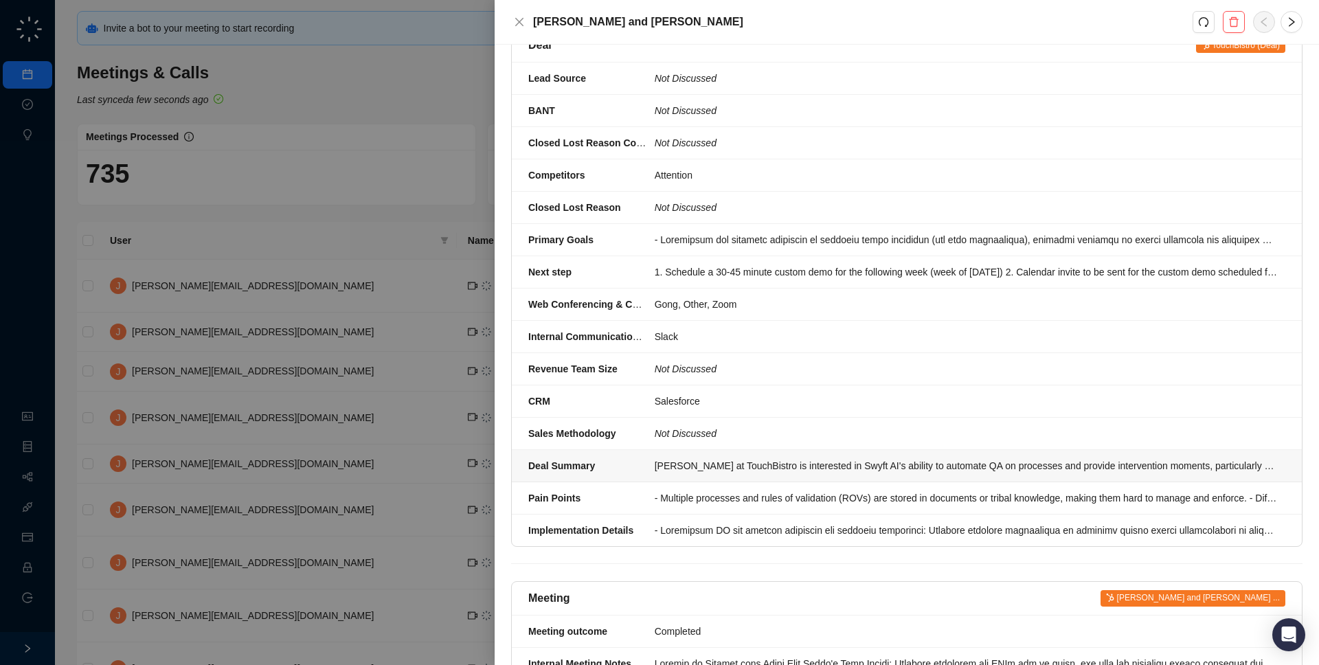
click at [761, 458] on div "Diane at TouchBistro is interested in Swyft AI's ability to automate QA on proc…" at bounding box center [965, 465] width 622 height 15
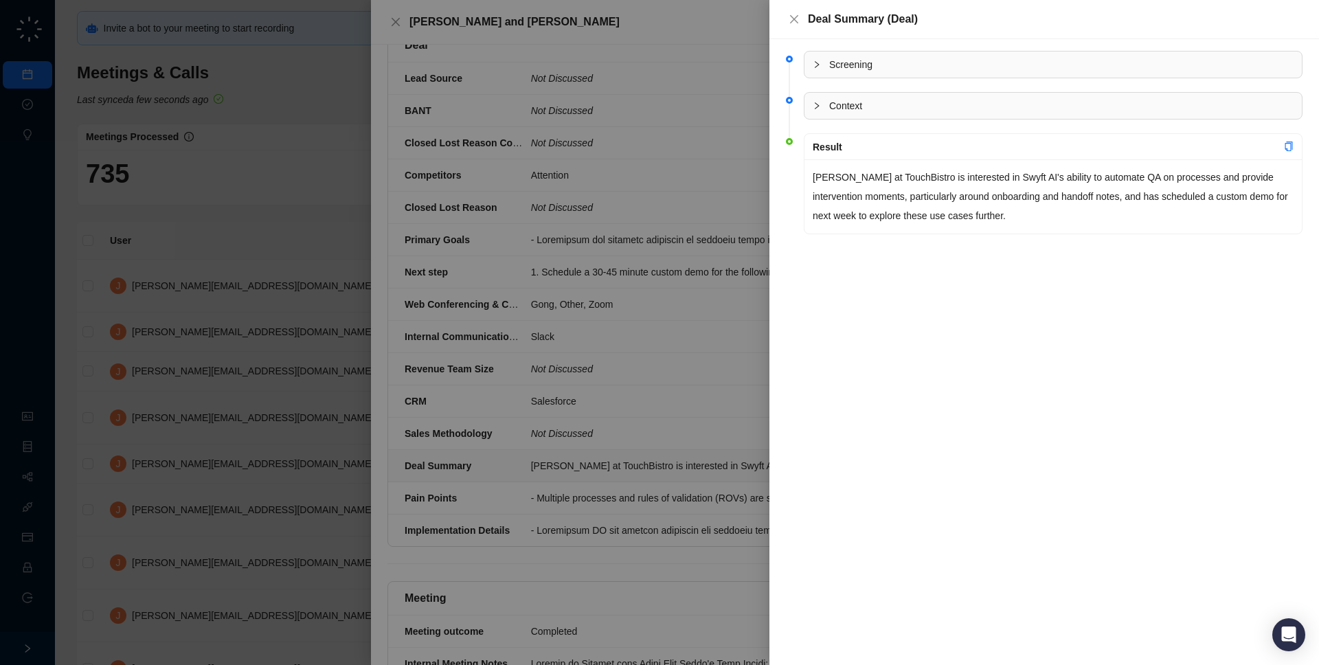
click at [644, 425] on div at bounding box center [659, 332] width 1319 height 665
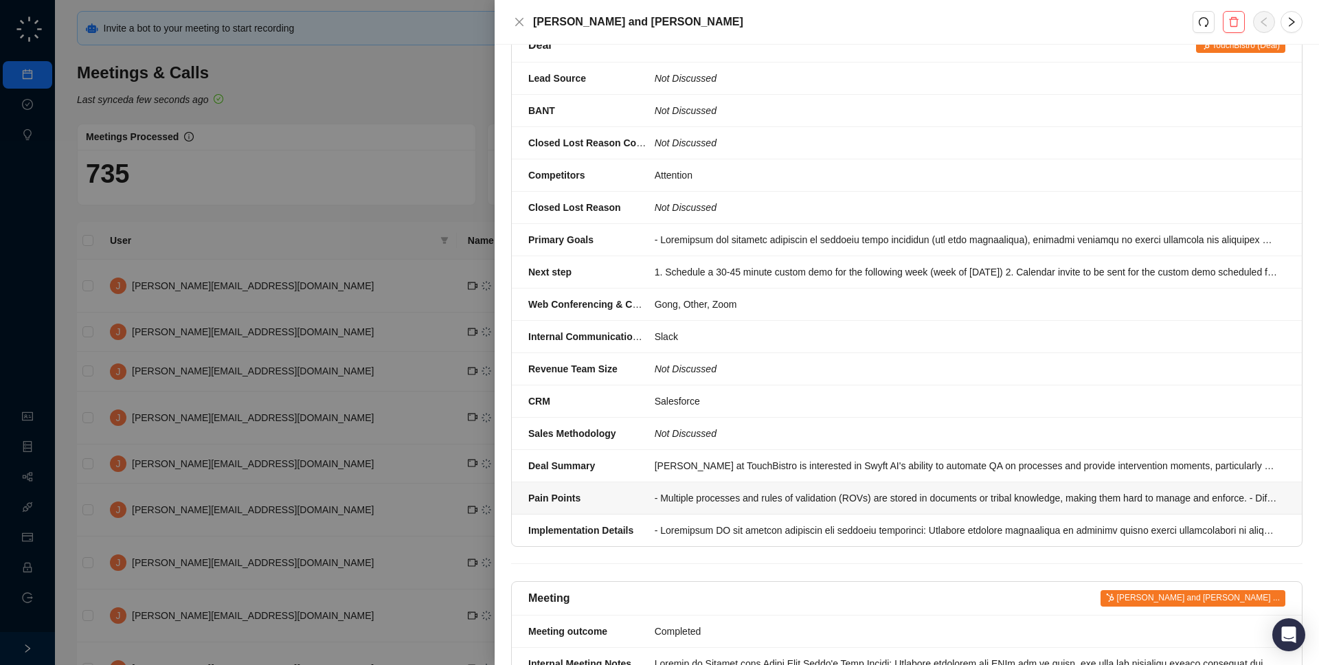
click at [655, 482] on li "Pain Points - Multiple processes and rules of validation (ROVs) are stored in d…" at bounding box center [907, 498] width 790 height 32
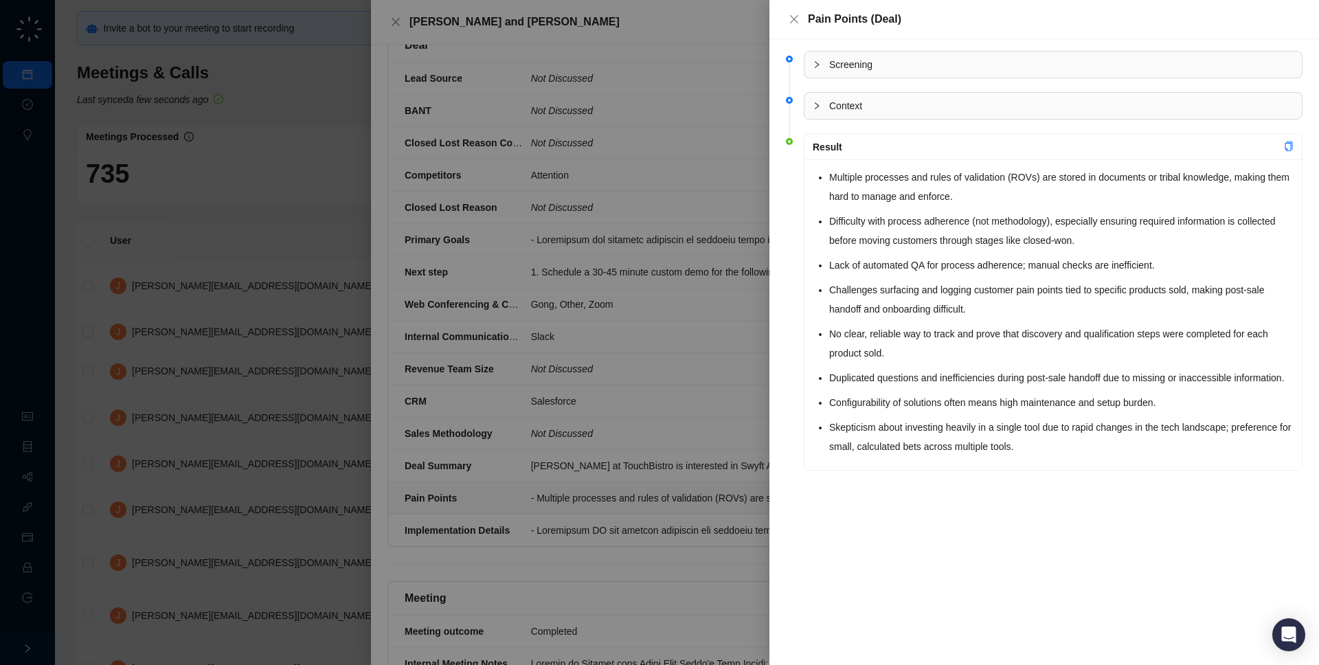
drag, startPoint x: 655, startPoint y: 470, endPoint x: 641, endPoint y: 461, distance: 16.8
click at [654, 470] on div at bounding box center [659, 332] width 1319 height 665
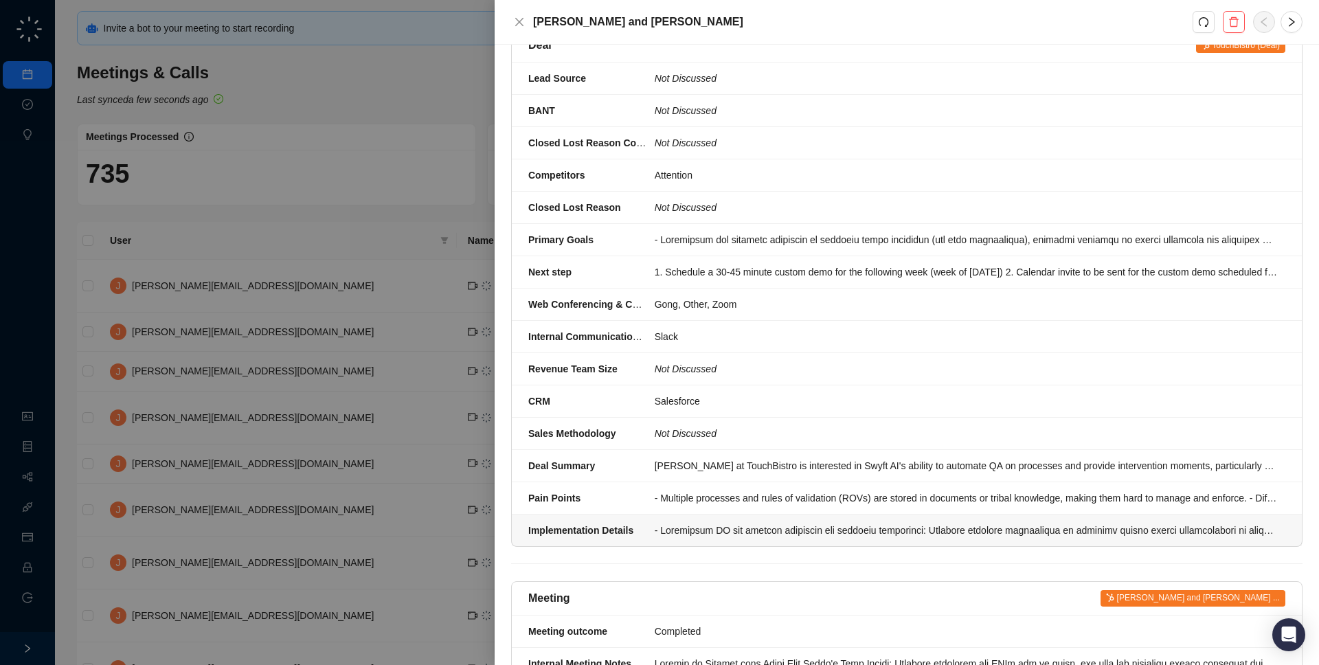
click at [667, 523] on div at bounding box center [965, 530] width 622 height 15
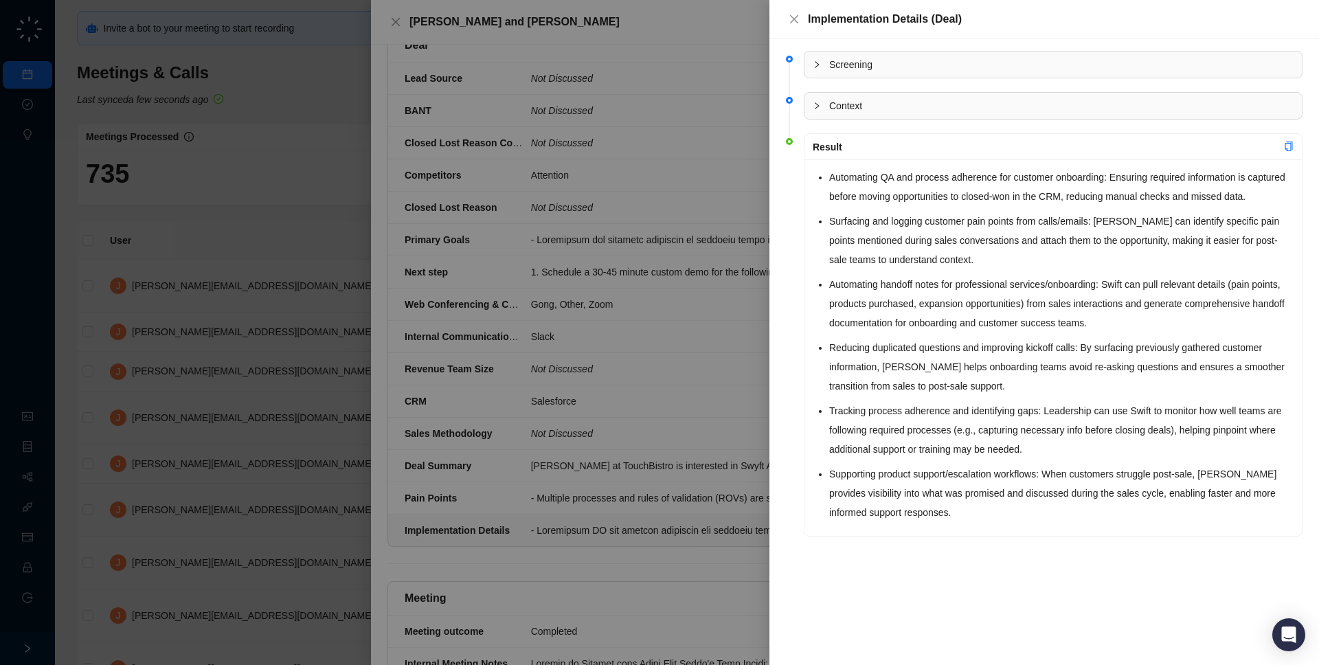
click at [616, 416] on div at bounding box center [659, 332] width 1319 height 665
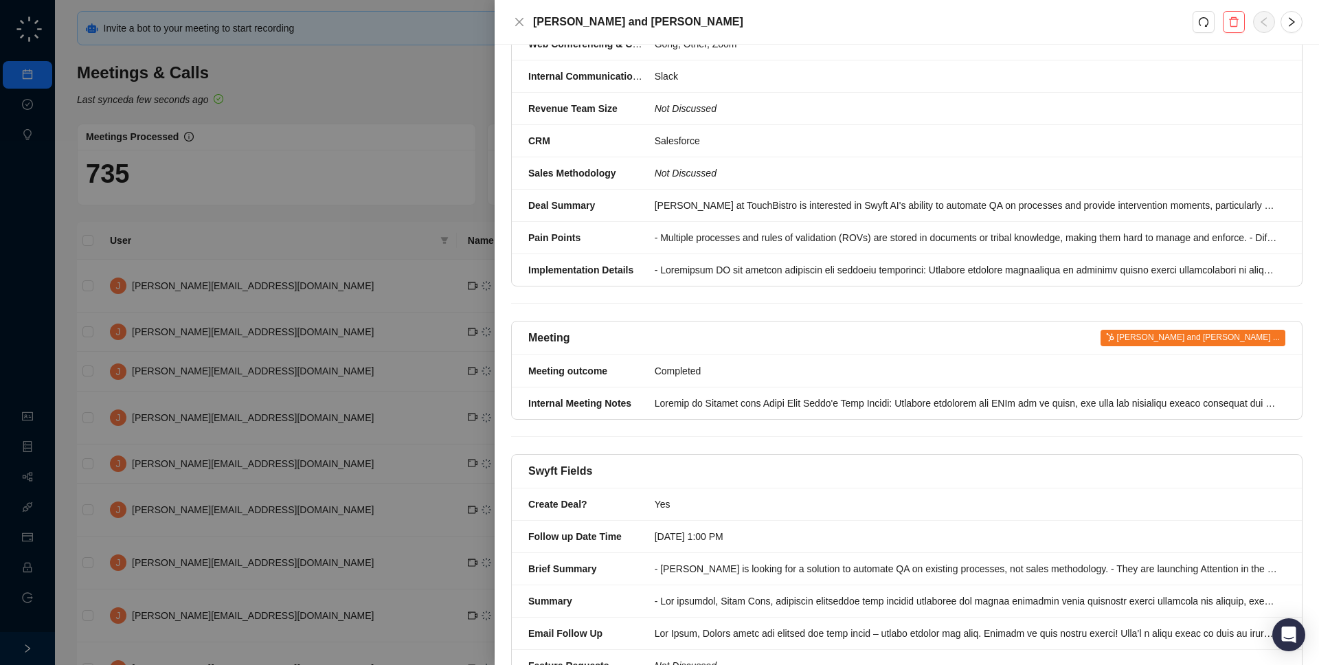
scroll to position [466, 0]
click at [789, 399] on li "Internal Meeting Notes" at bounding box center [907, 403] width 790 height 32
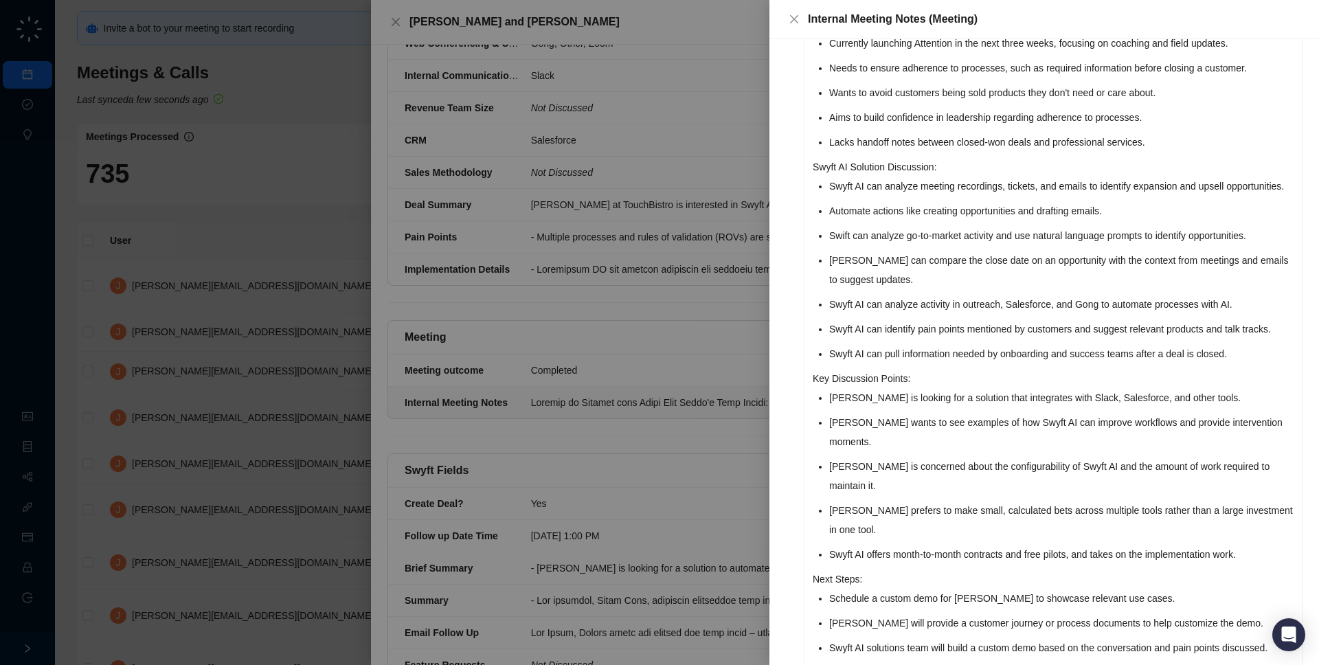
scroll to position [242, 0]
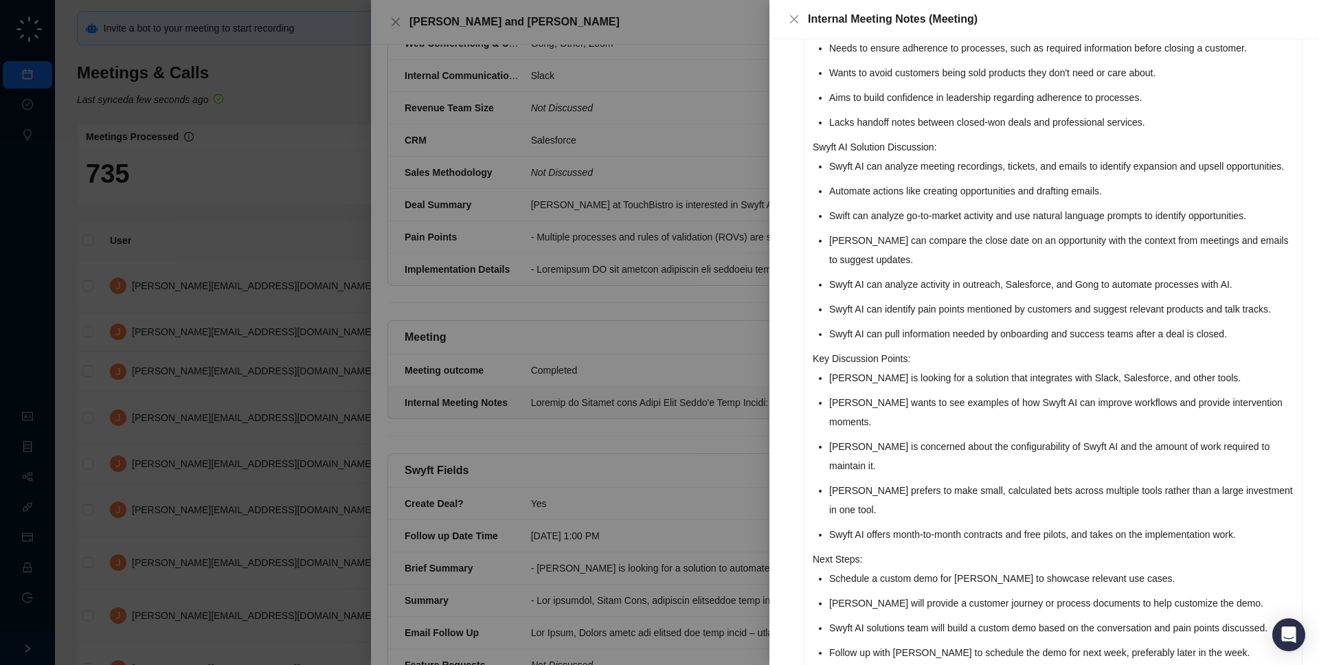
drag, startPoint x: 954, startPoint y: 392, endPoint x: 945, endPoint y: 402, distance: 13.6
click at [945, 368] on p "Key Discussion Points:" at bounding box center [1052, 358] width 481 height 19
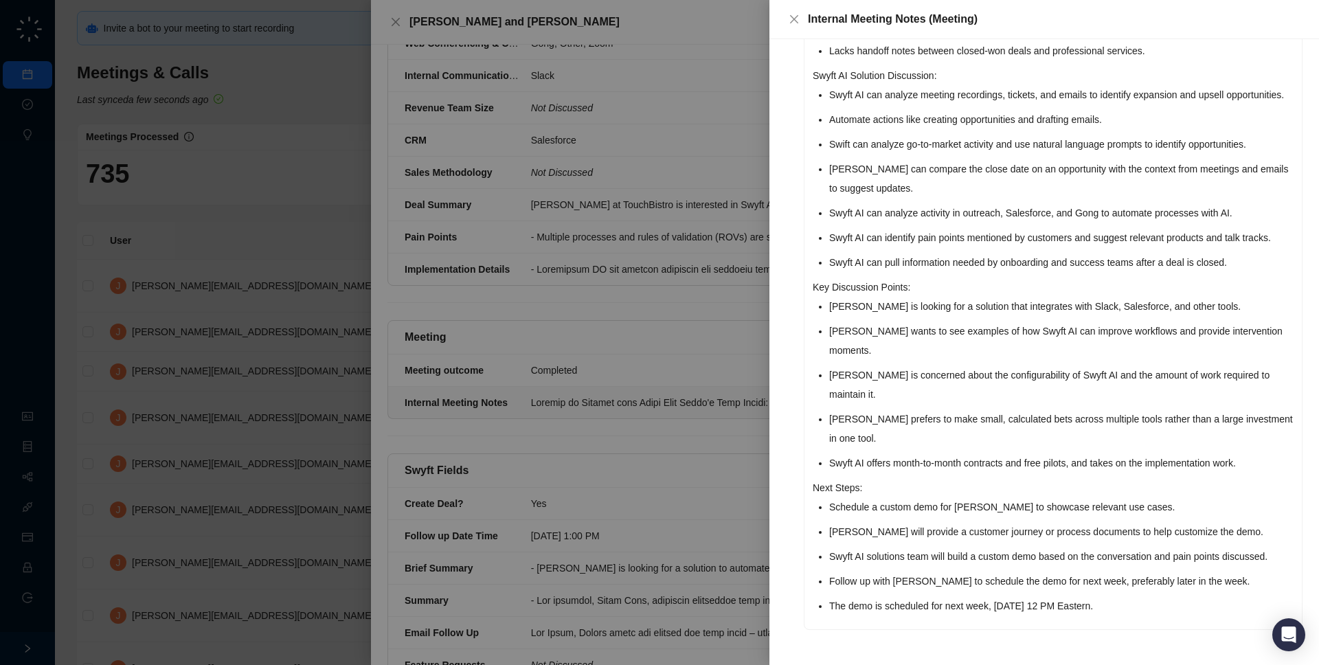
click at [659, 426] on div at bounding box center [659, 332] width 1319 height 665
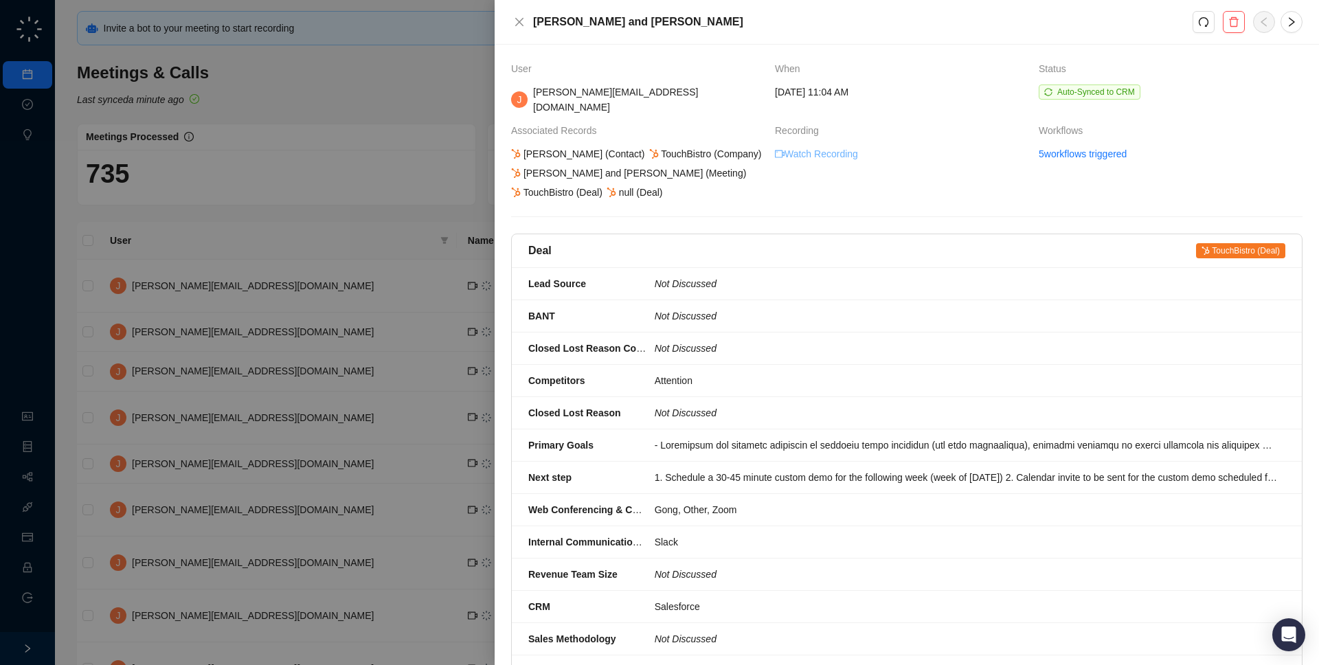
click at [821, 146] on link "Watch Recording" at bounding box center [816, 153] width 83 height 15
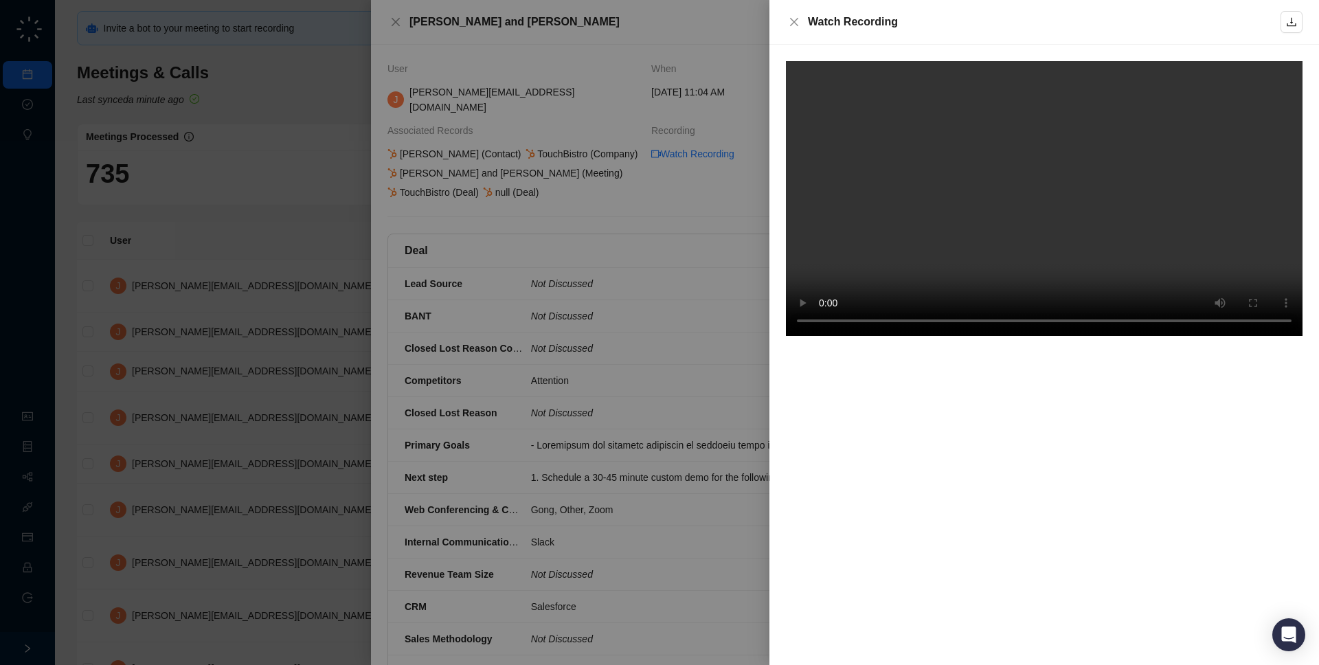
click at [1166, 396] on div at bounding box center [1043, 355] width 549 height 620
click at [1139, 133] on video at bounding box center [1044, 198] width 516 height 275
click at [1040, 192] on video at bounding box center [1044, 198] width 516 height 275
click at [1066, 152] on video at bounding box center [1044, 198] width 516 height 275
click at [383, 167] on div at bounding box center [659, 332] width 1319 height 665
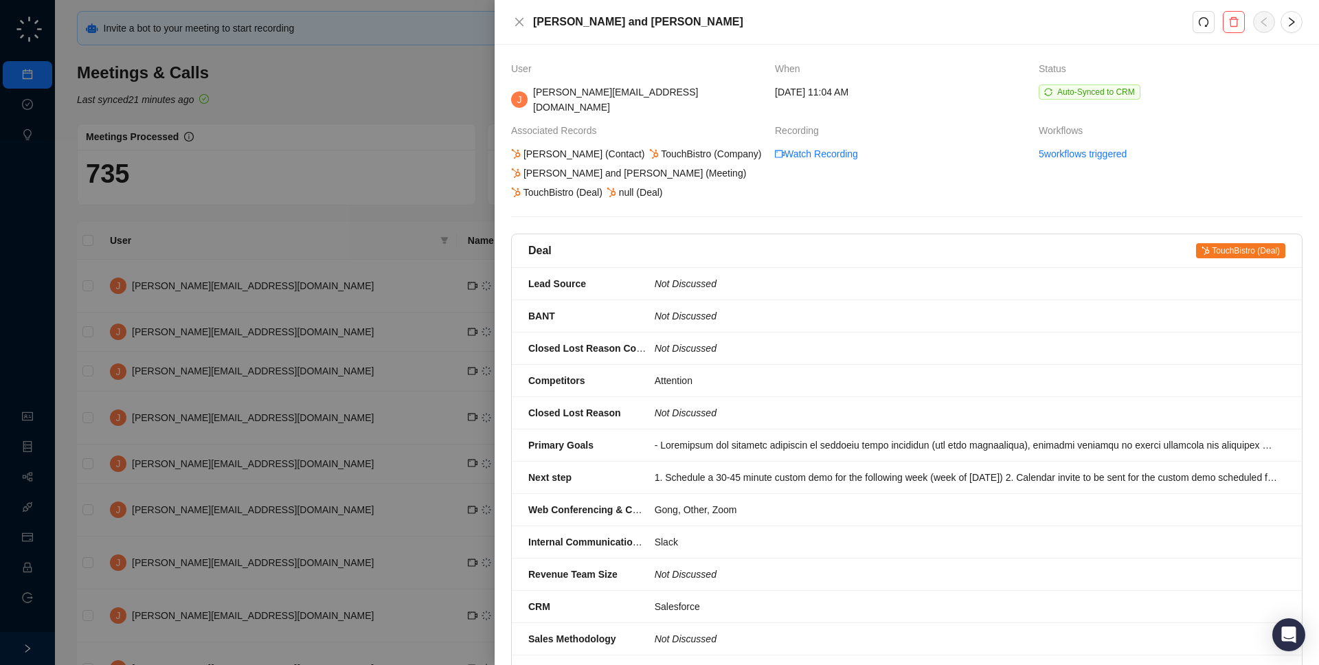
click at [212, 218] on div at bounding box center [659, 332] width 1319 height 665
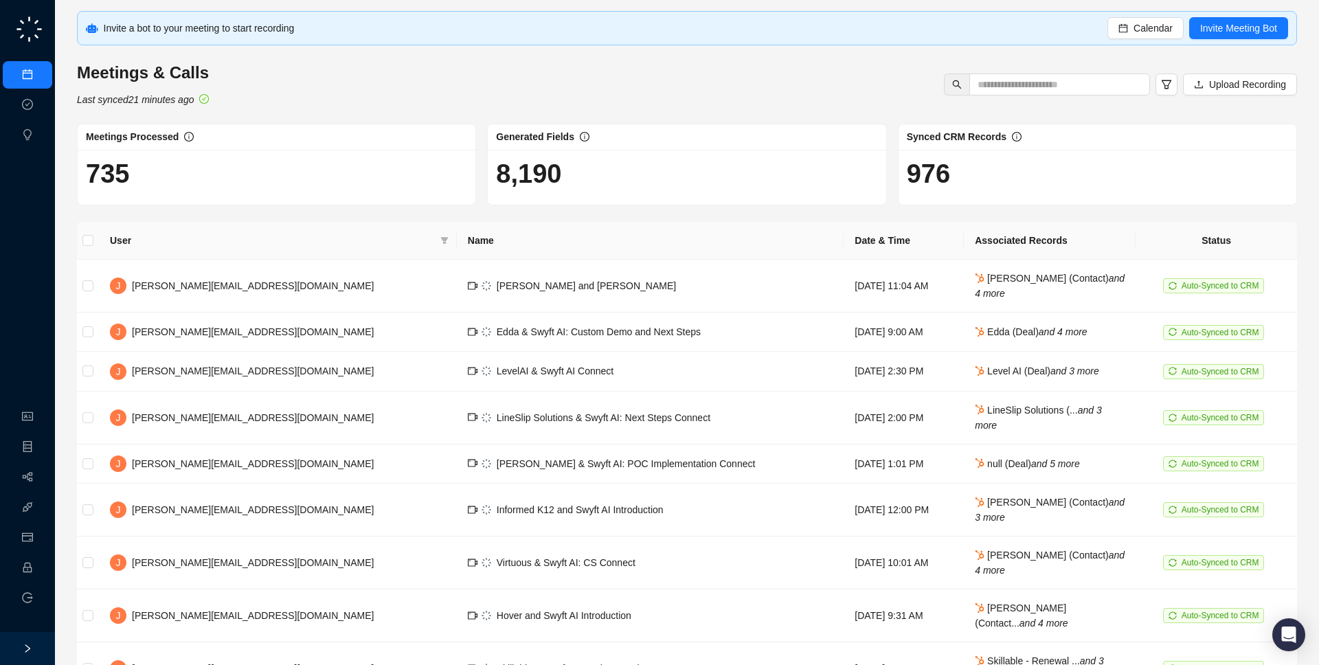
click at [30, 400] on ul "Organization Object Manager Workflows Integrations Usage & Billing Employee Log…" at bounding box center [27, 507] width 55 height 214
click at [40, 422] on link "Organization" at bounding box center [67, 416] width 54 height 11
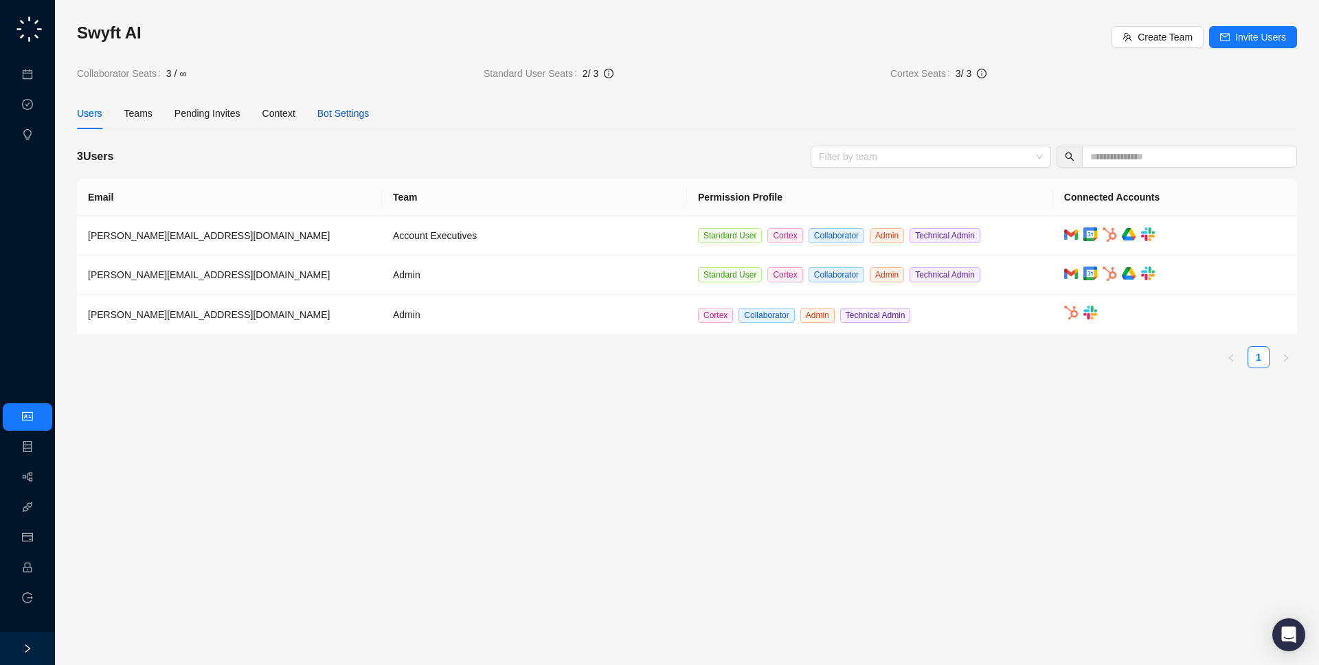
click at [350, 119] on div "Bot Settings" at bounding box center [343, 113] width 52 height 15
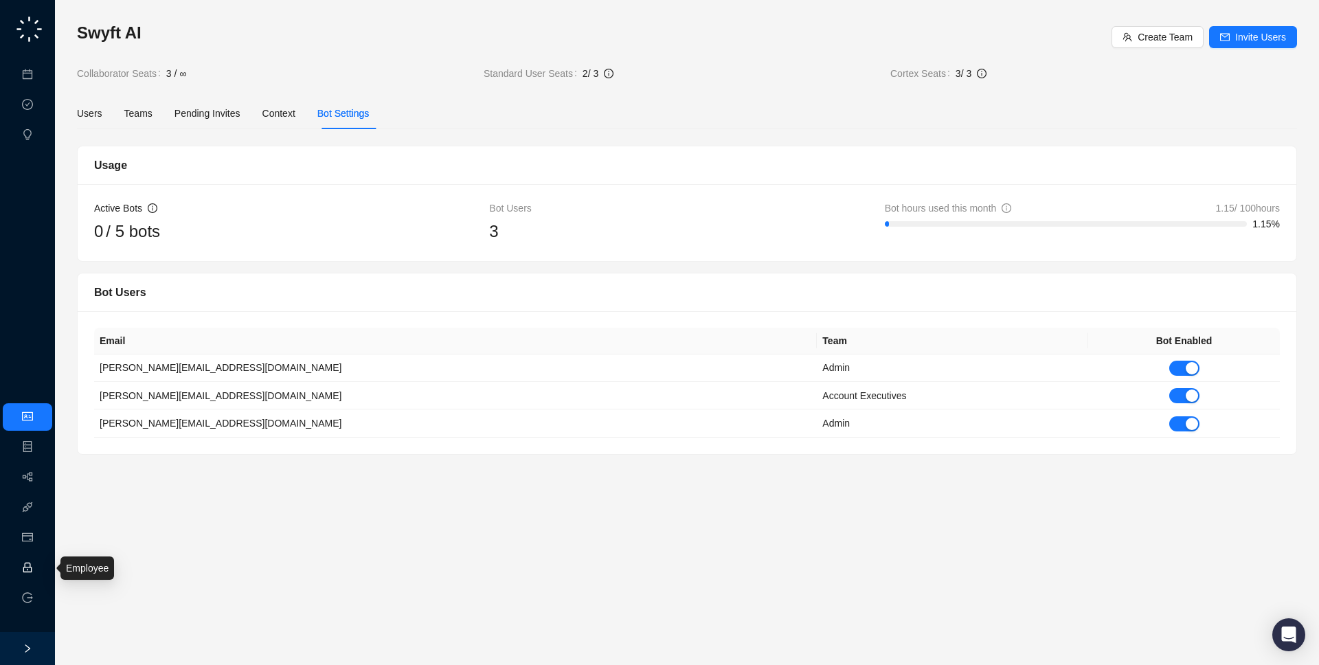
click at [40, 573] on link "Employee" at bounding box center [61, 567] width 43 height 11
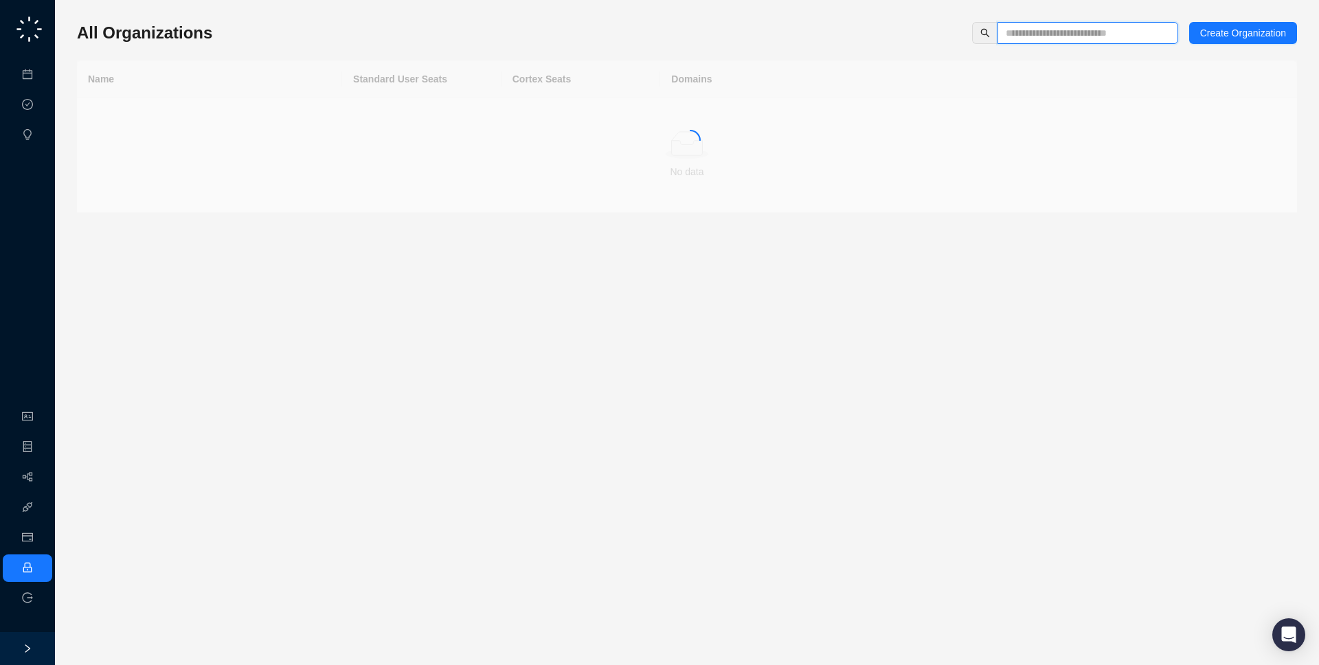
click at [1106, 34] on input "text" at bounding box center [1081, 32] width 153 height 15
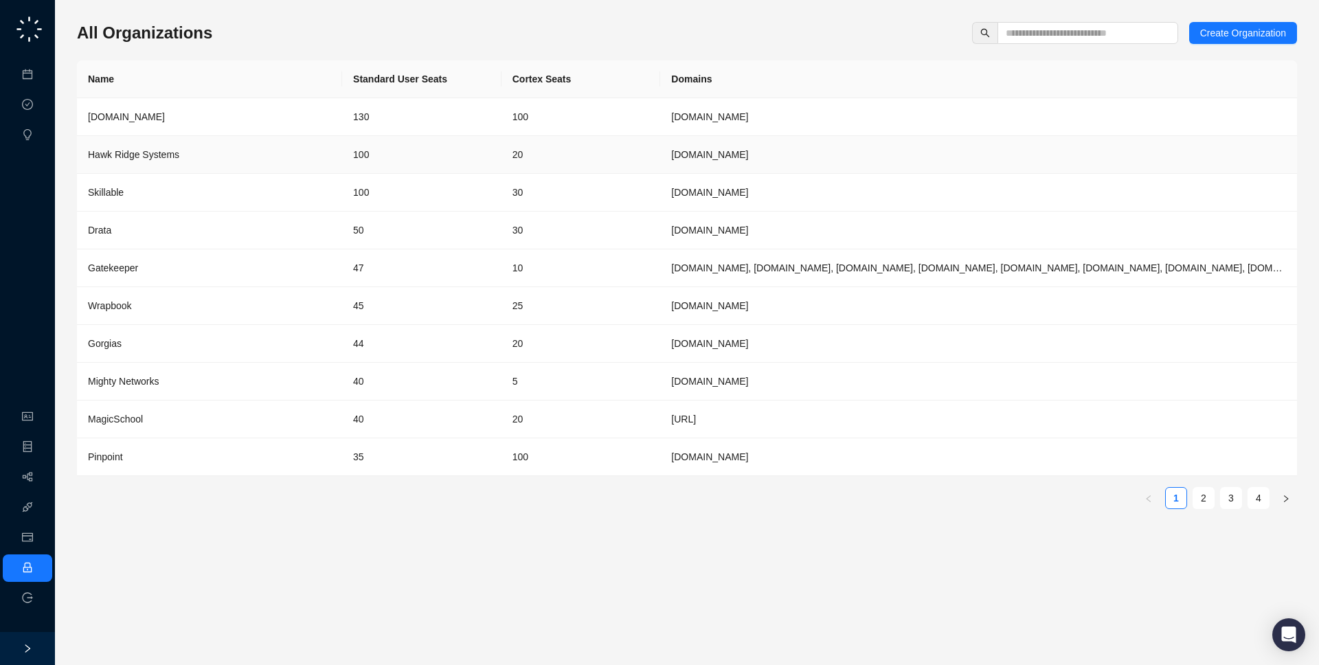
click at [1009, 139] on td "[DOMAIN_NAME]" at bounding box center [978, 155] width 637 height 38
click at [952, 120] on td "[DOMAIN_NAME]" at bounding box center [978, 117] width 637 height 38
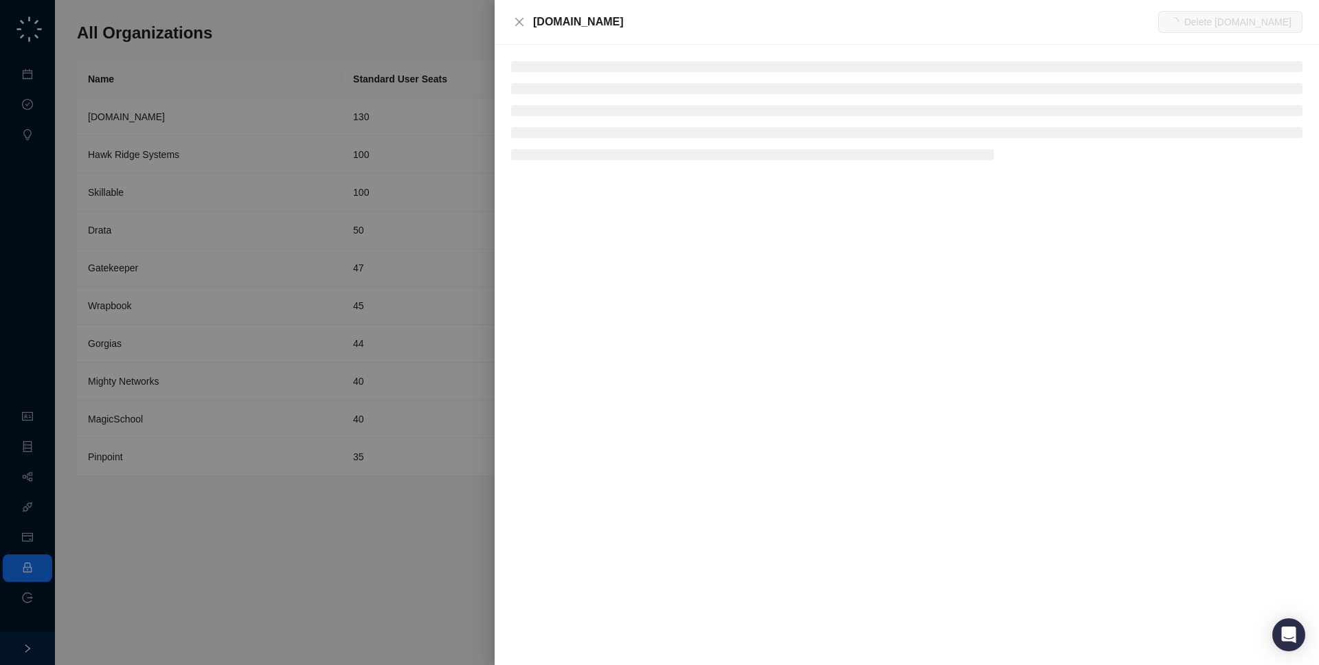
click at [698, 23] on div "[DOMAIN_NAME] Delete [DOMAIN_NAME]" at bounding box center [906, 22] width 824 height 45
drag, startPoint x: 533, startPoint y: 24, endPoint x: 603, endPoint y: 16, distance: 70.5
click at [603, 16] on div "[DOMAIN_NAME]" at bounding box center [845, 22] width 625 height 16
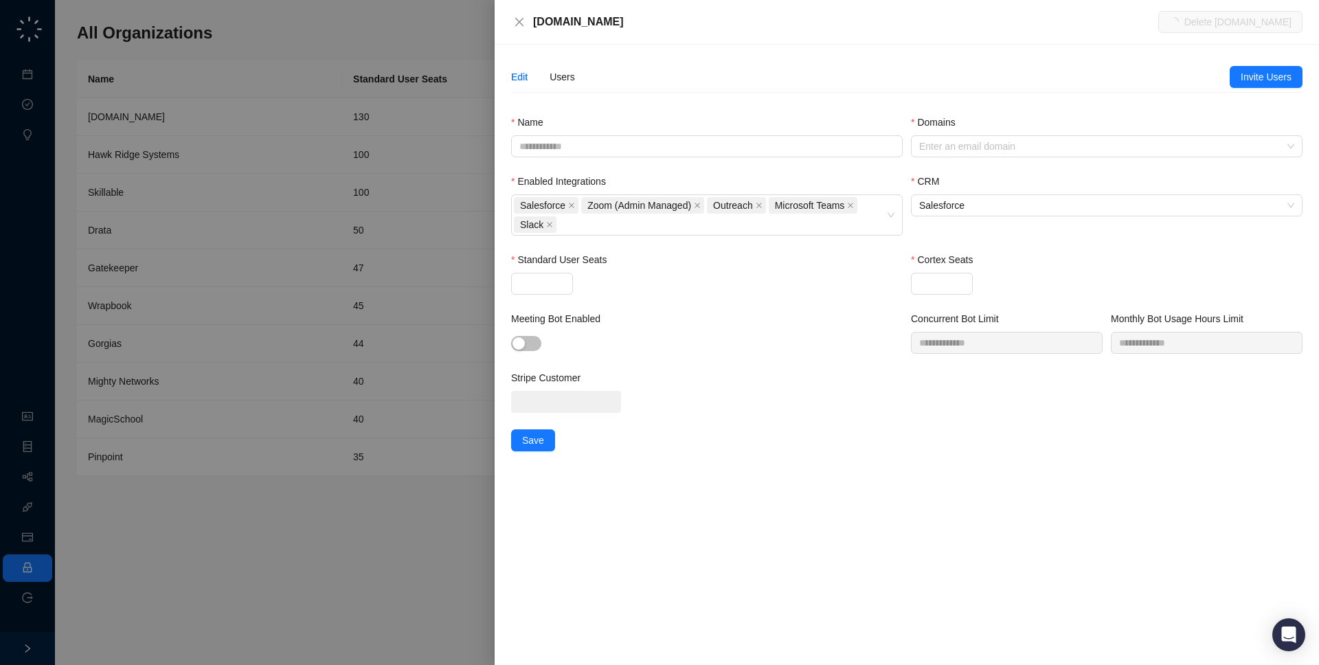
type input "**********"
type input "***"
type input "**"
type input "***"
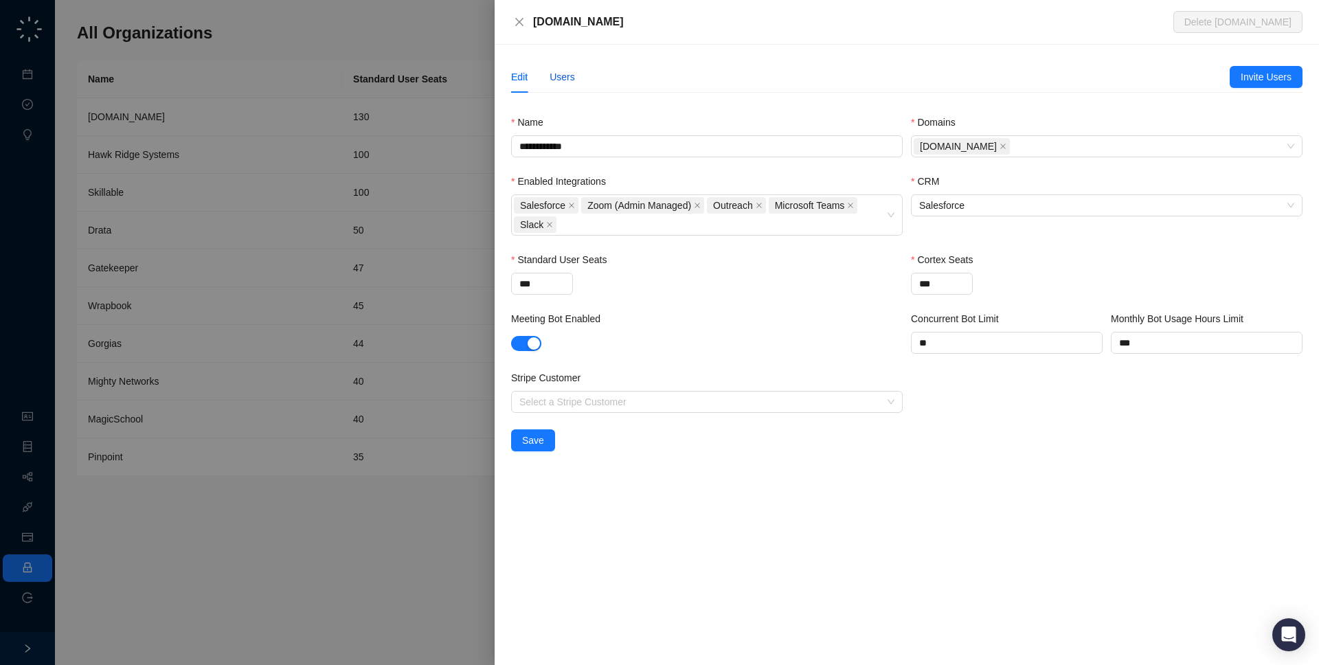
click at [556, 74] on div "Users" at bounding box center [561, 76] width 25 height 15
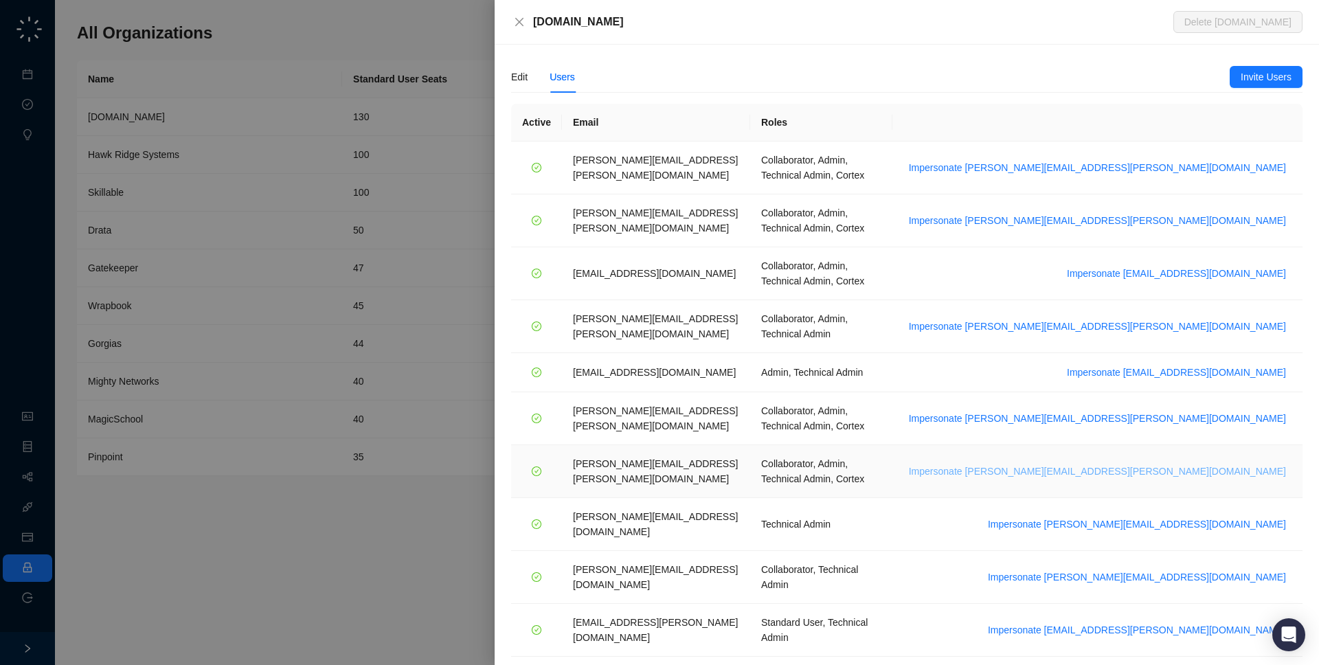
click at [1207, 464] on span "Impersonate [PERSON_NAME][EMAIL_ADDRESS][PERSON_NAME][DOMAIN_NAME]" at bounding box center [1097, 471] width 377 height 15
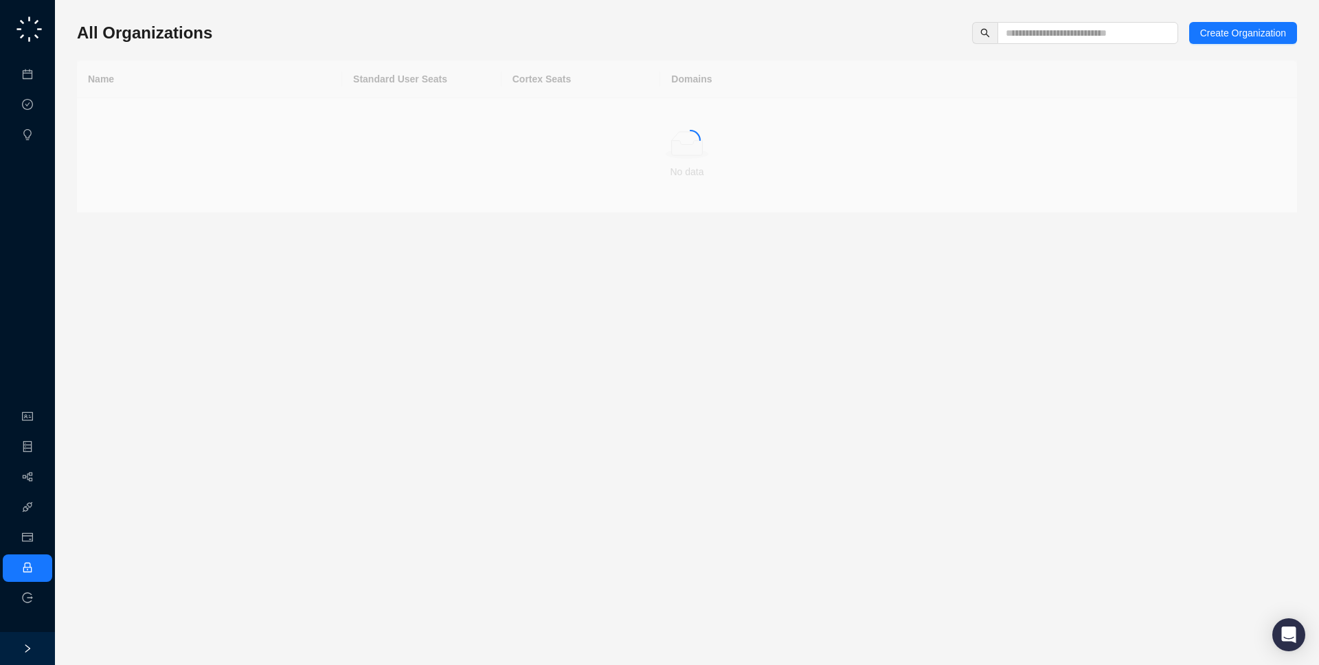
drag, startPoint x: 247, startPoint y: 34, endPoint x: 248, endPoint y: 25, distance: 9.0
click at [248, 25] on div "All Organizations Create Organization" at bounding box center [687, 33] width 1220 height 22
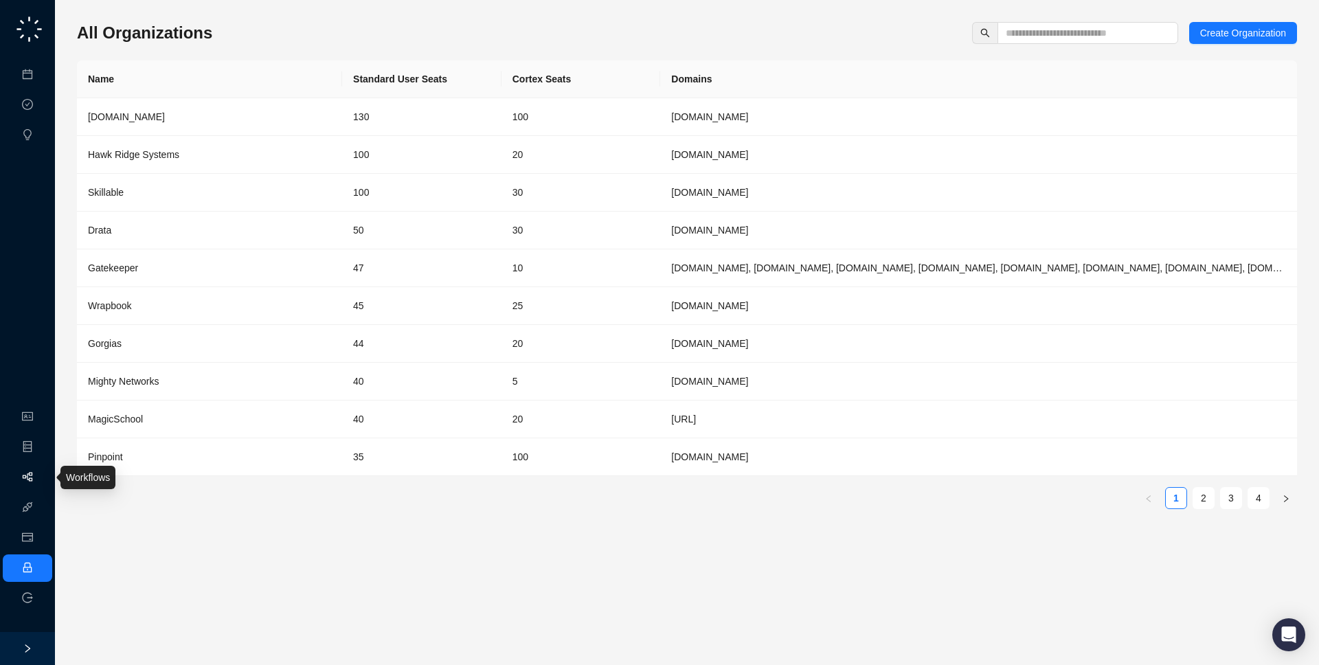
click at [40, 481] on link "Workflows" at bounding box center [62, 477] width 44 height 11
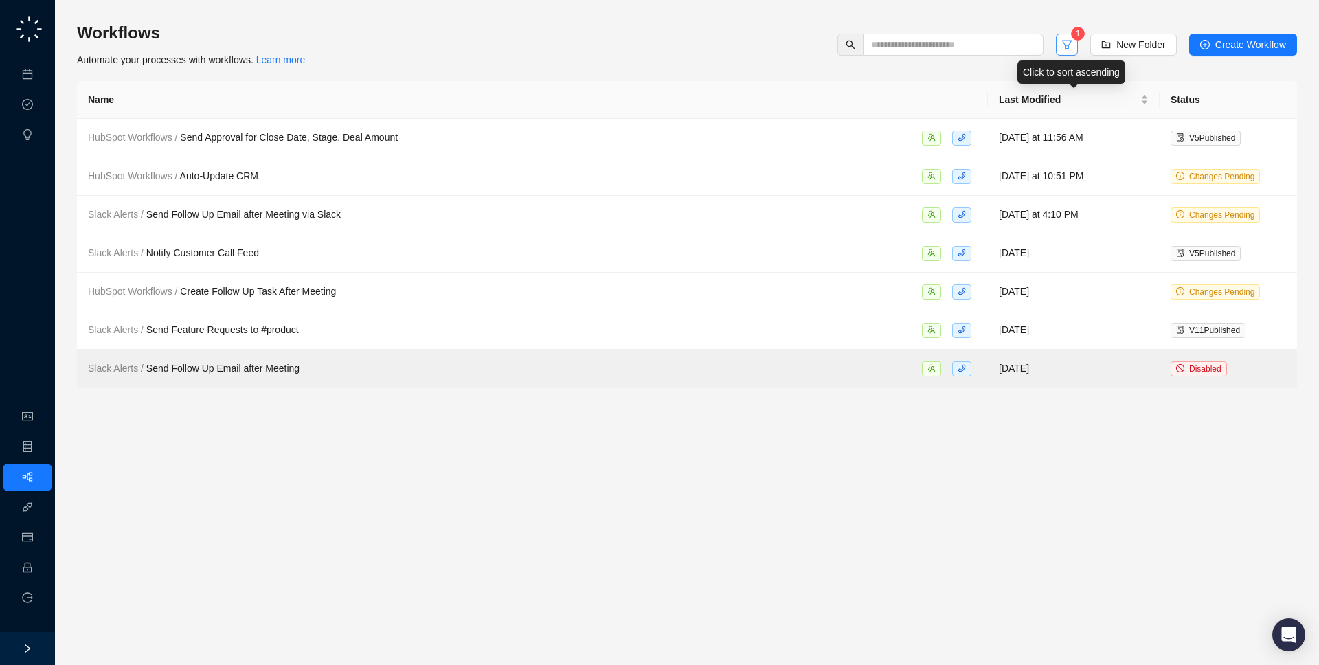
click at [1072, 52] on button "button" at bounding box center [1067, 45] width 22 height 22
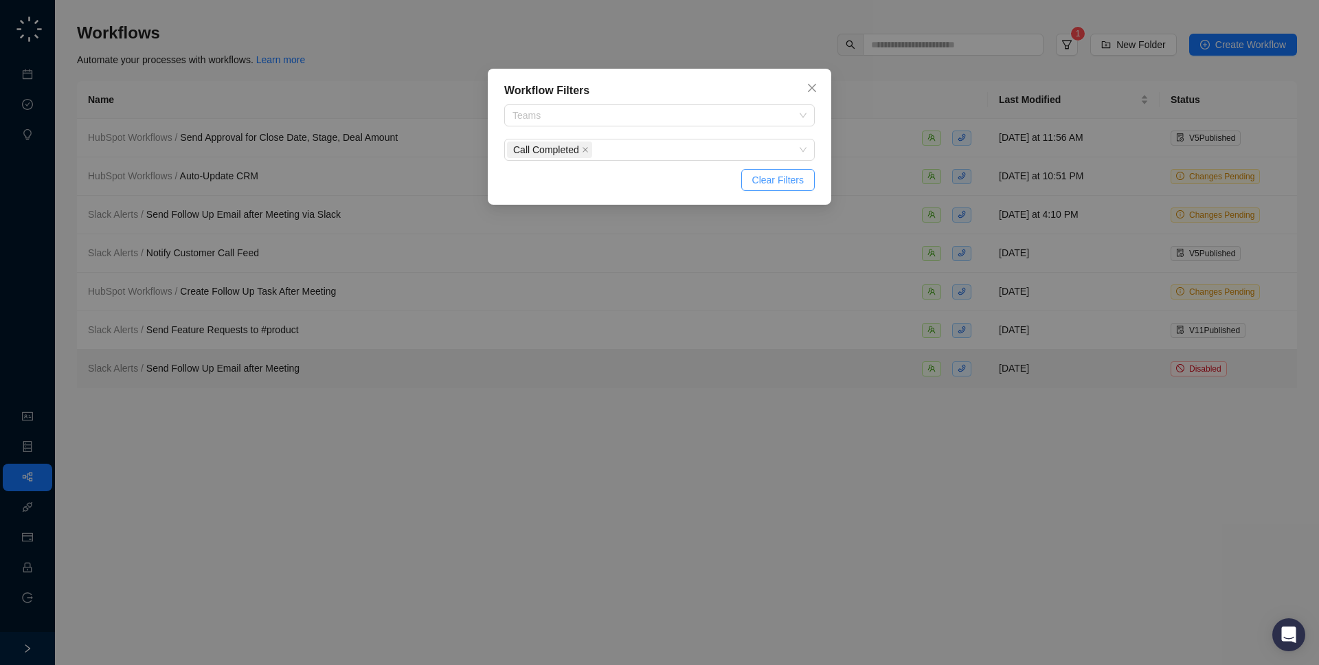
click at [786, 180] on span "Clear Filters" at bounding box center [778, 179] width 52 height 15
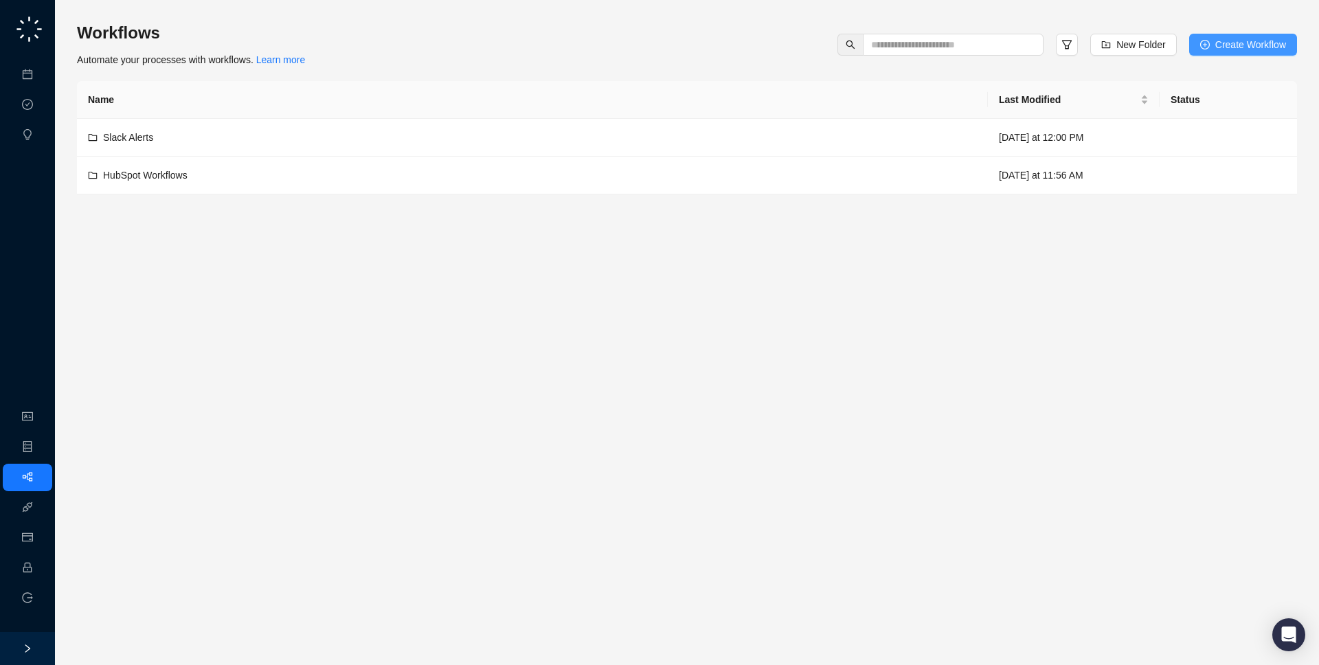
click at [1222, 41] on span "Create Workflow" at bounding box center [1250, 44] width 71 height 15
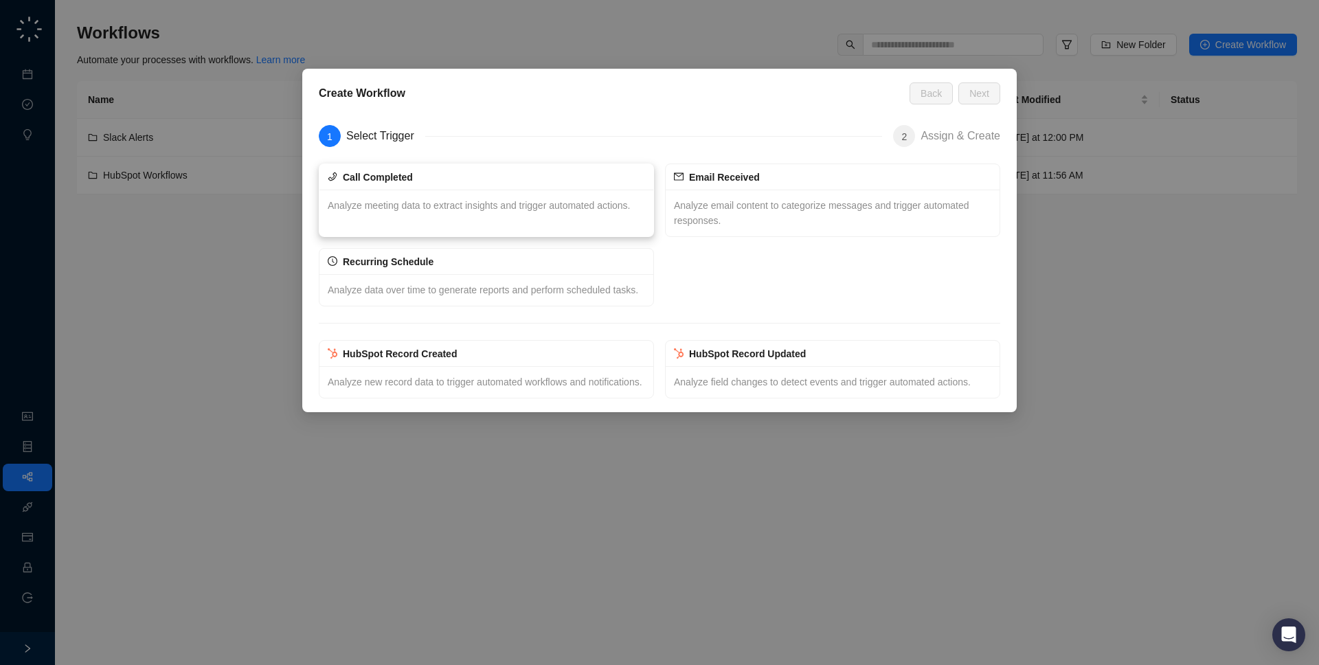
click at [498, 192] on div "Analyze meeting data to extract insights and trigger automated actions." at bounding box center [486, 206] width 334 height 32
click at [696, 194] on div "Analyze email content to categorize messages and trigger automated responses." at bounding box center [832, 213] width 334 height 47
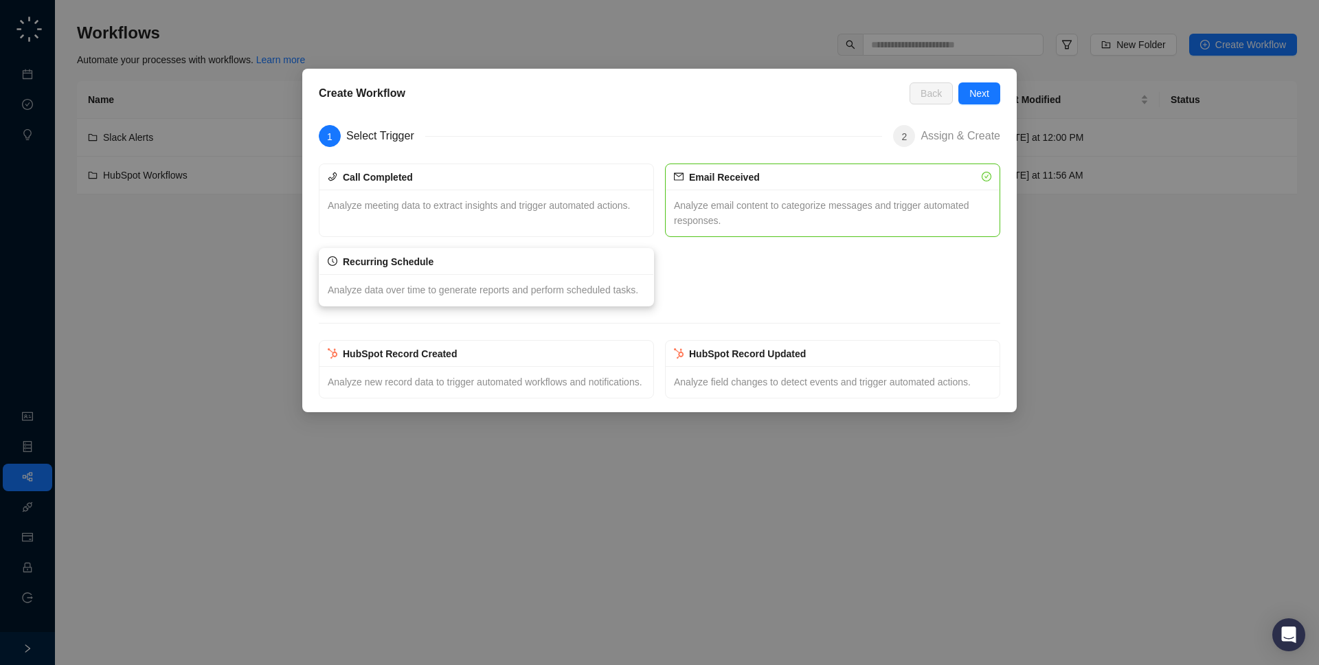
click at [523, 306] on div "Analyze data over time to generate reports and perform scheduled tasks." at bounding box center [486, 290] width 334 height 32
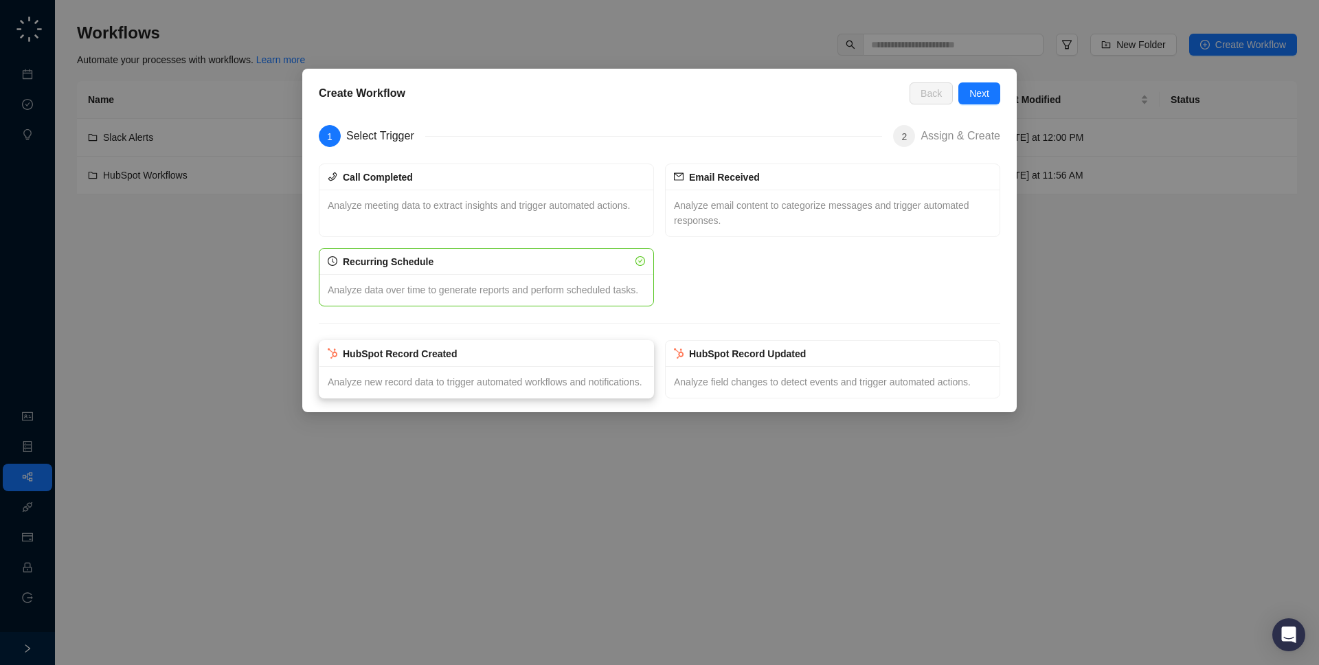
click at [540, 386] on div "Analyze new record data to trigger automated workflows and notifications." at bounding box center [486, 382] width 334 height 32
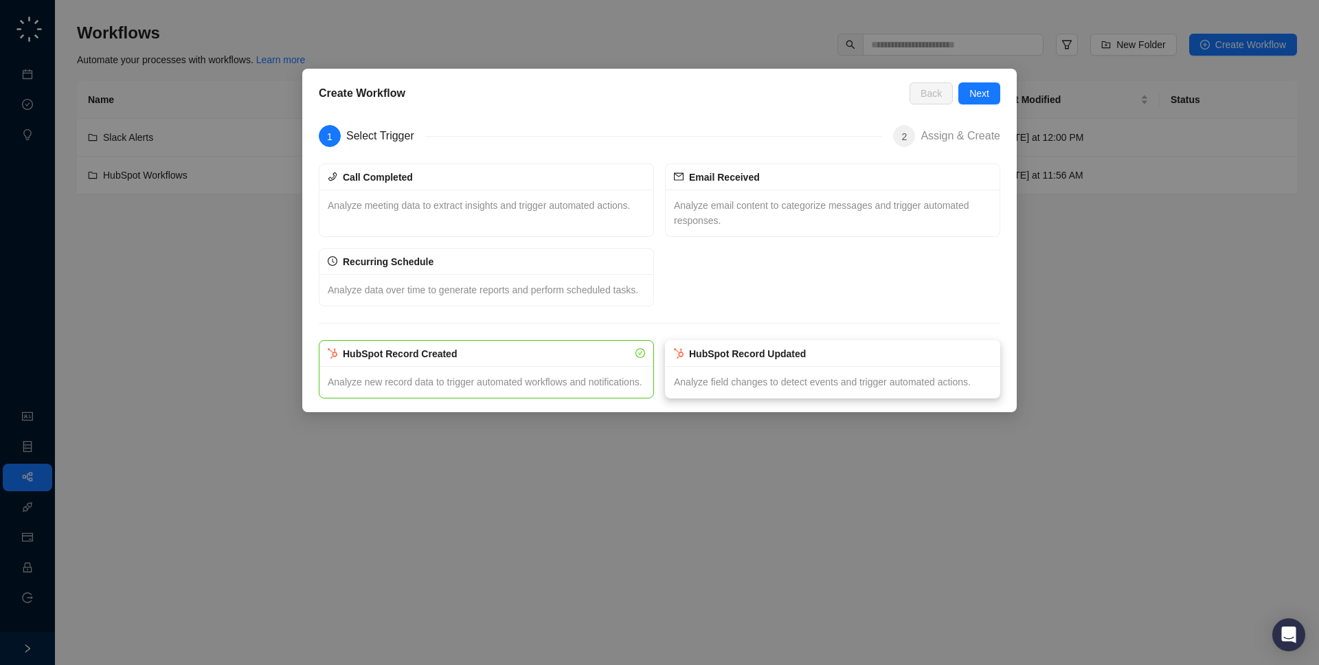
click at [801, 387] on div "Analyze field changes to detect events and trigger automated actions." at bounding box center [832, 382] width 334 height 32
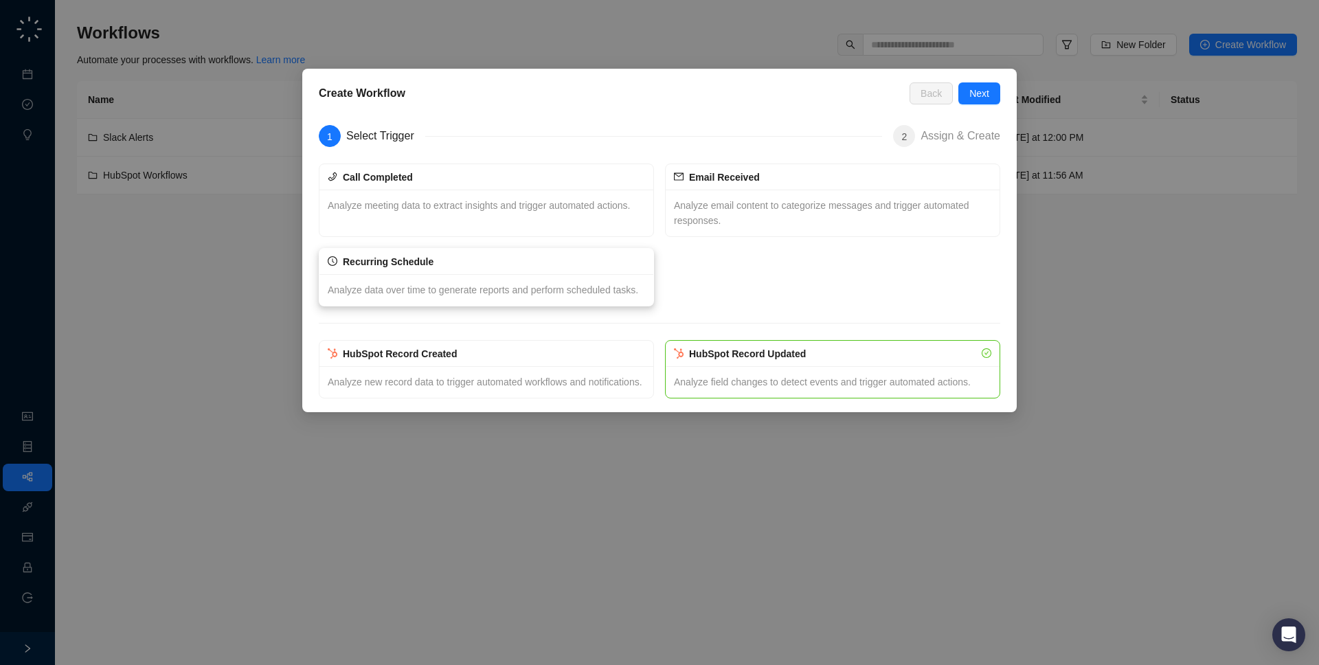
click at [451, 306] on div "Analyze data over time to generate reports and perform scheduled tasks." at bounding box center [486, 290] width 334 height 32
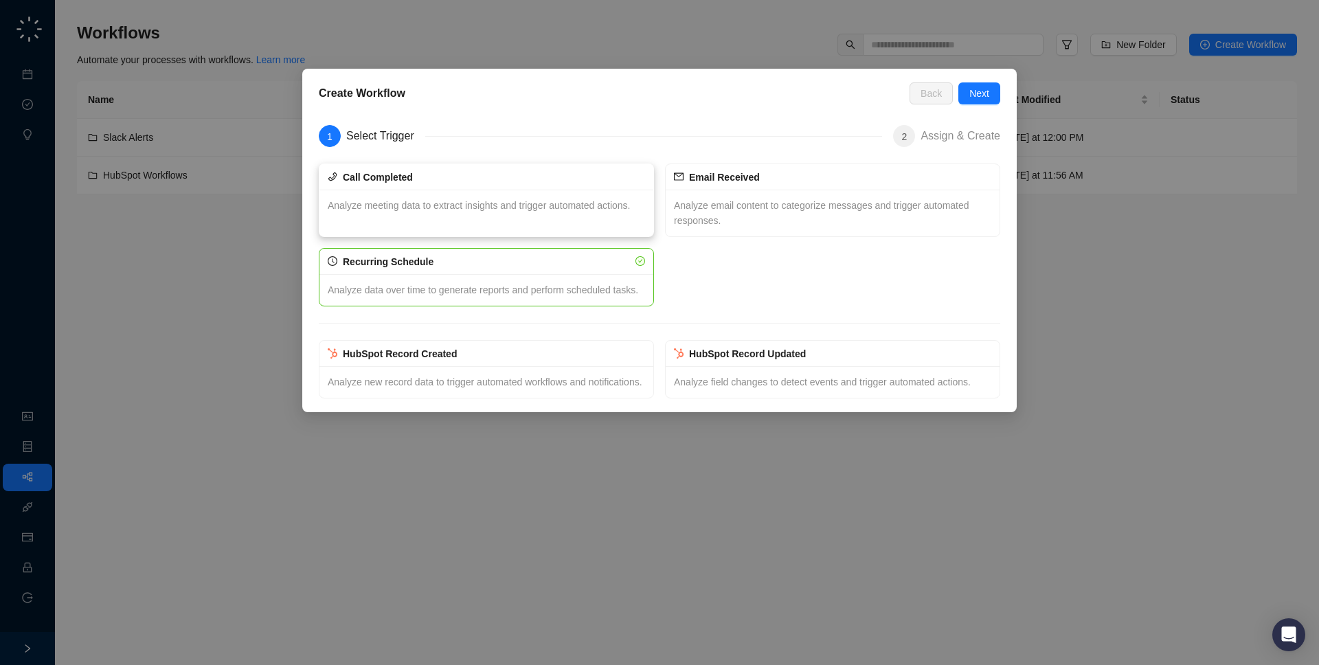
click at [451, 207] on span "Analyze meeting data to extract insights and trigger automated actions." at bounding box center [479, 205] width 302 height 11
click at [982, 98] on span "Next" at bounding box center [979, 93] width 20 height 15
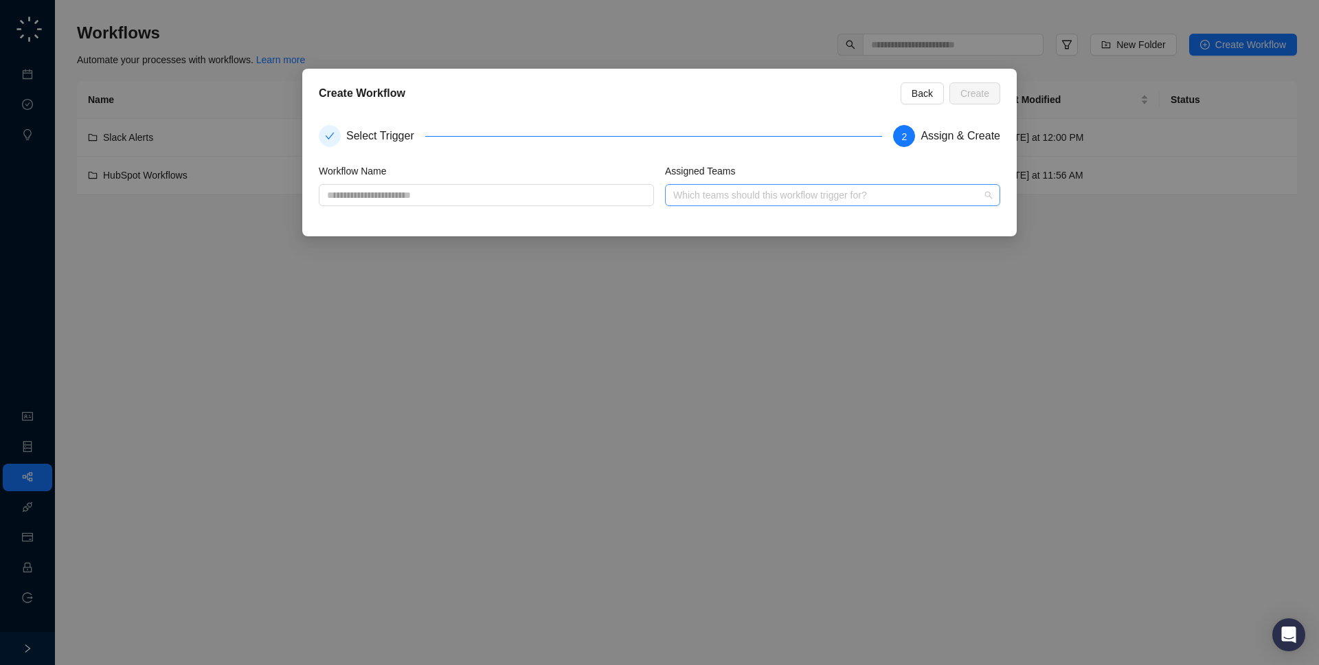
click at [721, 195] on div at bounding box center [825, 195] width 315 height 10
click at [727, 166] on label "Assigned Teams" at bounding box center [705, 170] width 80 height 15
click at [918, 86] on span "Back" at bounding box center [921, 93] width 21 height 15
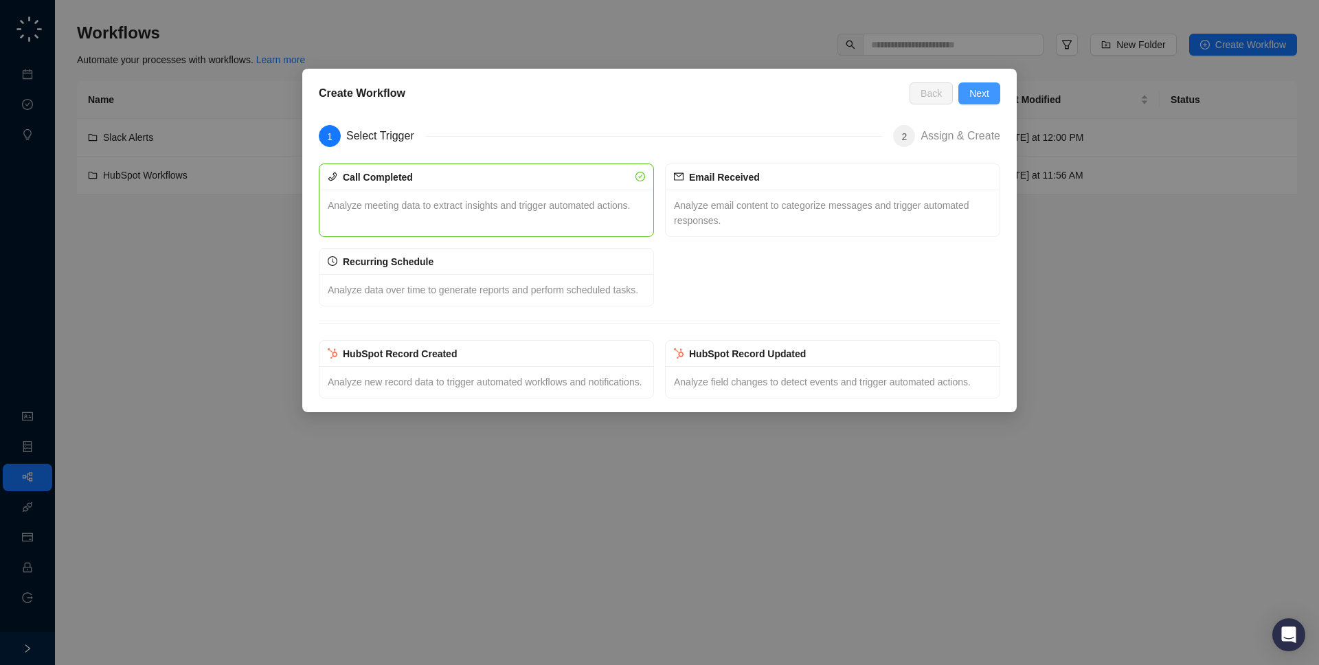
click at [990, 93] on button "Next" at bounding box center [979, 93] width 42 height 22
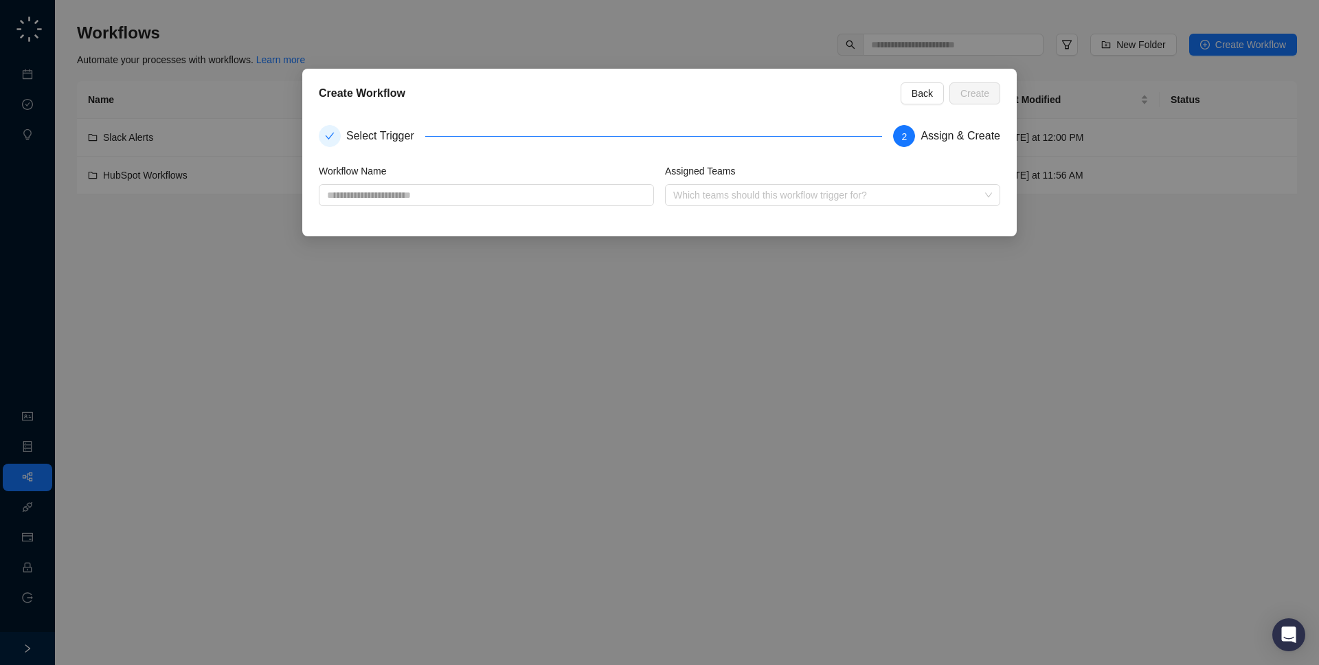
click at [970, 289] on div "Create Workflow Back Create Select Trigger 2 Assign & Create Workflow Name Assi…" at bounding box center [659, 332] width 1319 height 665
